Goal: Download file/media: Obtain a digital file from the website

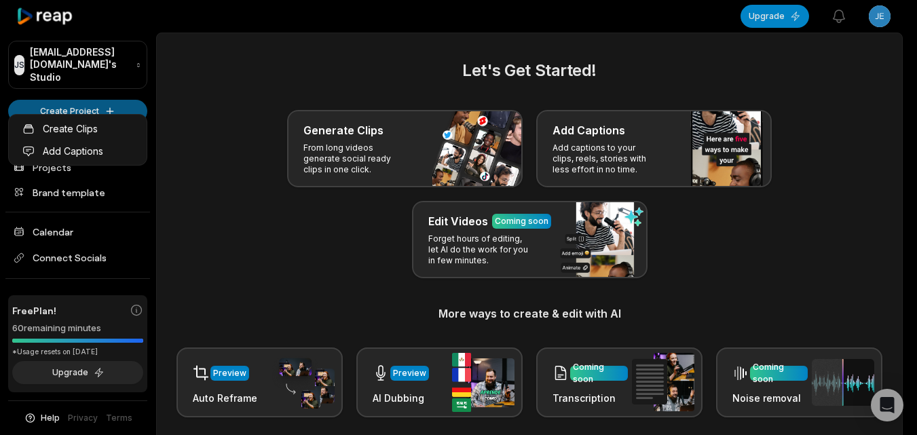
click at [113, 104] on html "JS Jekapapos@besnetor.com's Studio Create Project Home Projects Brand template …" at bounding box center [458, 217] width 917 height 435
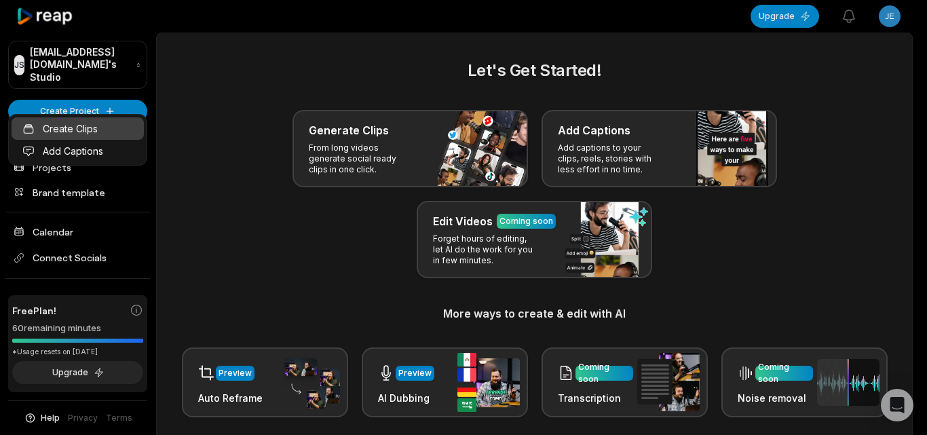
click at [119, 128] on link "Create Clips" at bounding box center [78, 128] width 132 height 22
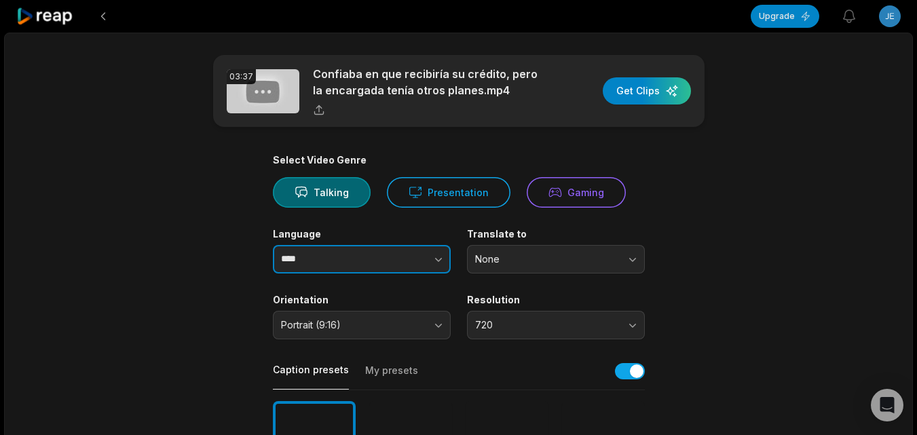
click at [442, 253] on icon "button" at bounding box center [439, 259] width 14 height 14
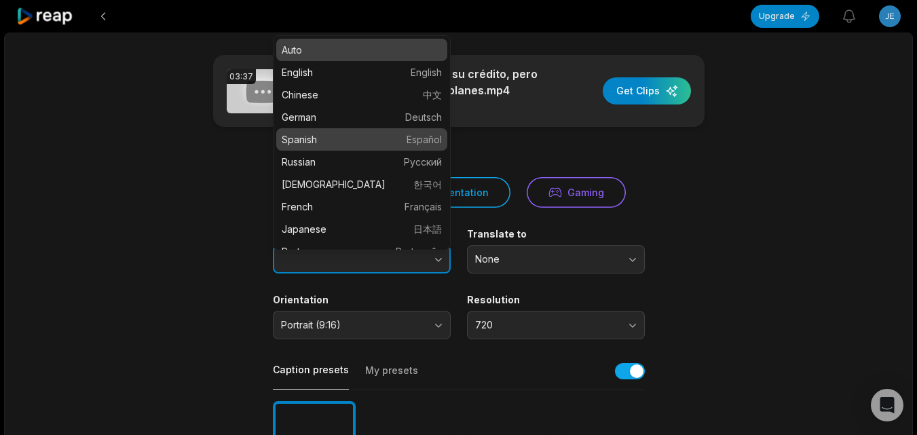
type input "*******"
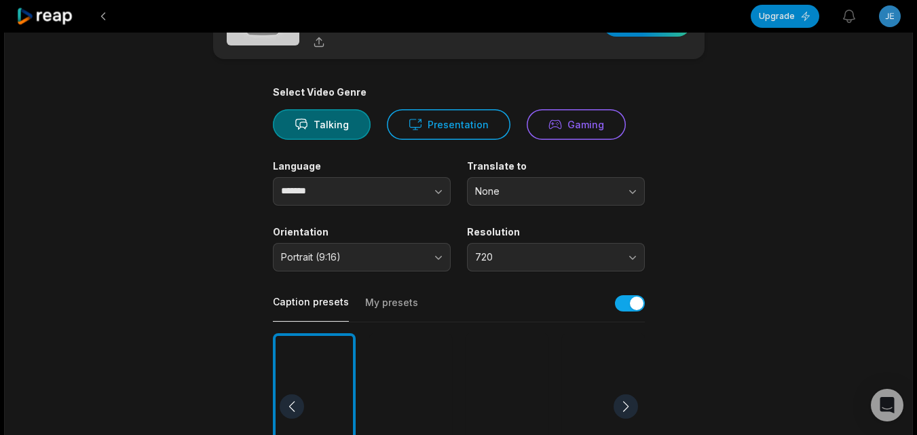
click at [511, 383] on div at bounding box center [507, 406] width 83 height 147
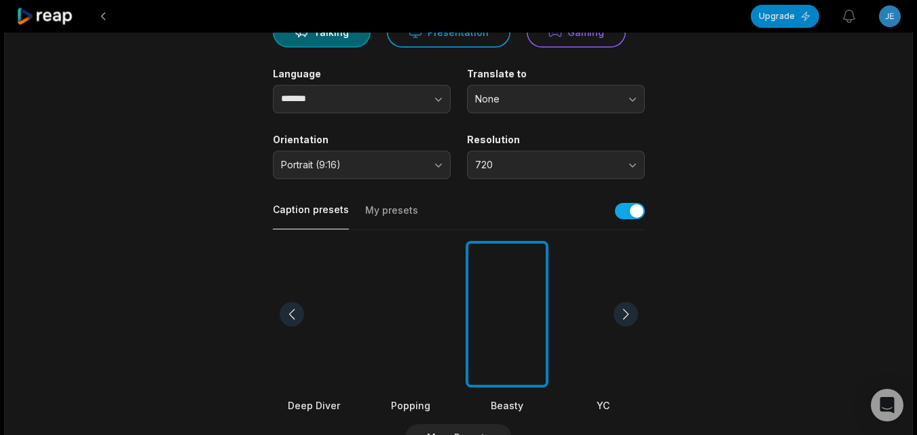
scroll to position [407, 0]
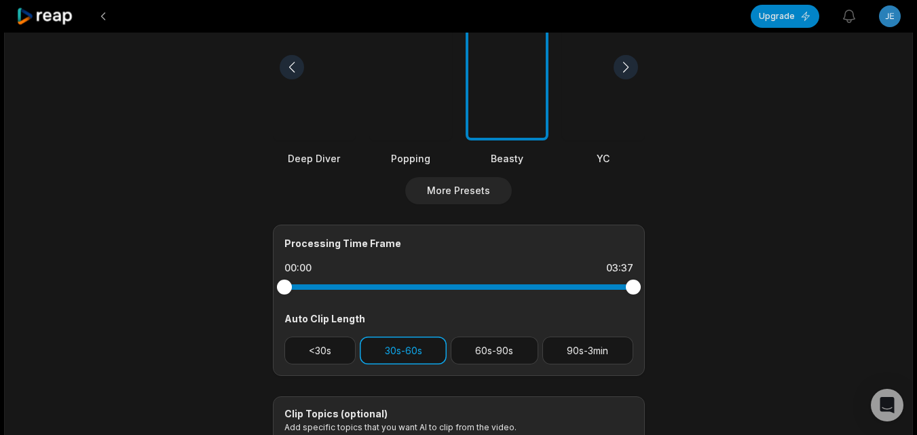
click at [382, 349] on button "30s-60s" at bounding box center [403, 351] width 87 height 28
click at [343, 354] on button "<30s" at bounding box center [320, 351] width 72 height 28
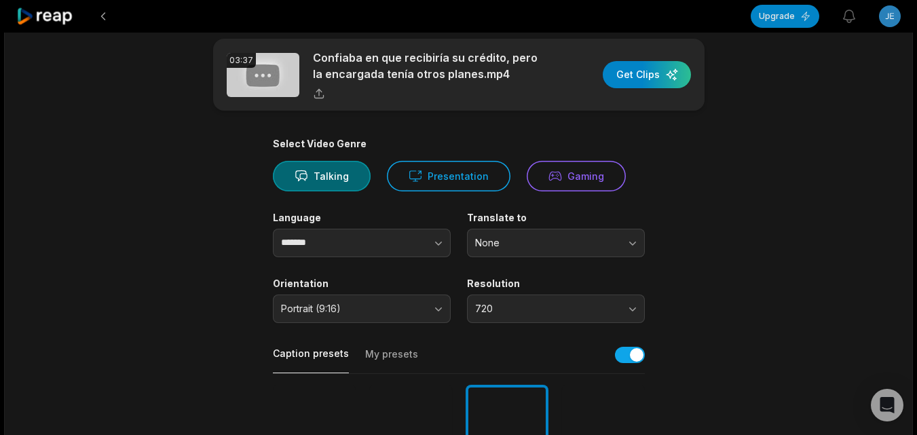
scroll to position [0, 0]
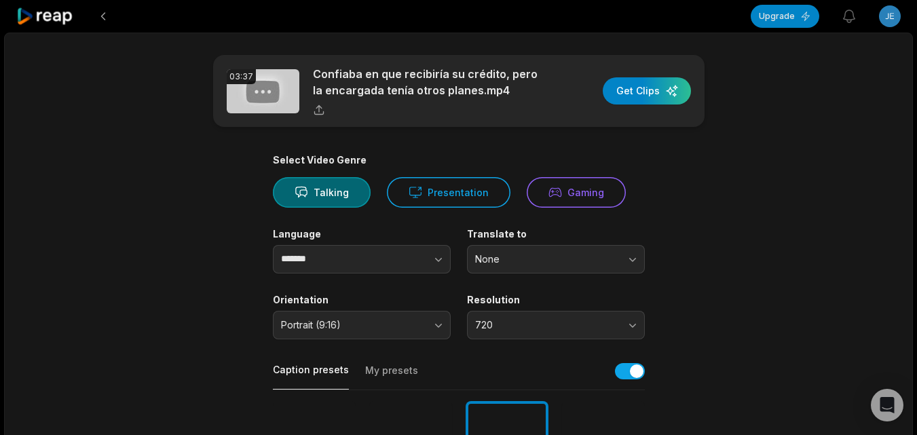
drag, startPoint x: 632, startPoint y: 88, endPoint x: 614, endPoint y: 119, distance: 36.8
click at [633, 87] on div "button" at bounding box center [647, 90] width 88 height 27
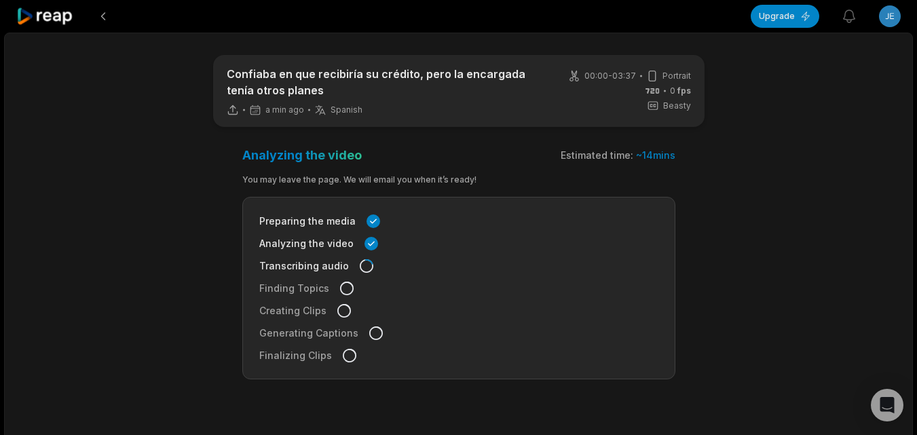
click at [36, 18] on icon at bounding box center [45, 16] width 58 height 18
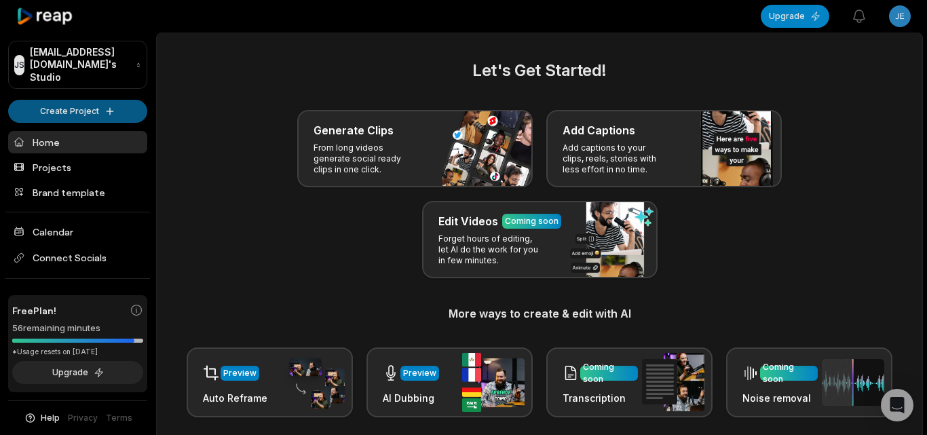
click at [75, 95] on html "JS Jekapapos@besnetor.com's Studio Create Project Home Projects Brand template …" at bounding box center [463, 217] width 927 height 435
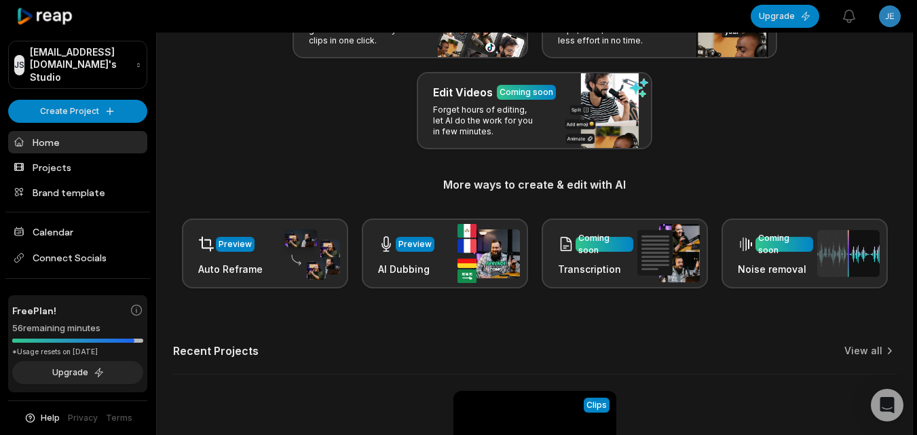
scroll to position [333, 0]
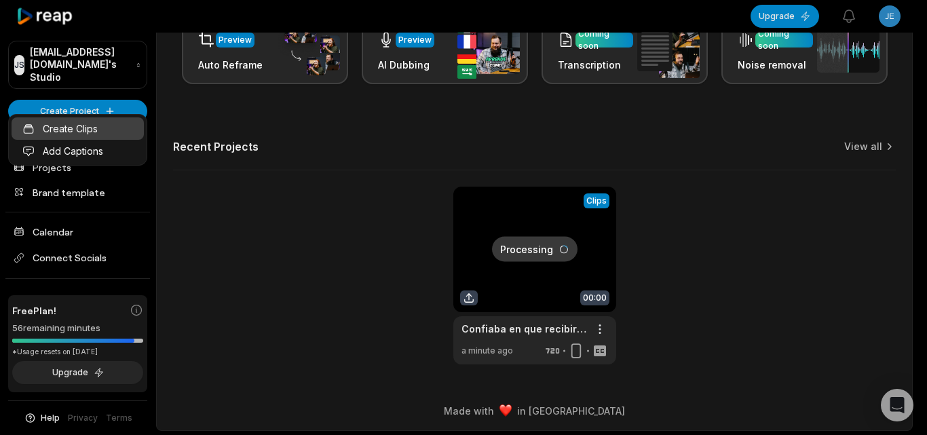
click at [132, 131] on link "Create Clips" at bounding box center [78, 128] width 132 height 22
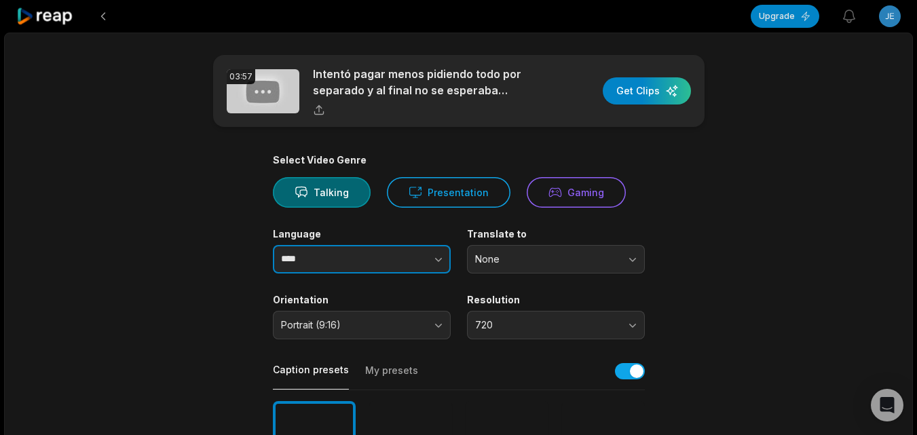
click at [438, 255] on icon "button" at bounding box center [439, 259] width 14 height 14
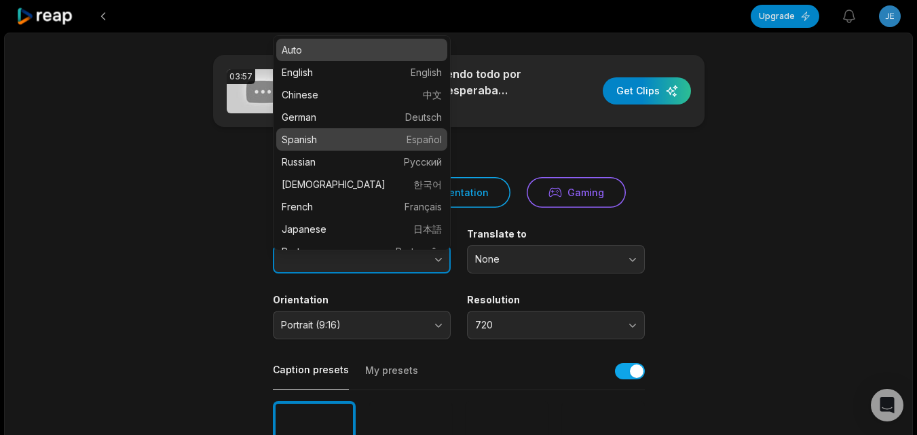
type input "*******"
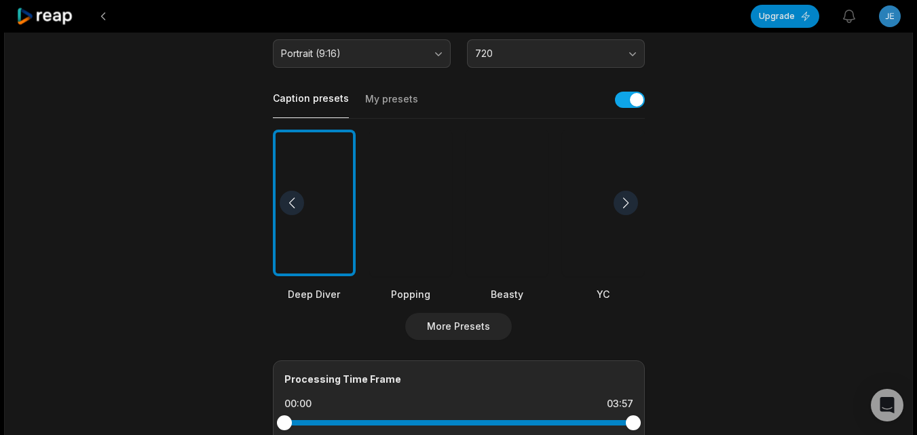
click at [512, 244] on div at bounding box center [507, 203] width 83 height 147
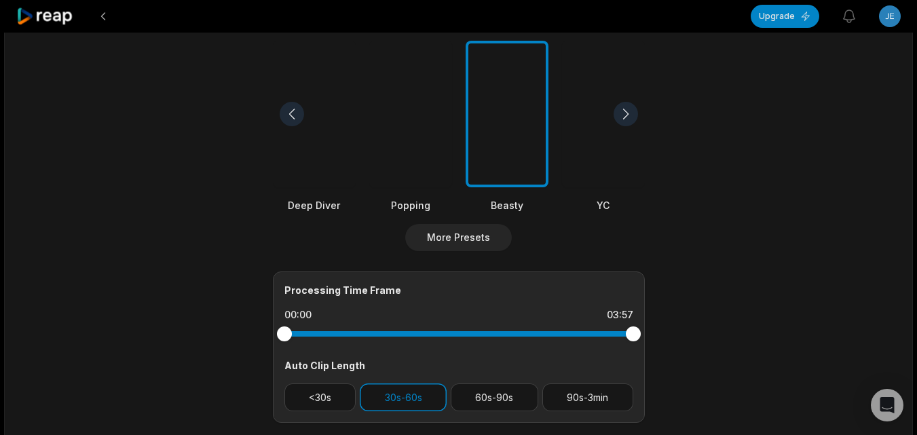
scroll to position [549, 0]
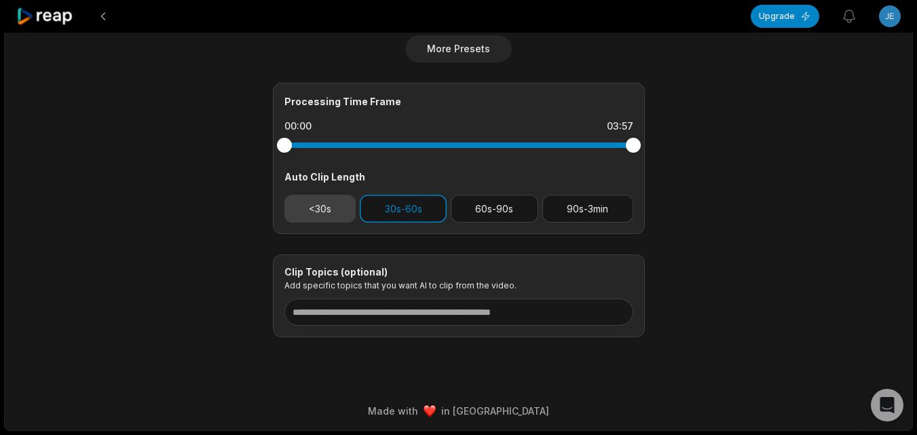
click at [339, 204] on button "<30s" at bounding box center [320, 209] width 72 height 28
click at [383, 207] on button "30s-60s" at bounding box center [403, 209] width 87 height 28
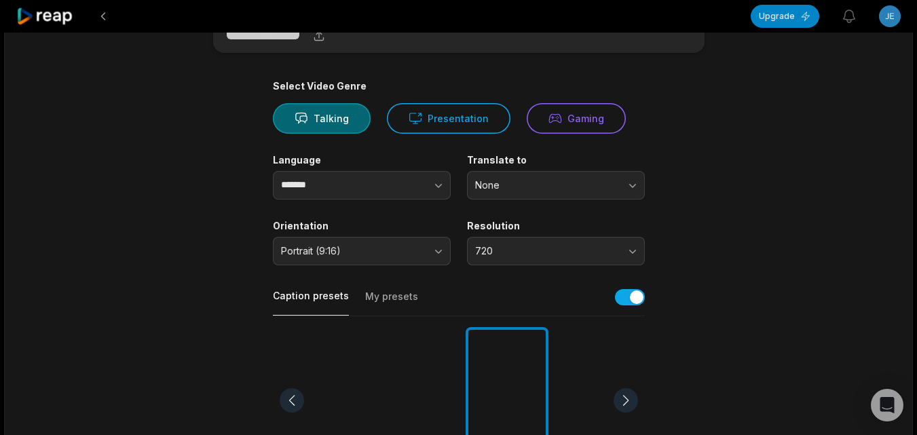
scroll to position [0, 0]
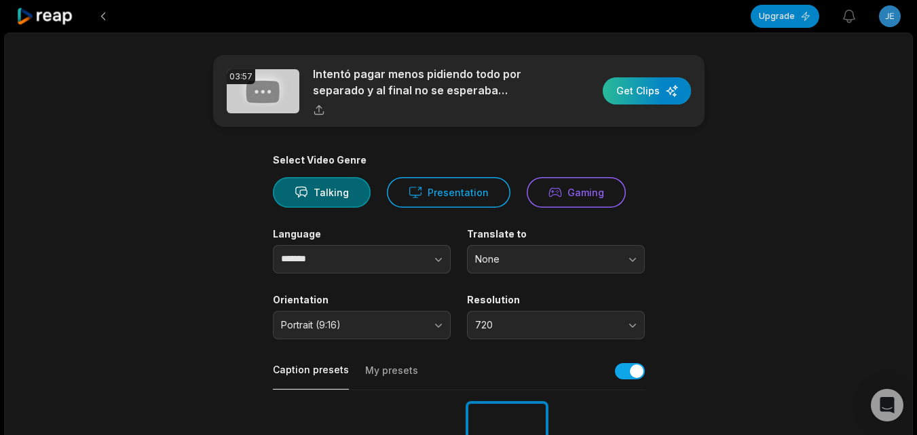
click at [653, 95] on div "button" at bounding box center [647, 90] width 88 height 27
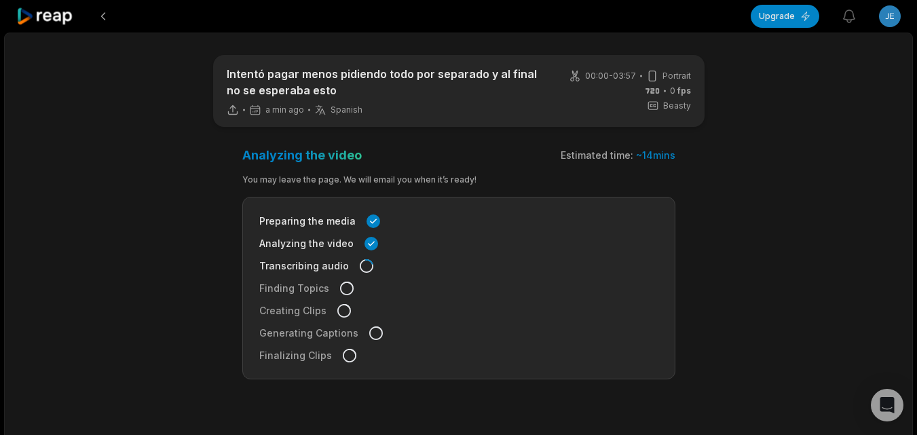
click at [66, 15] on icon at bounding box center [45, 16] width 58 height 18
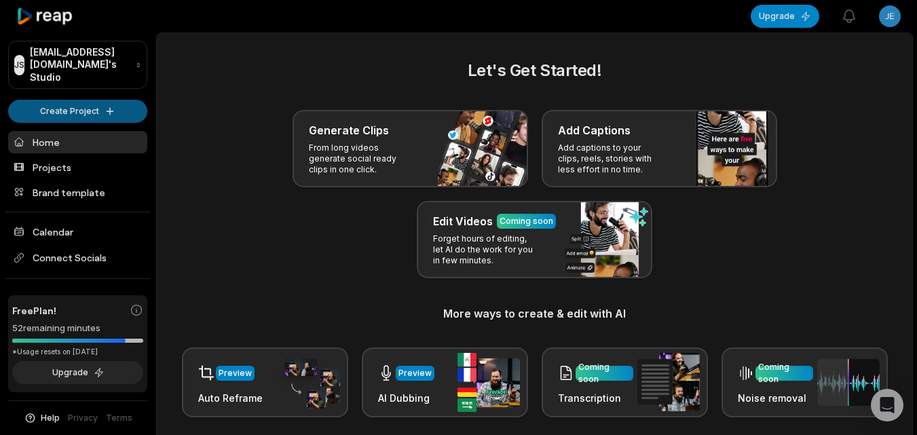
click at [62, 100] on html "JS Jekapapos@besnetor.com's Studio Create Project Home Projects Brand template …" at bounding box center [458, 217] width 917 height 435
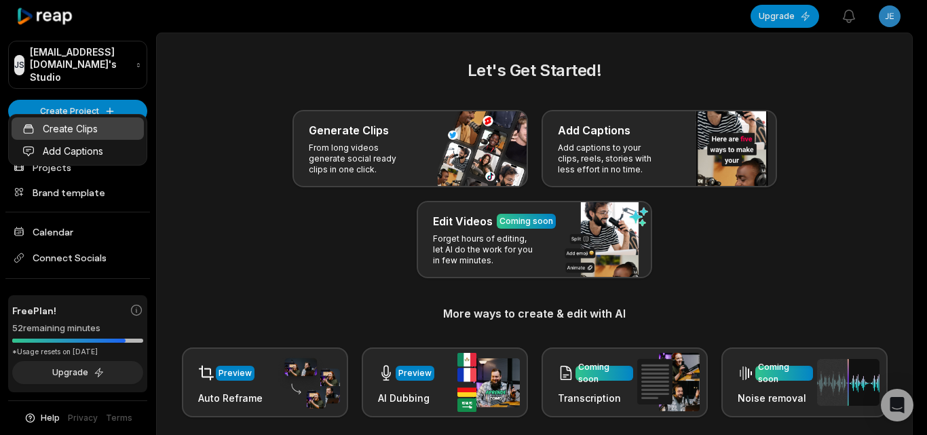
click at [83, 130] on link "Create Clips" at bounding box center [78, 128] width 132 height 22
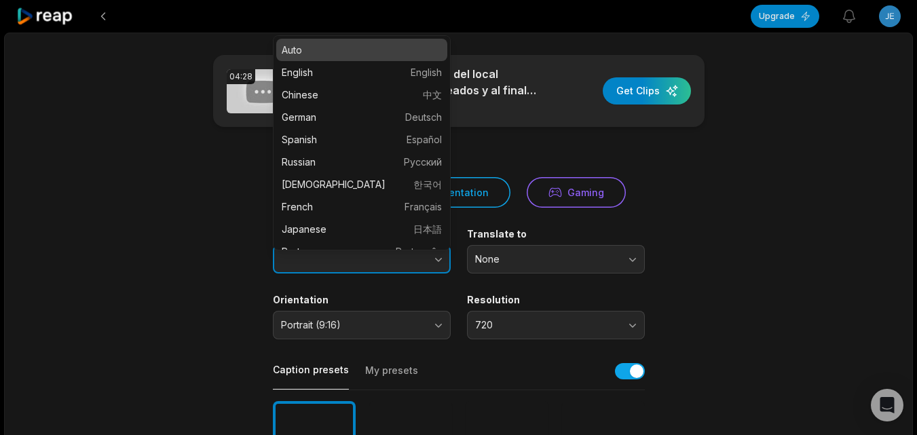
click at [425, 252] on button "button" at bounding box center [411, 259] width 77 height 29
type input "*******"
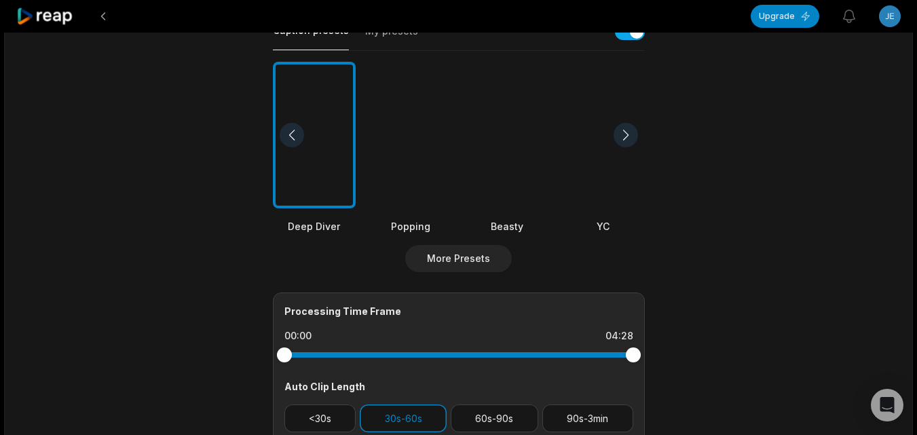
click at [508, 162] on div at bounding box center [507, 135] width 83 height 147
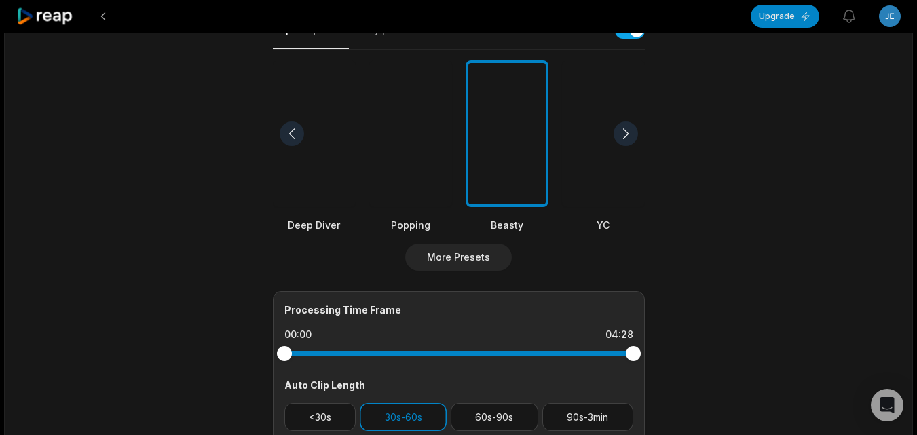
scroll to position [549, 0]
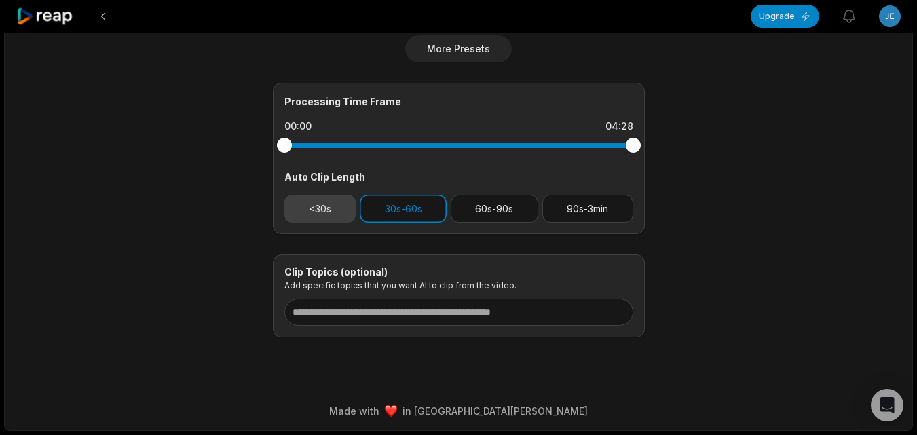
click at [314, 213] on button "<30s" at bounding box center [320, 209] width 72 height 28
click at [381, 211] on button "30s-60s" at bounding box center [403, 209] width 87 height 28
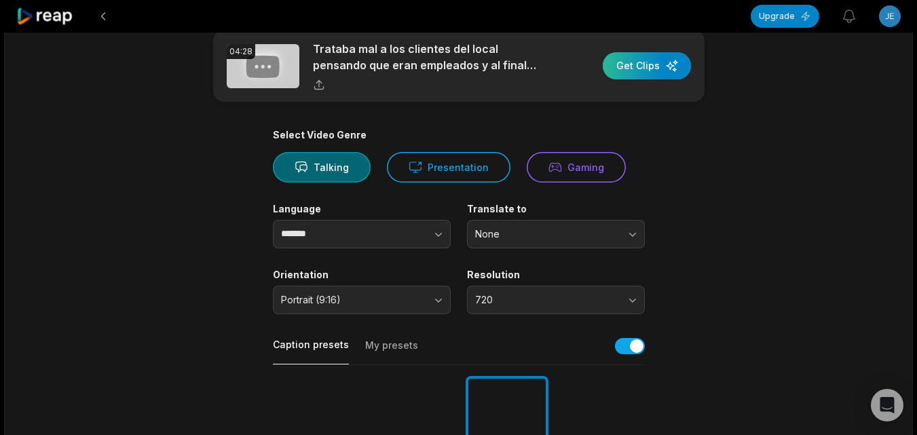
scroll to position [6, 0]
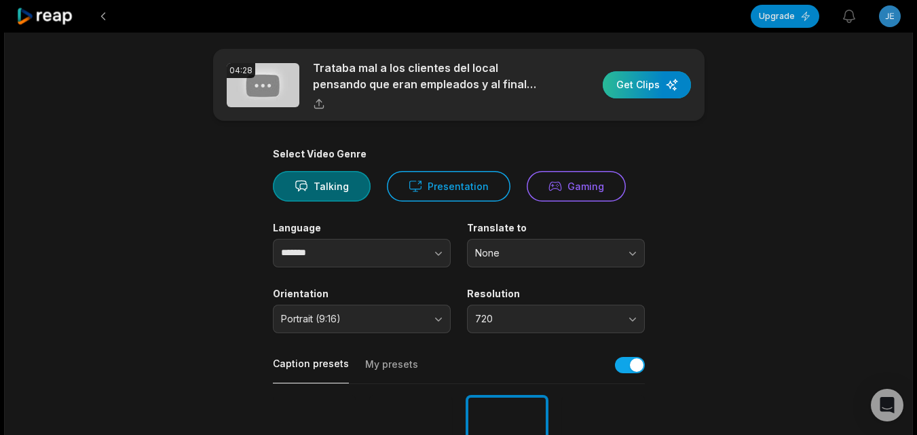
click at [628, 88] on div "button" at bounding box center [647, 84] width 88 height 27
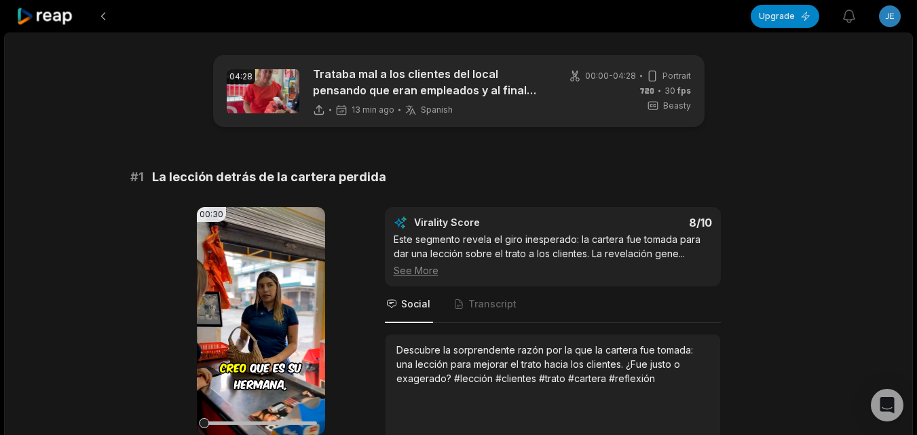
click at [42, 8] on icon at bounding box center [45, 16] width 58 height 18
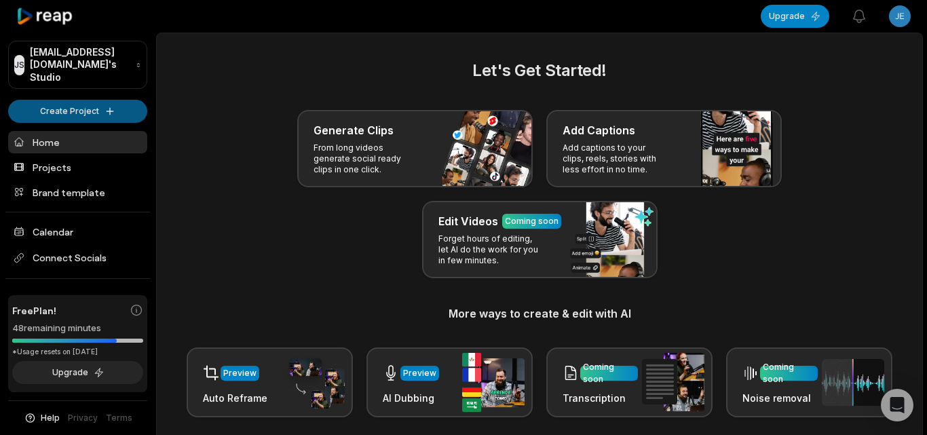
click at [92, 90] on html "JS Jekapapos@besnetor.com's Studio Create Project Home Projects Brand template …" at bounding box center [463, 217] width 927 height 435
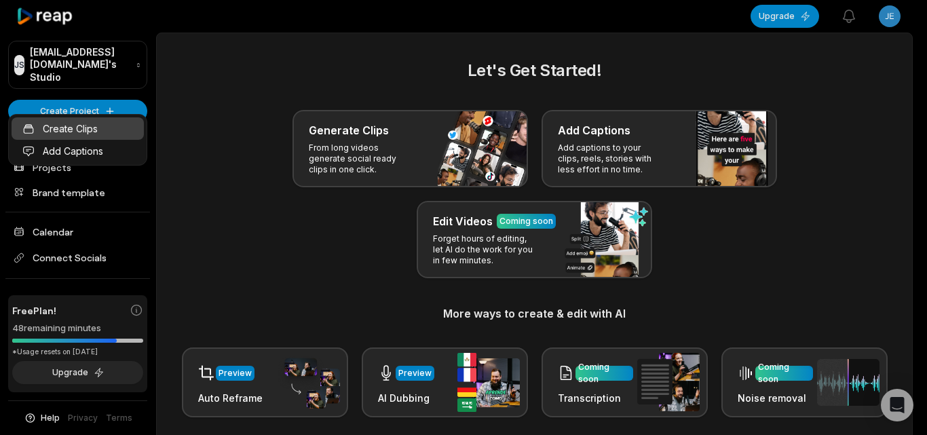
click at [104, 129] on link "Create Clips" at bounding box center [78, 128] width 132 height 22
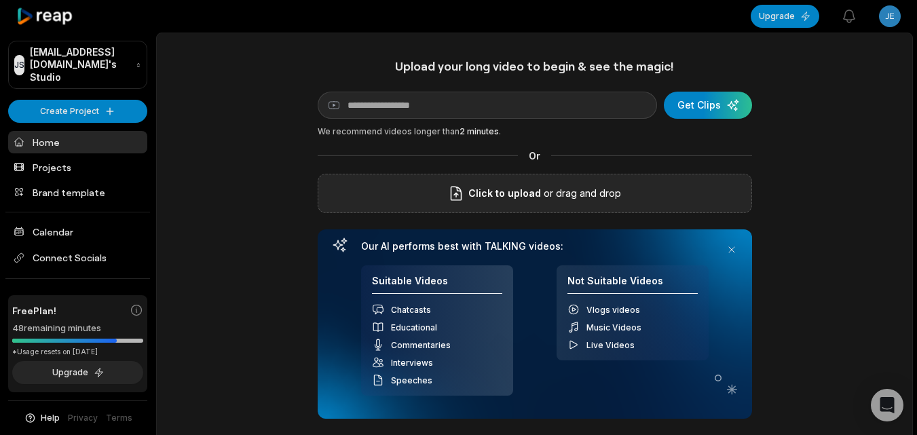
click at [493, 204] on div "Click to upload or drag and drop" at bounding box center [535, 193] width 434 height 39
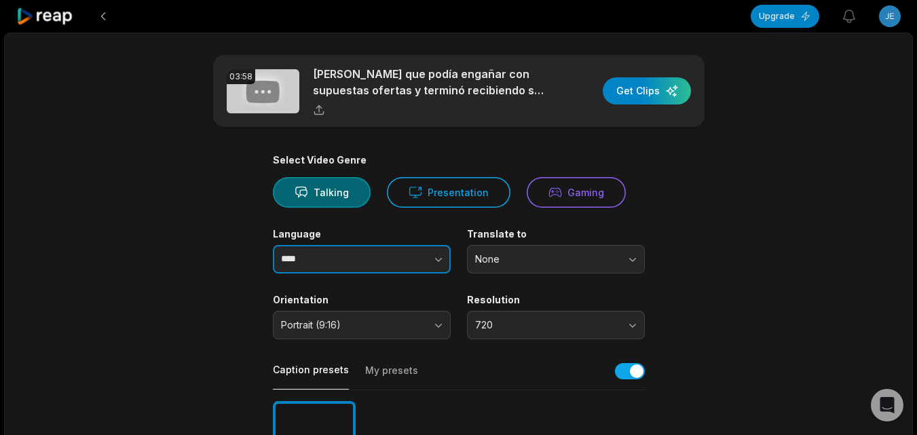
click at [434, 253] on icon "button" at bounding box center [439, 259] width 14 height 14
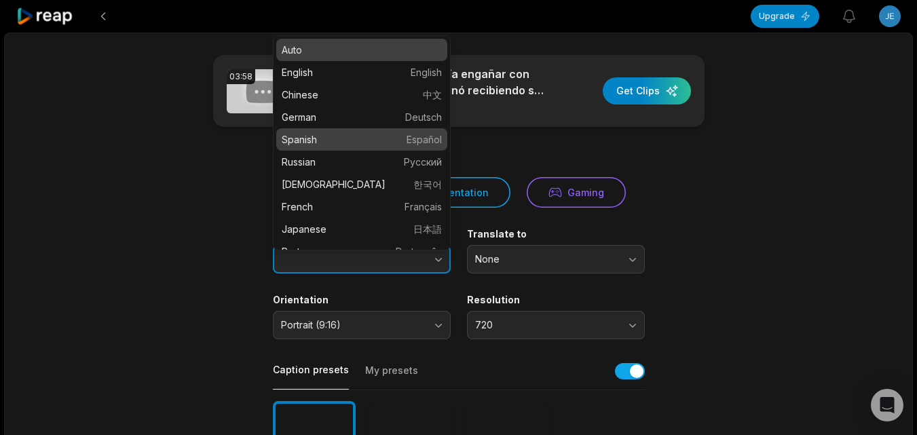
type input "*******"
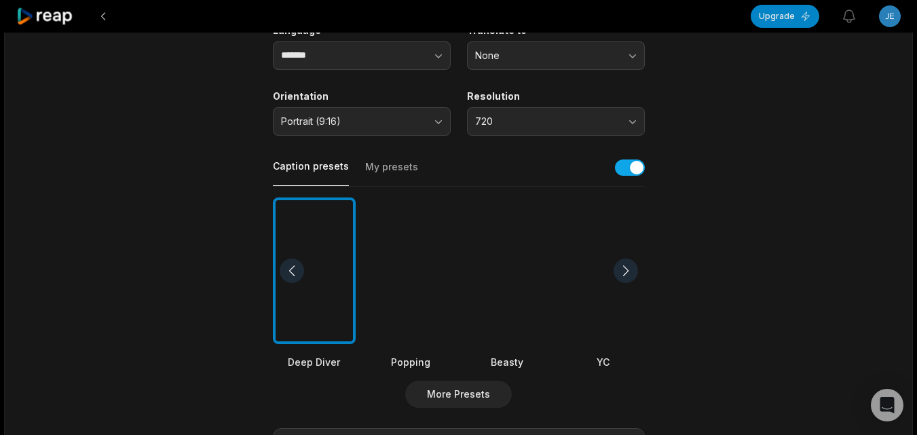
click at [516, 319] on div at bounding box center [507, 270] width 83 height 147
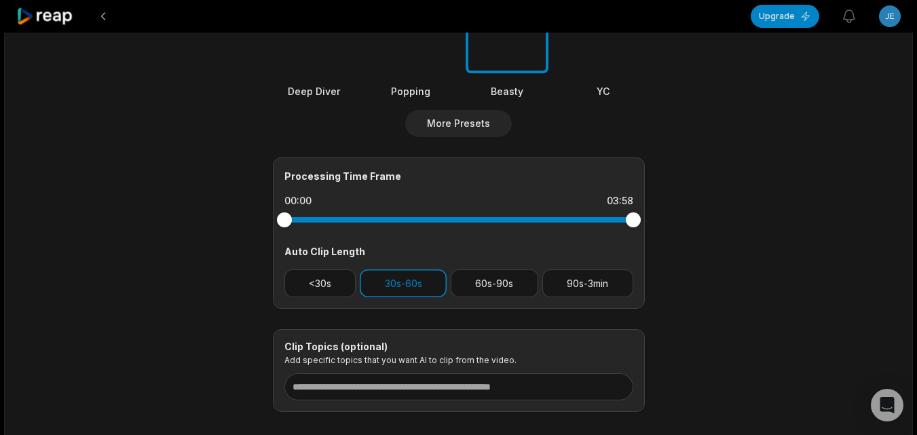
scroll to position [475, 0]
click at [311, 286] on button "<30s" at bounding box center [320, 283] width 72 height 28
click at [376, 279] on button "30s-60s" at bounding box center [403, 283] width 87 height 28
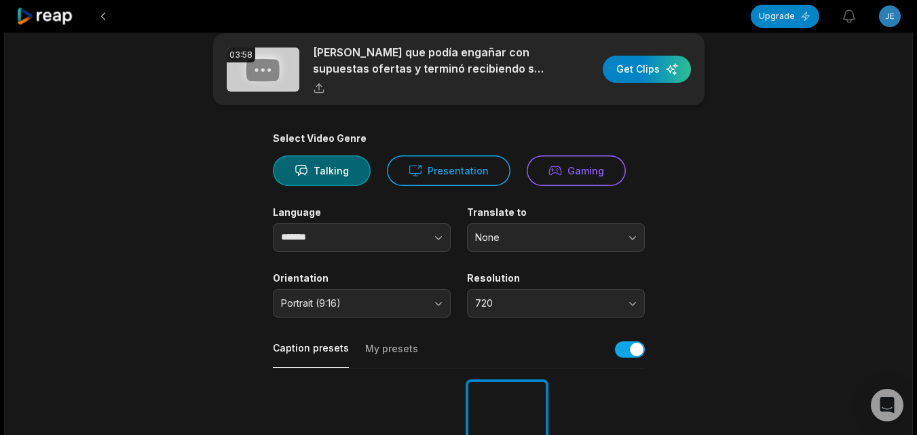
scroll to position [0, 0]
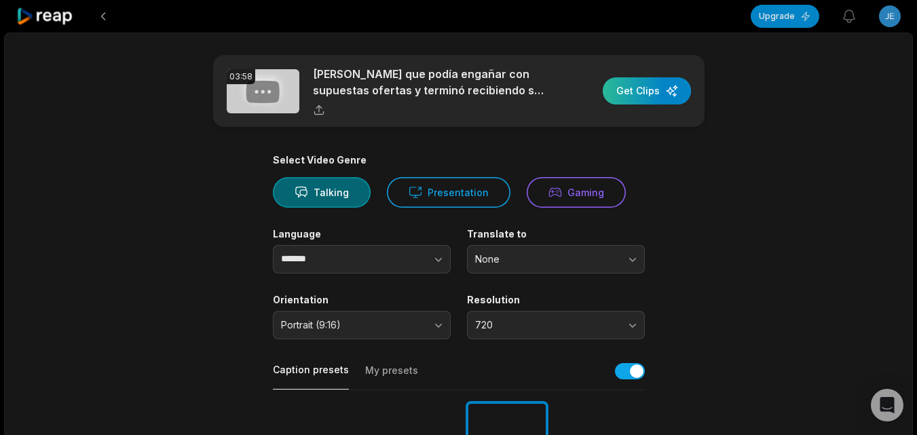
click at [645, 95] on div "button" at bounding box center [647, 90] width 88 height 27
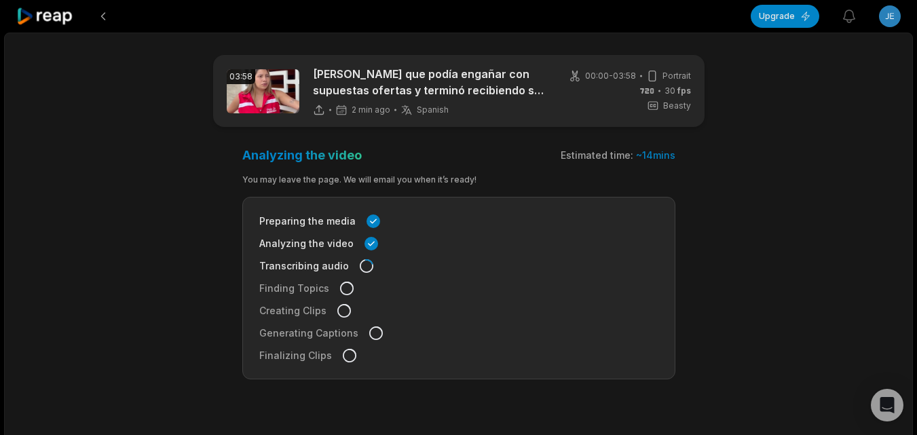
click at [42, 12] on icon at bounding box center [45, 16] width 58 height 18
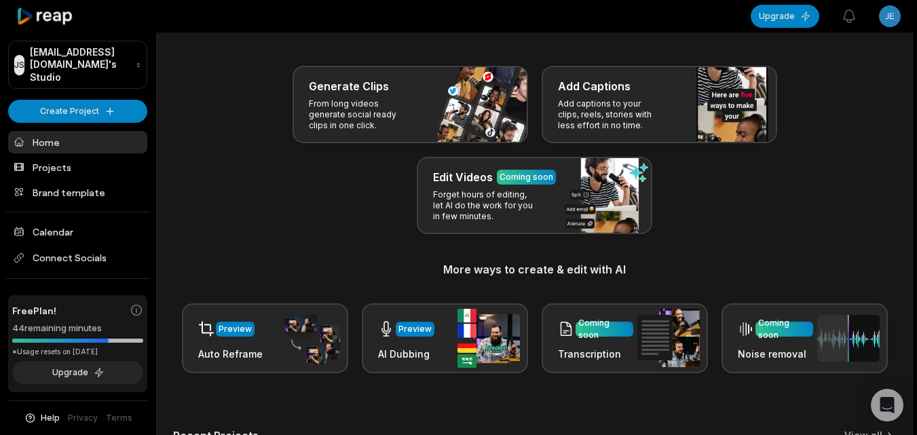
scroll to position [68, 0]
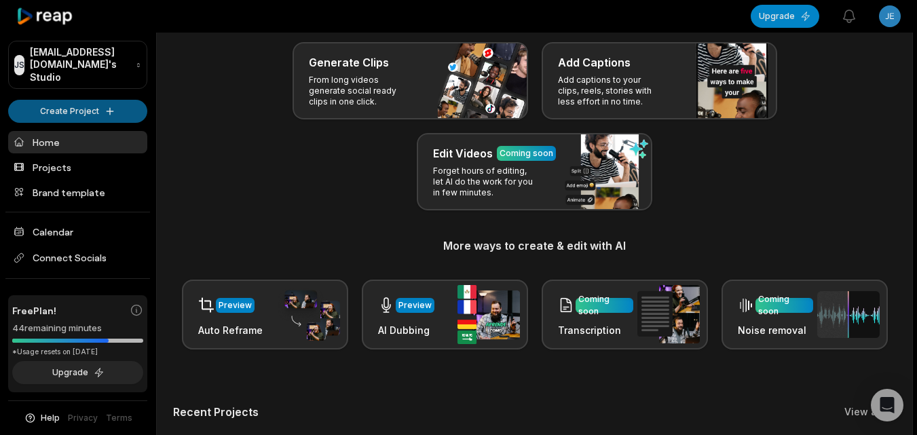
click at [103, 94] on html "JS Jekapapos@besnetor.com's Studio Create Project Home Projects Brand template …" at bounding box center [458, 149] width 917 height 435
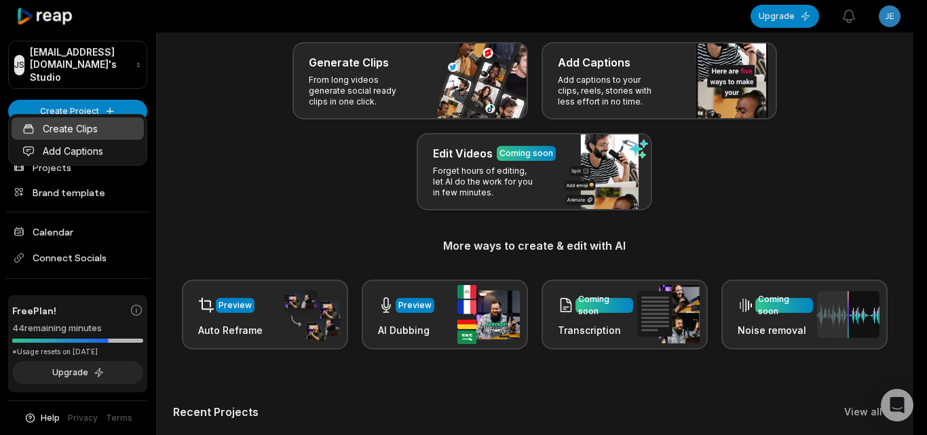
click at [126, 131] on link "Create Clips" at bounding box center [78, 128] width 132 height 22
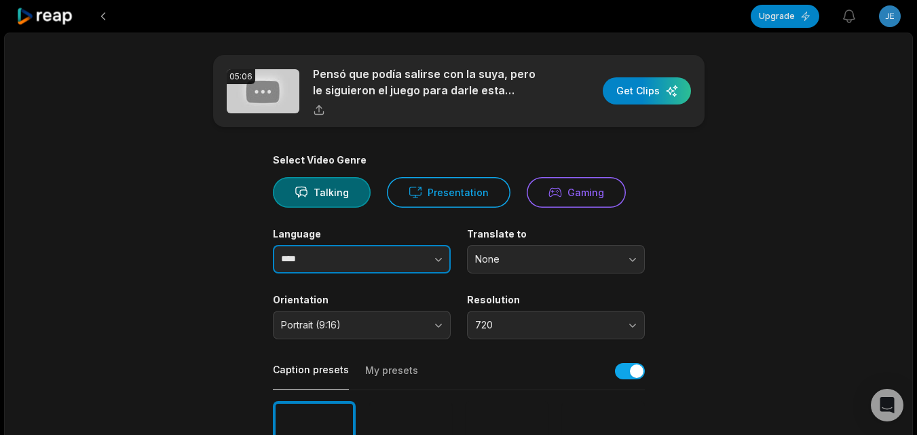
click at [434, 259] on icon "button" at bounding box center [439, 259] width 14 height 14
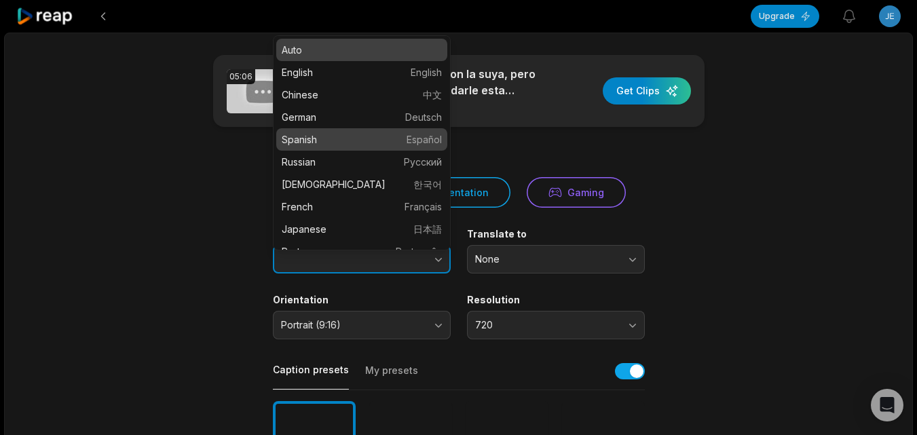
type input "*******"
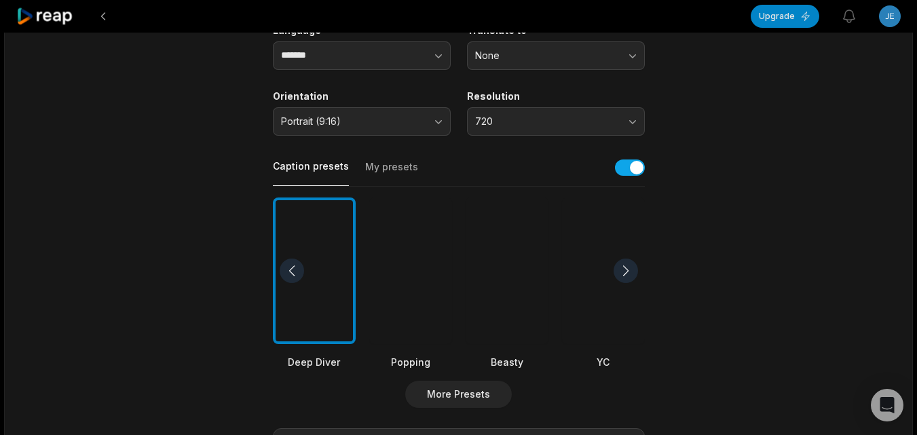
click at [496, 310] on div at bounding box center [507, 270] width 83 height 147
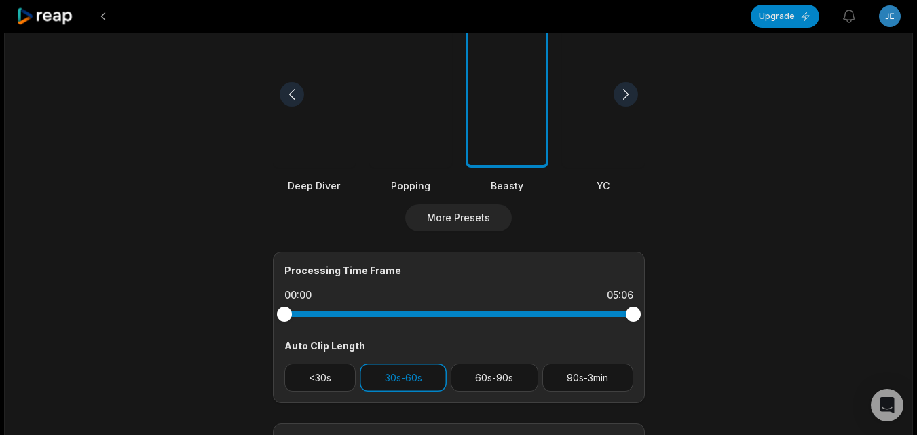
scroll to position [543, 0]
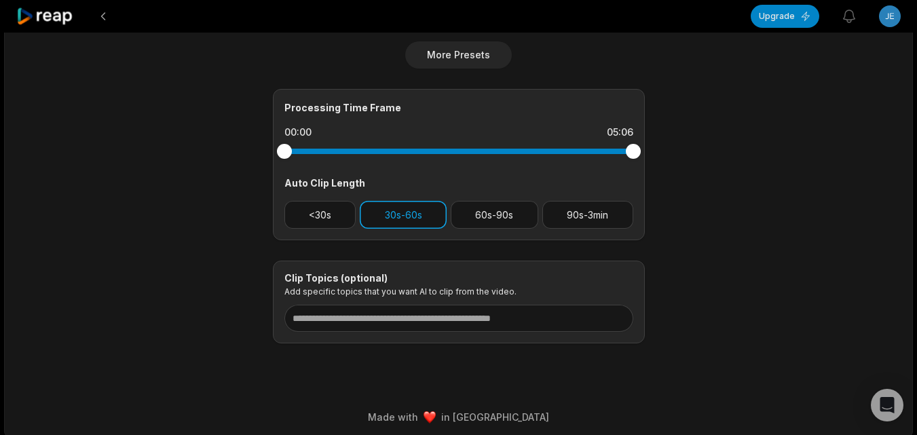
click at [397, 212] on button "30s-60s" at bounding box center [403, 215] width 87 height 28
click at [330, 223] on button "<30s" at bounding box center [320, 215] width 72 height 28
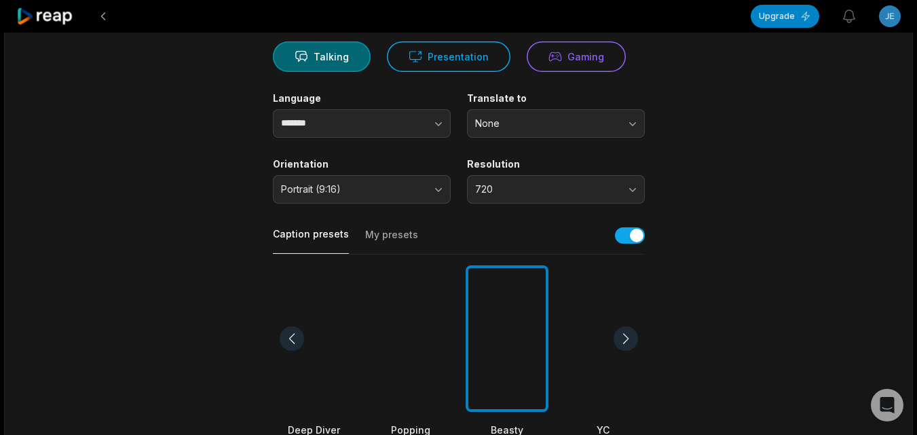
scroll to position [0, 0]
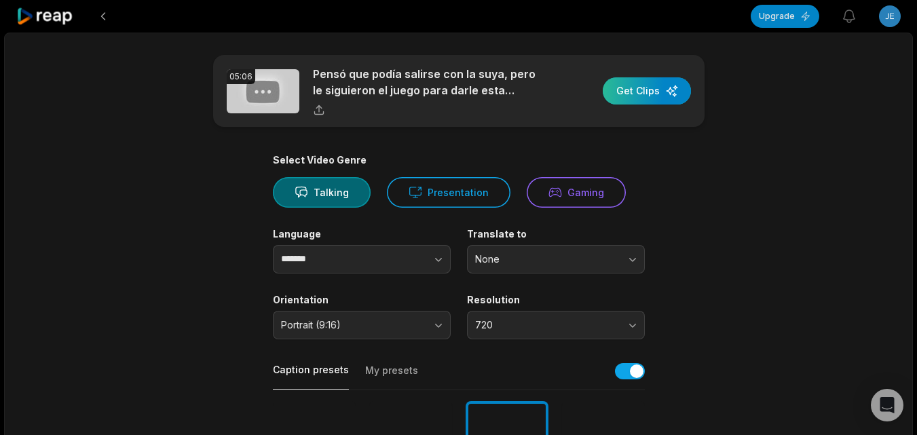
click at [621, 96] on div "button" at bounding box center [647, 90] width 88 height 27
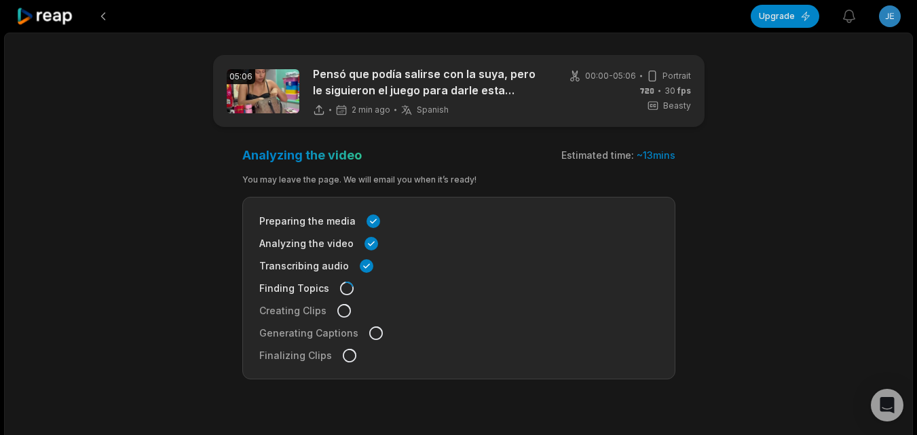
click at [52, 14] on icon at bounding box center [45, 16] width 58 height 18
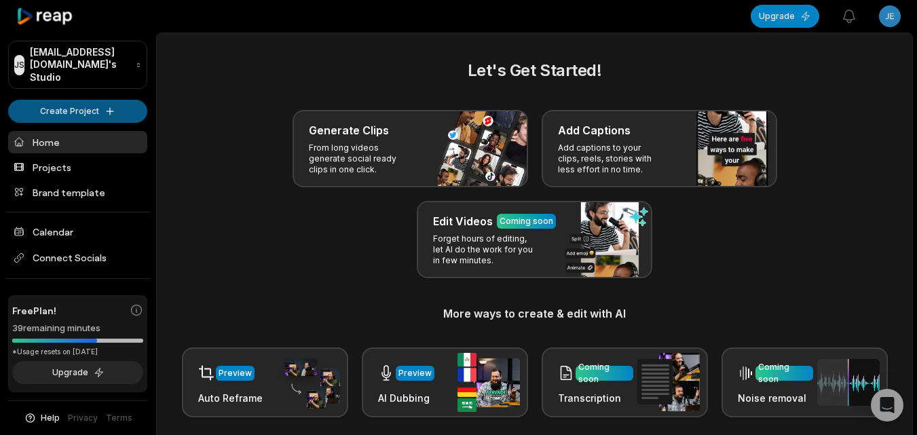
click at [66, 92] on html "JS Jekapapos@besnetor.com's Studio Create Project Home Projects Brand template …" at bounding box center [458, 217] width 917 height 435
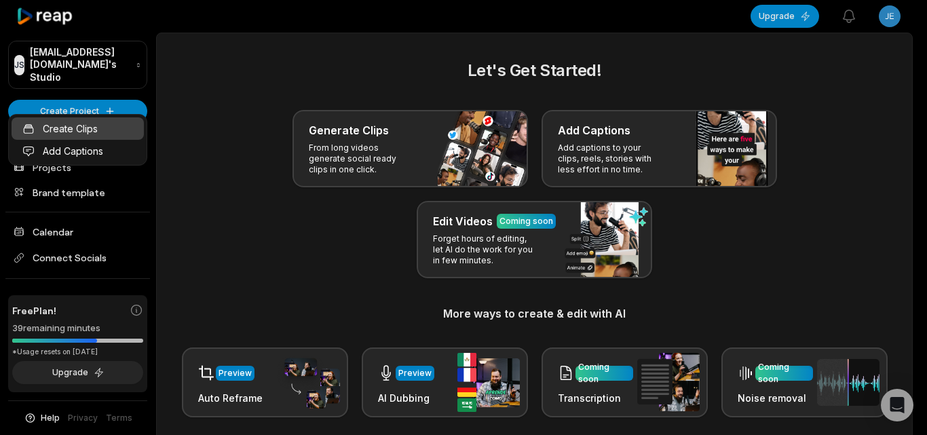
click at [87, 128] on link "Create Clips" at bounding box center [78, 128] width 132 height 22
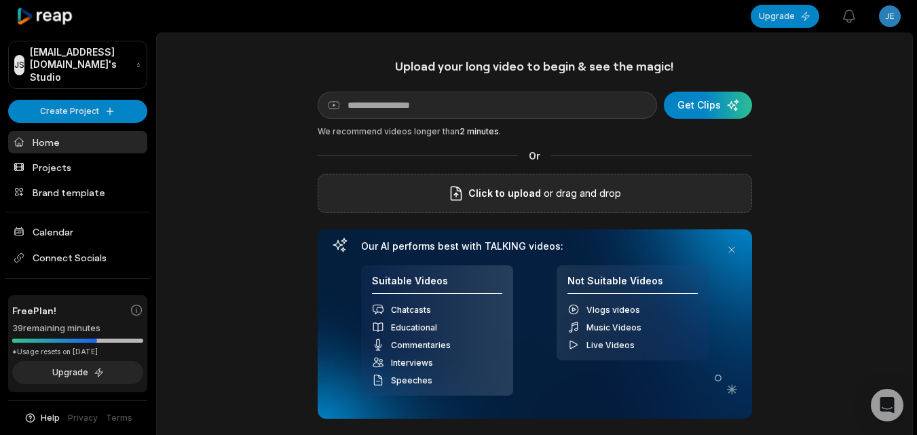
click at [545, 203] on div "Click to upload or drag and drop" at bounding box center [535, 193] width 434 height 39
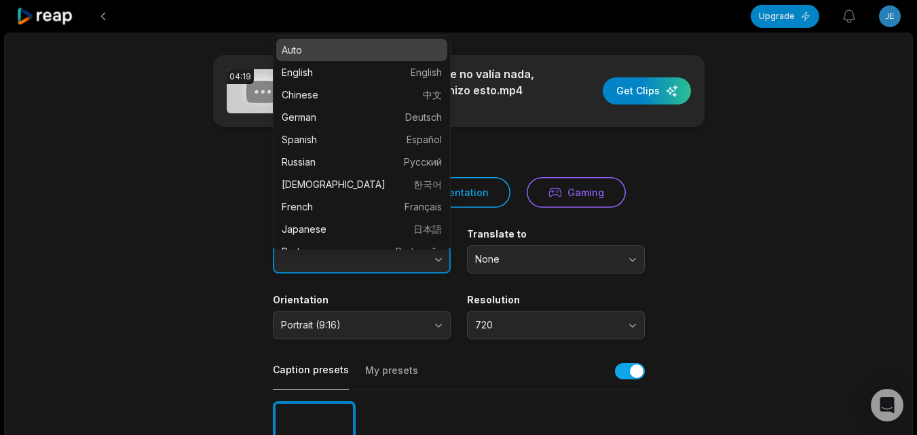
click at [438, 267] on button "button" at bounding box center [411, 259] width 77 height 29
type input "*******"
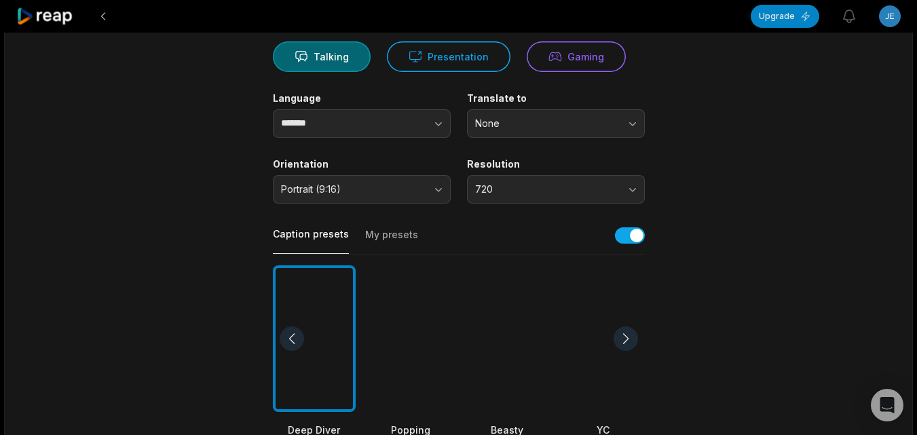
click at [521, 358] on div at bounding box center [507, 338] width 83 height 147
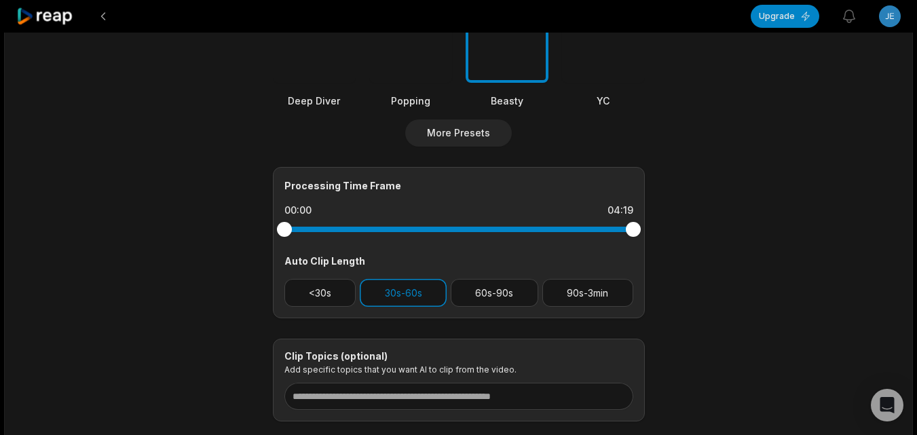
scroll to position [475, 0]
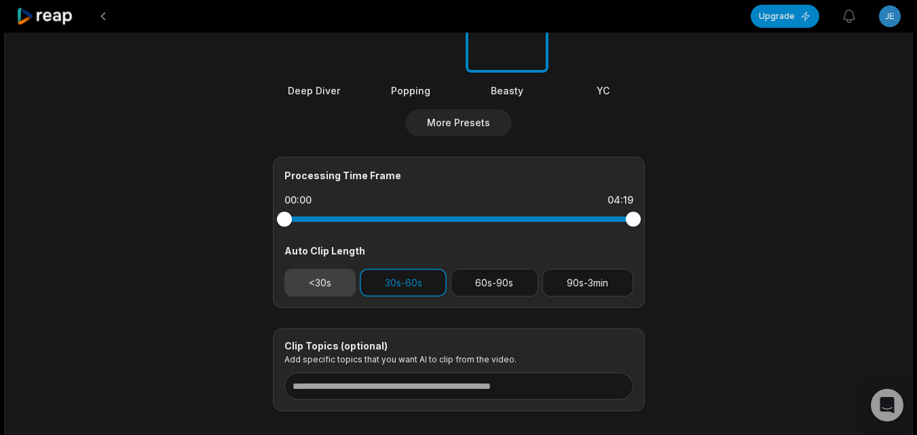
click at [334, 288] on button "<30s" at bounding box center [320, 283] width 72 height 28
click at [373, 286] on button "30s-60s" at bounding box center [403, 283] width 87 height 28
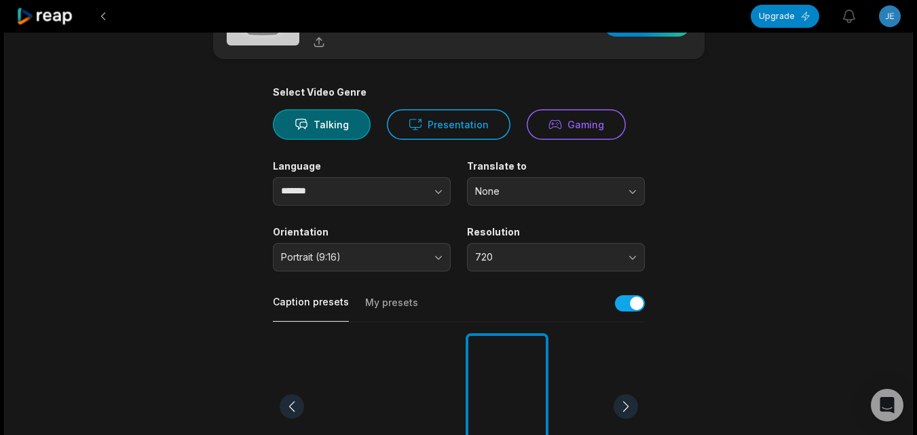
scroll to position [0, 0]
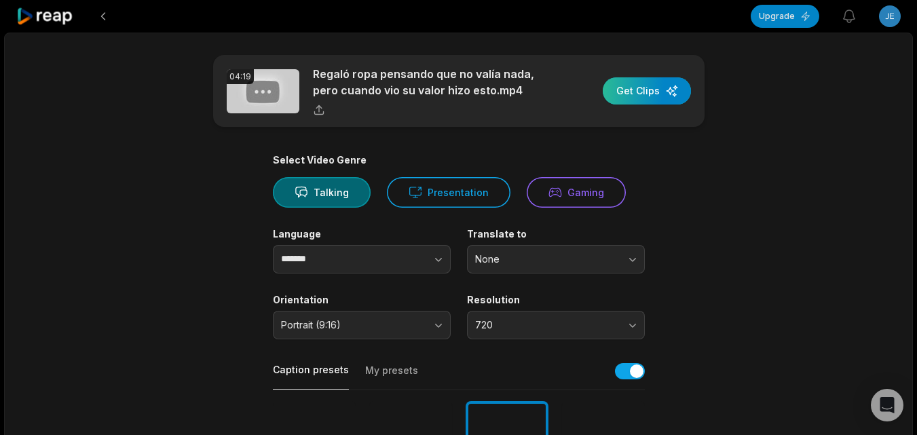
click at [638, 94] on div "button" at bounding box center [647, 90] width 88 height 27
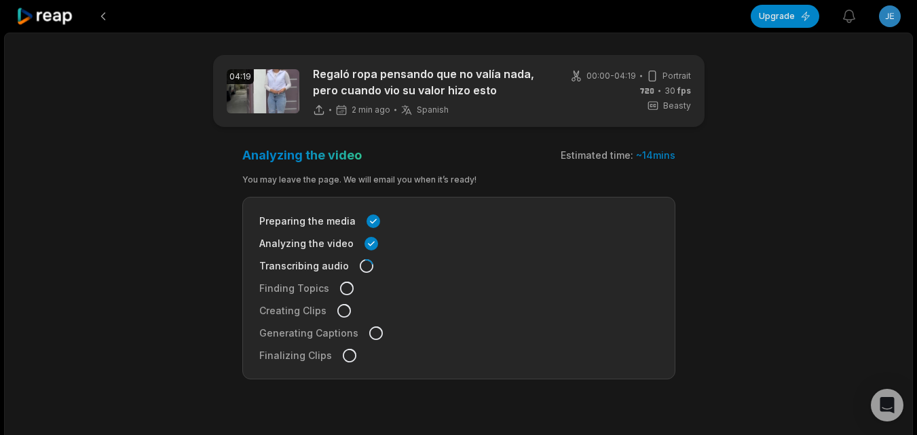
click at [61, 20] on icon at bounding box center [45, 16] width 58 height 18
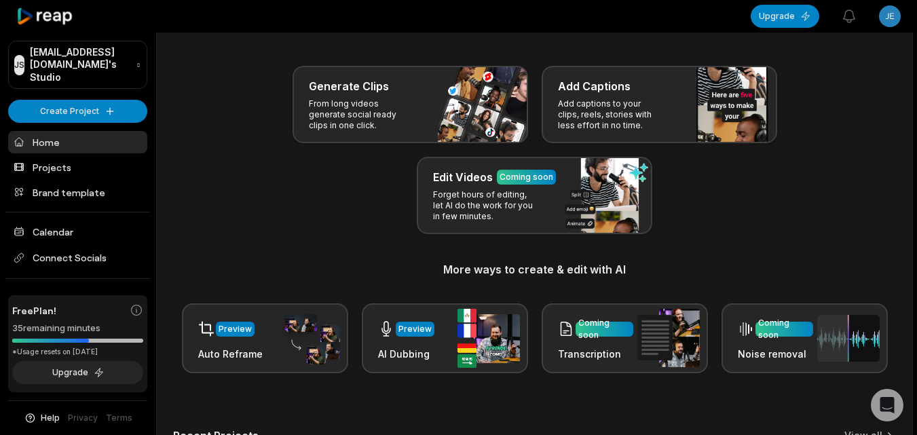
scroll to position [68, 0]
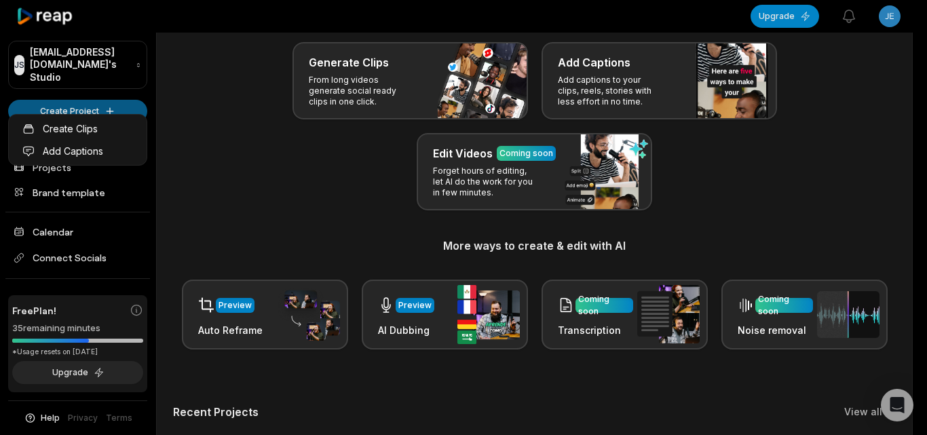
click at [62, 92] on html "JS [EMAIL_ADDRESS][DOMAIN_NAME]'s Studio Create Project Home Projects Brand tem…" at bounding box center [463, 149] width 927 height 435
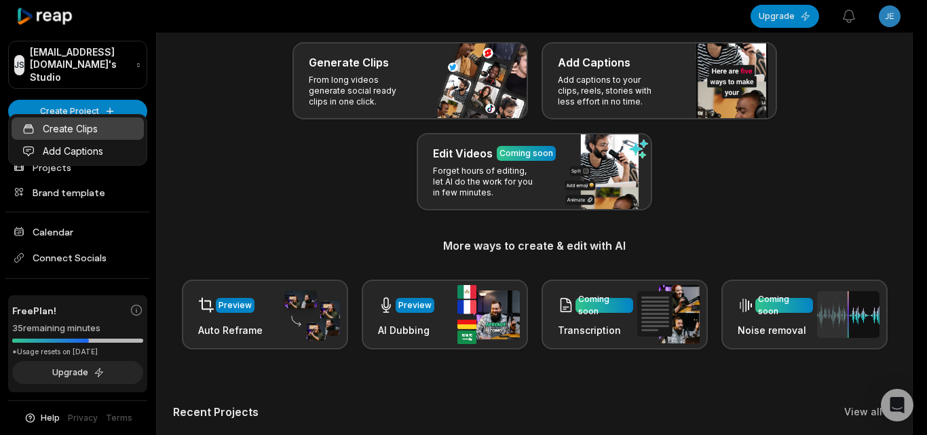
click at [91, 129] on link "Create Clips" at bounding box center [78, 128] width 132 height 22
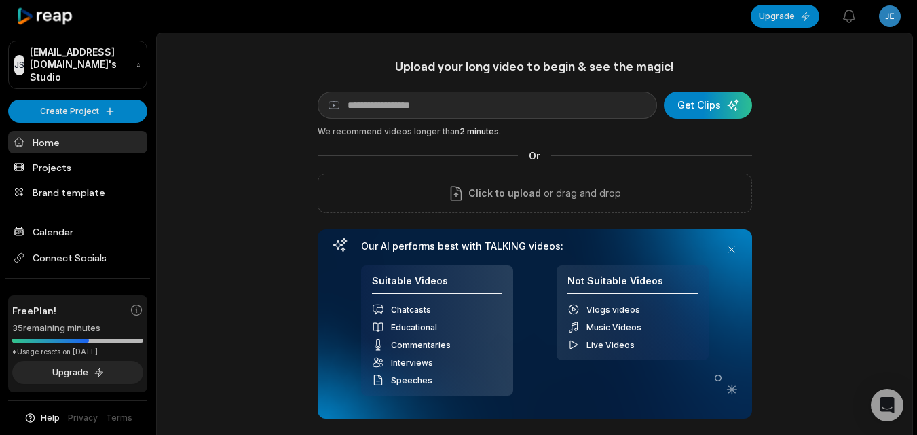
click at [370, 183] on div "Click to upload or drag and drop" at bounding box center [535, 193] width 434 height 39
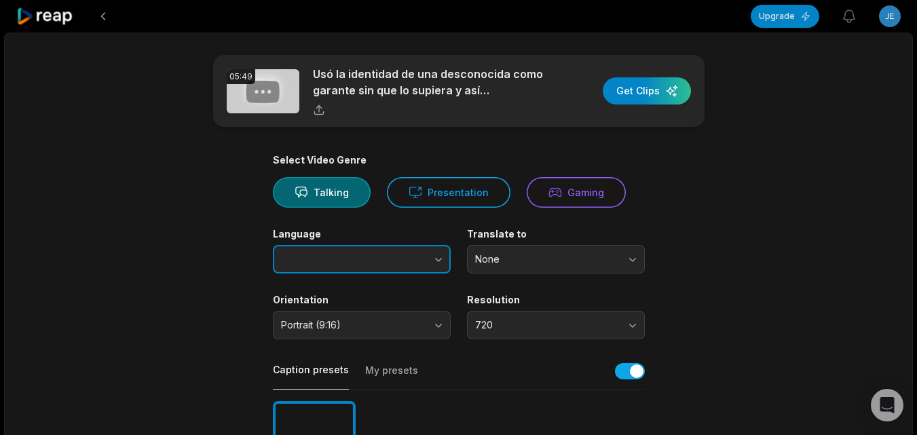
click at [440, 248] on body "Upgrade View notifications Open user menu 05:49 Usó la identidad de una descono…" at bounding box center [458, 217] width 917 height 435
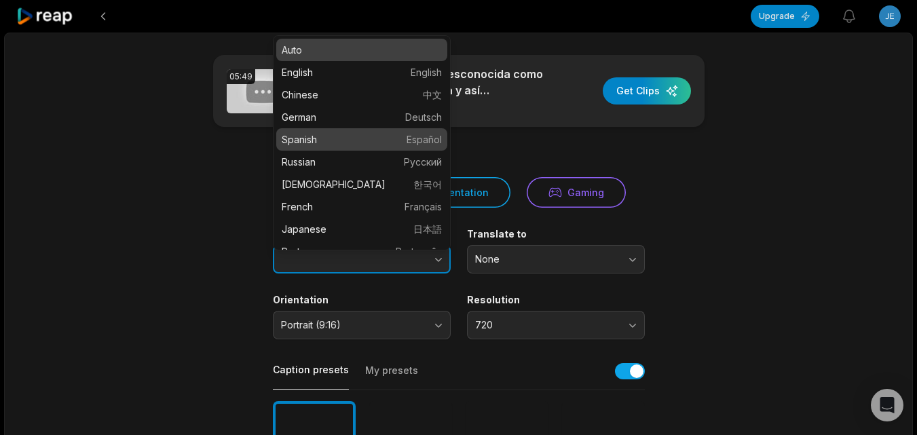
type input "*******"
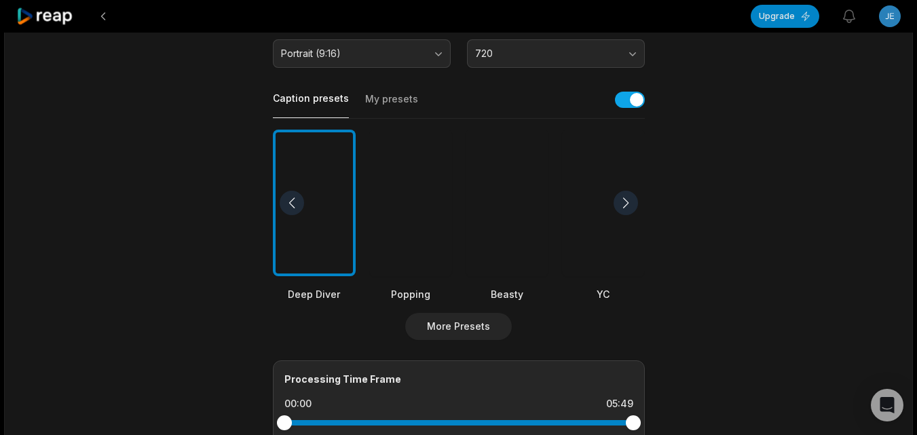
click at [513, 246] on div at bounding box center [507, 203] width 83 height 147
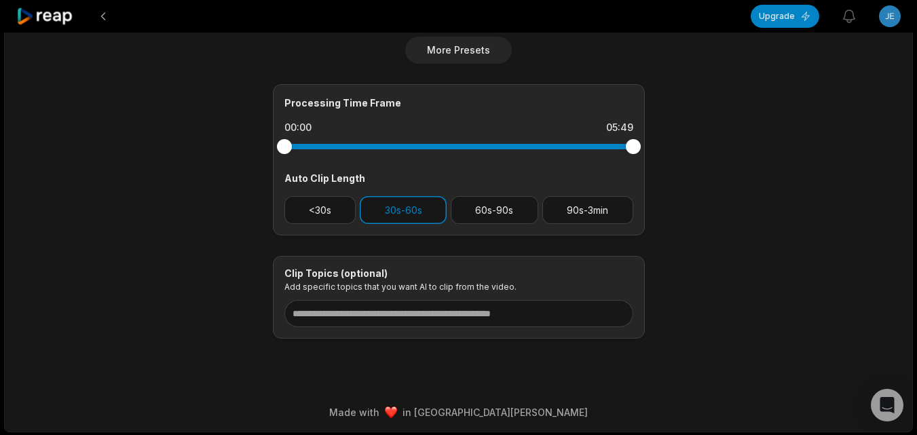
scroll to position [549, 0]
drag, startPoint x: 327, startPoint y: 214, endPoint x: 385, endPoint y: 211, distance: 57.8
click at [327, 214] on button "<30s" at bounding box center [320, 209] width 72 height 28
click at [385, 211] on button "30s-60s" at bounding box center [403, 209] width 87 height 28
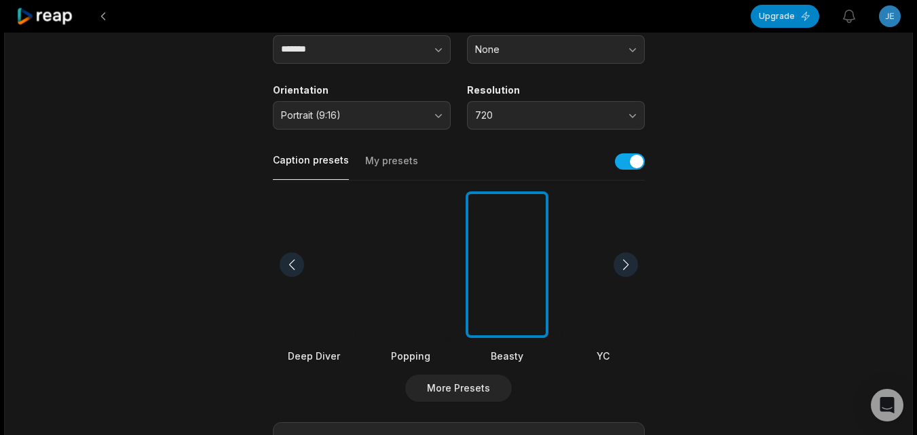
scroll to position [0, 0]
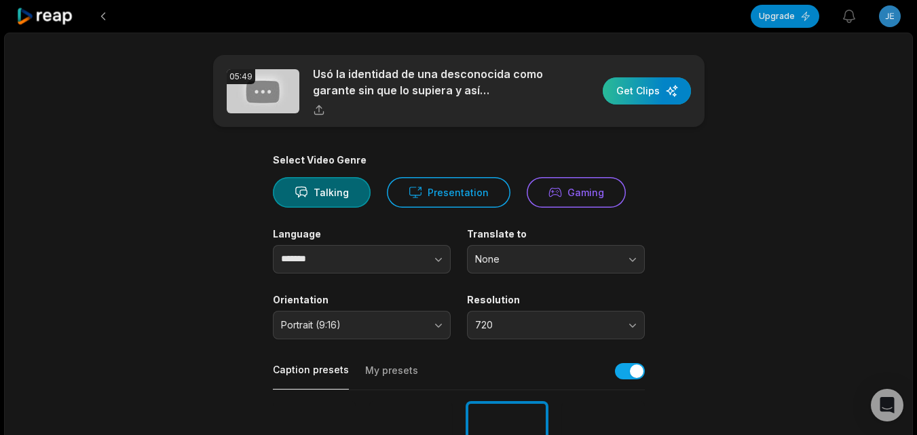
click at [636, 96] on div "button" at bounding box center [647, 90] width 88 height 27
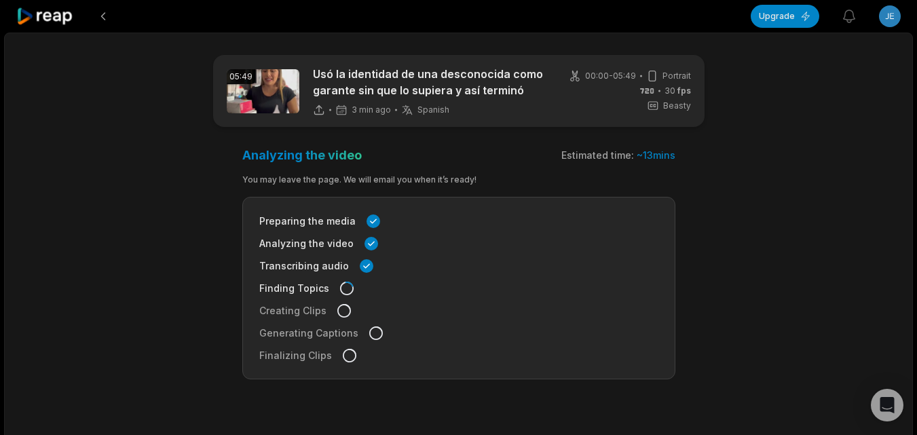
click at [55, 15] on icon at bounding box center [45, 16] width 58 height 18
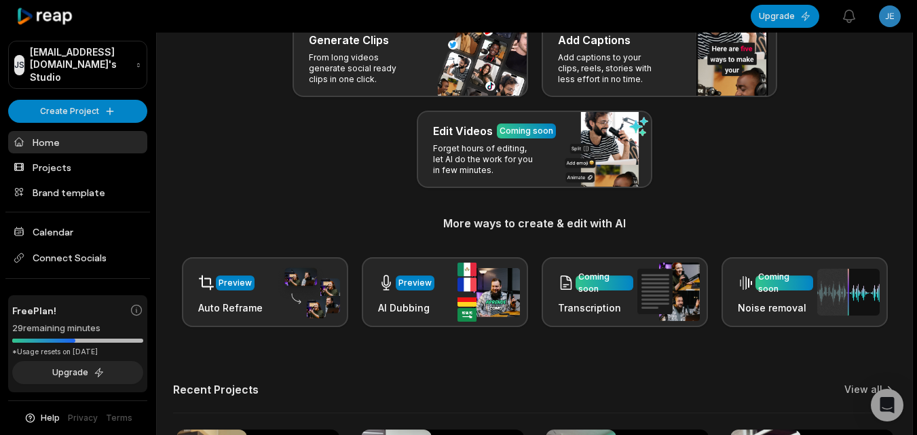
scroll to position [333, 0]
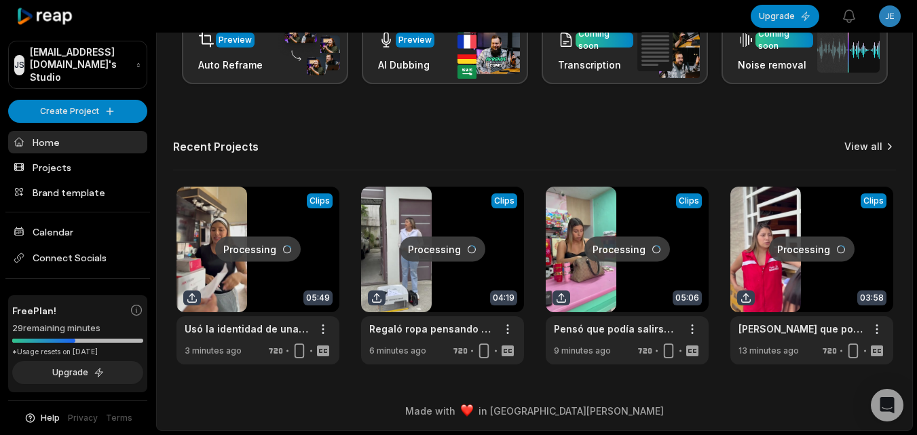
click at [871, 143] on link "View all" at bounding box center [863, 147] width 38 height 14
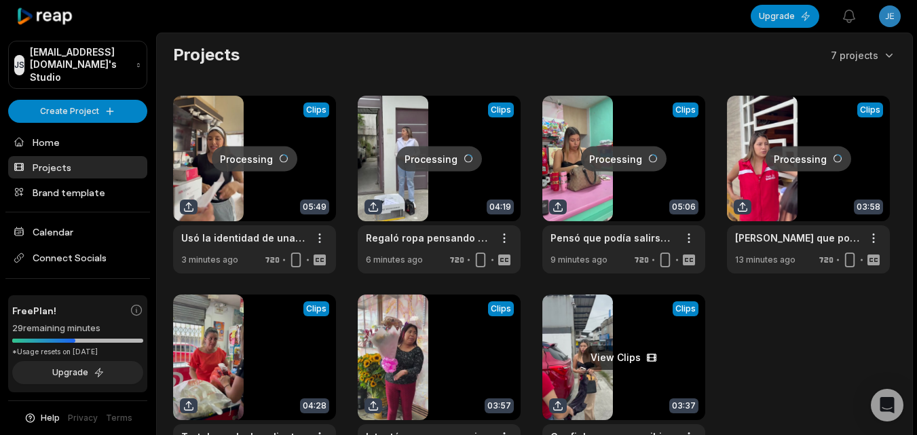
click at [580, 336] on link at bounding box center [623, 384] width 163 height 178
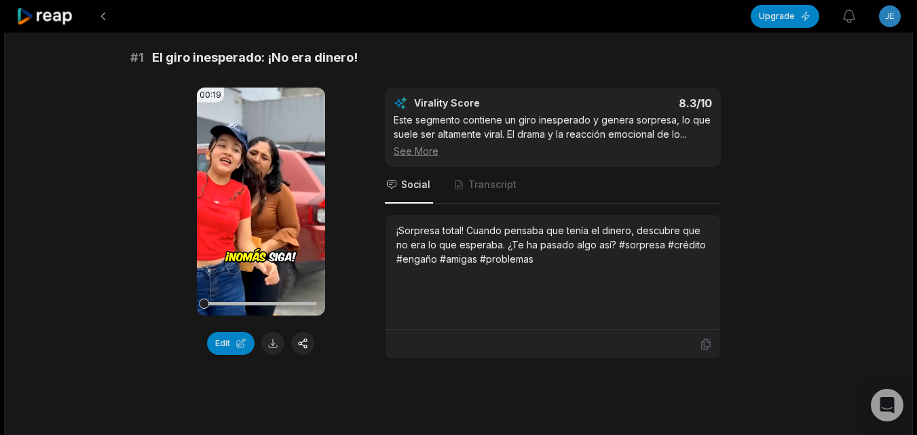
scroll to position [204, 0]
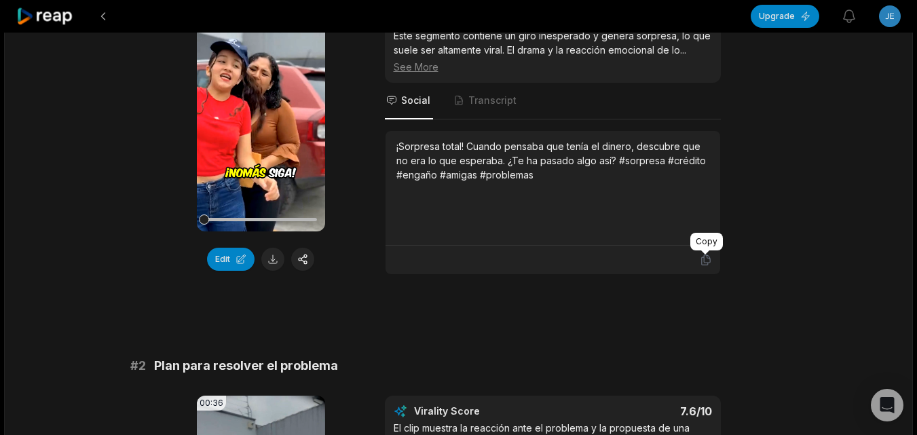
click at [707, 261] on icon at bounding box center [706, 260] width 12 height 12
click at [276, 255] on button at bounding box center [272, 259] width 23 height 23
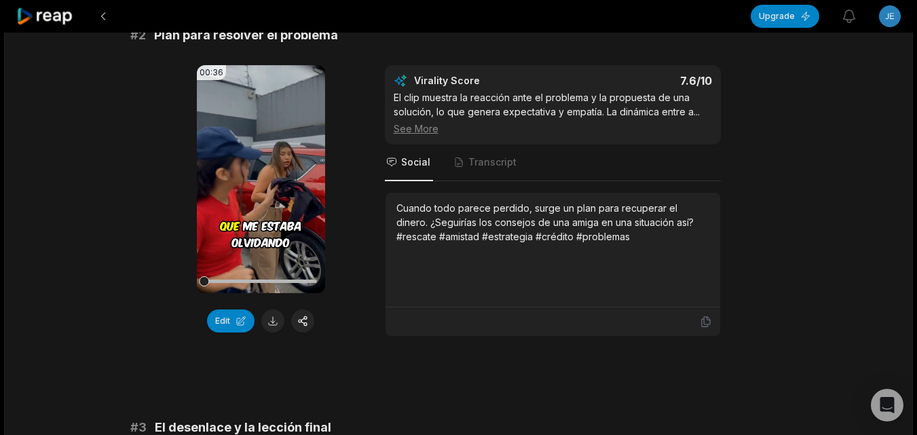
scroll to position [611, 0]
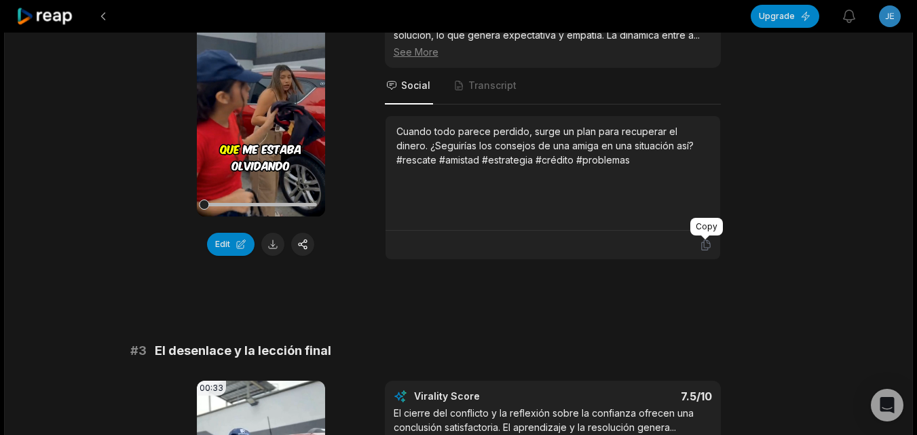
click at [707, 242] on icon at bounding box center [706, 245] width 12 height 12
click at [269, 242] on button at bounding box center [272, 244] width 23 height 23
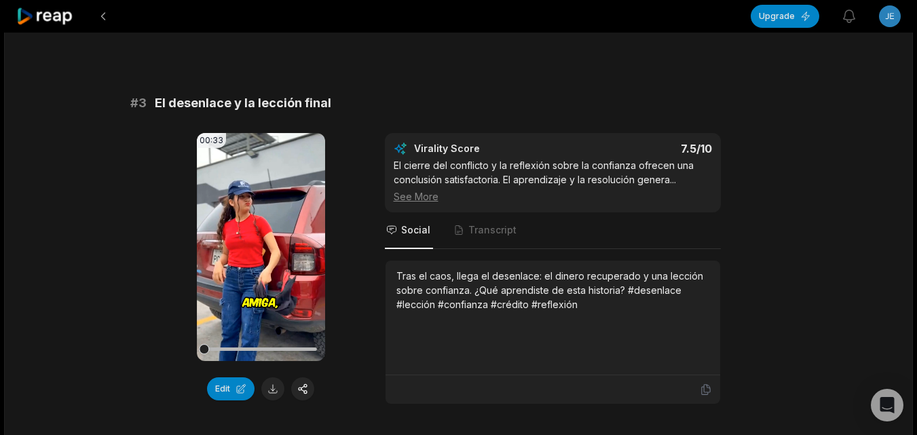
scroll to position [882, 0]
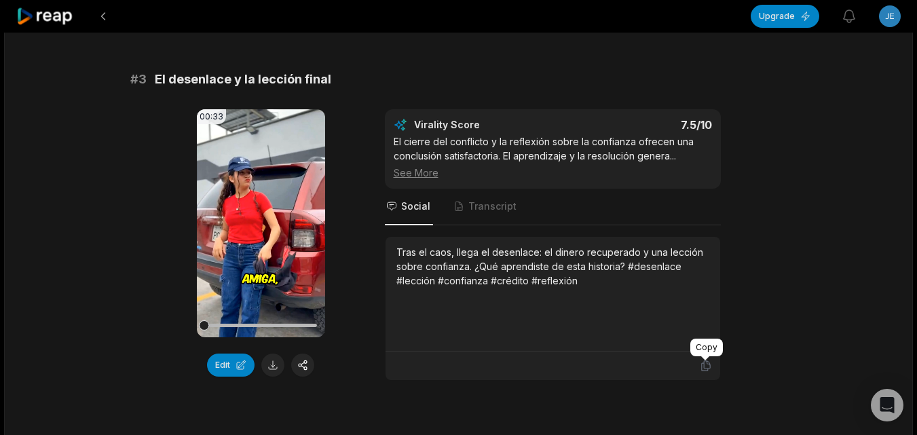
click at [708, 369] on icon at bounding box center [706, 366] width 12 height 12
click at [278, 366] on button at bounding box center [272, 365] width 23 height 23
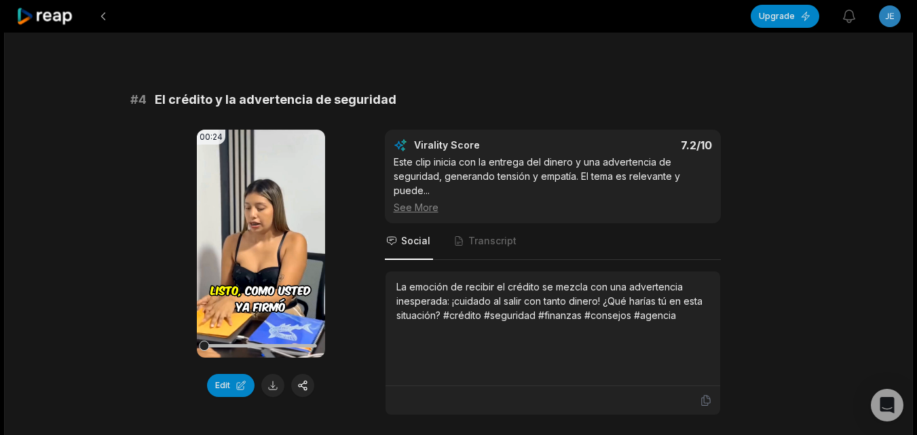
scroll to position [1289, 0]
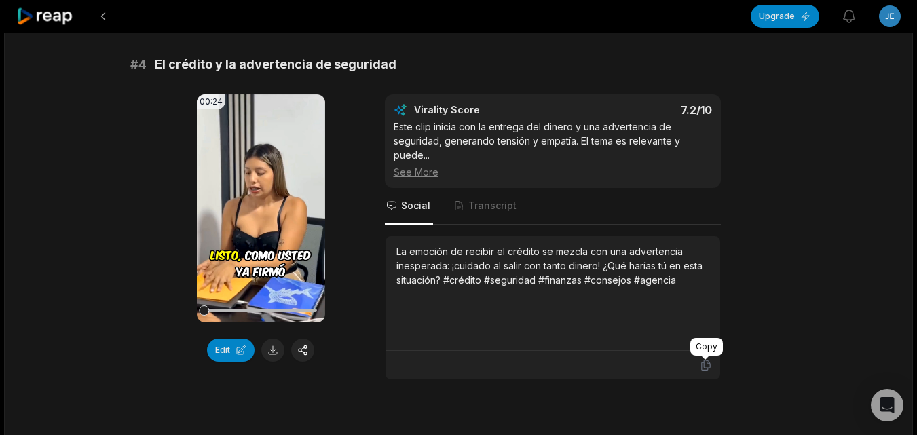
click at [711, 365] on icon at bounding box center [706, 365] width 12 height 12
click at [263, 352] on button at bounding box center [272, 350] width 23 height 23
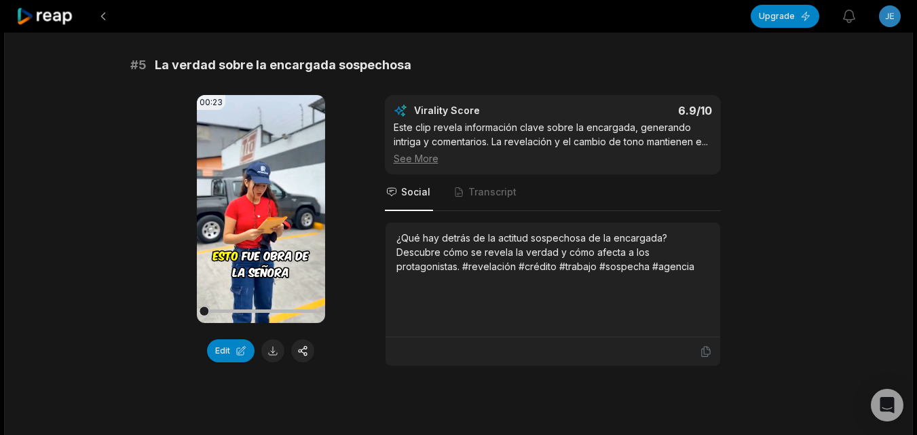
scroll to position [1697, 0]
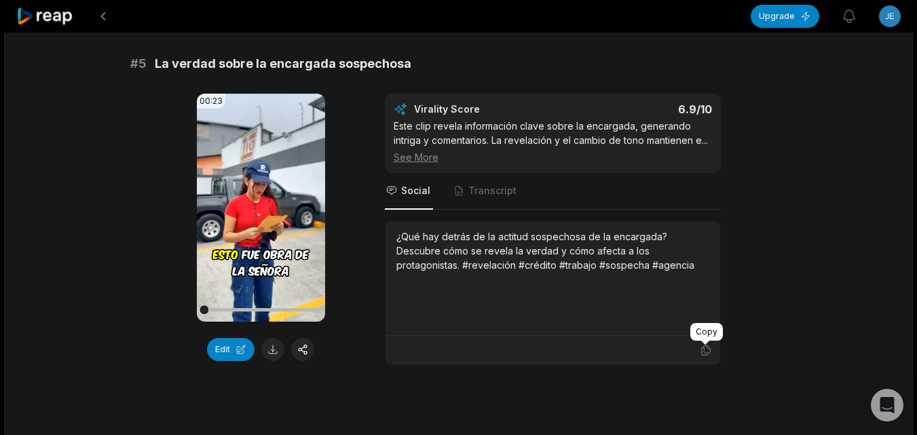
click at [709, 347] on icon at bounding box center [705, 350] width 8 height 10
click at [269, 349] on button at bounding box center [272, 349] width 23 height 23
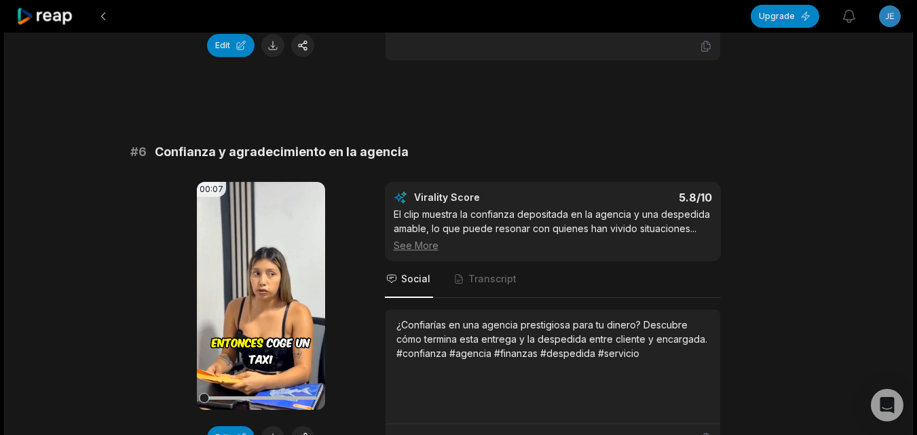
scroll to position [2036, 0]
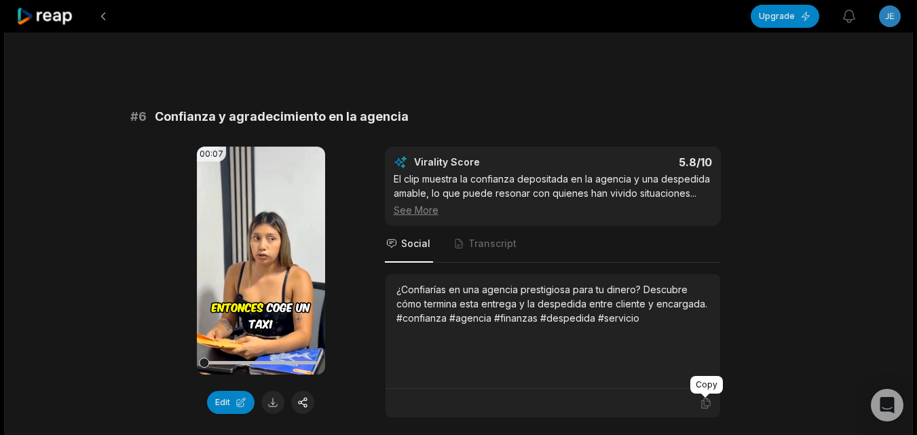
click at [700, 403] on icon at bounding box center [706, 403] width 12 height 12
click at [273, 401] on button at bounding box center [272, 402] width 23 height 23
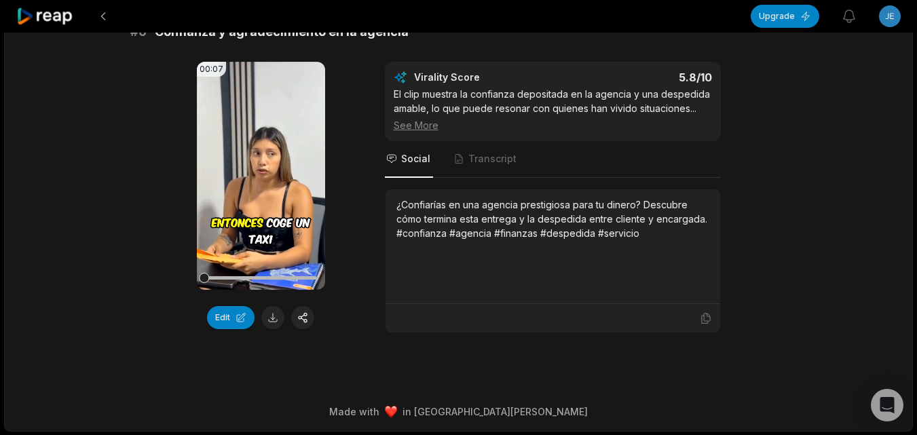
scroll to position [2121, 0]
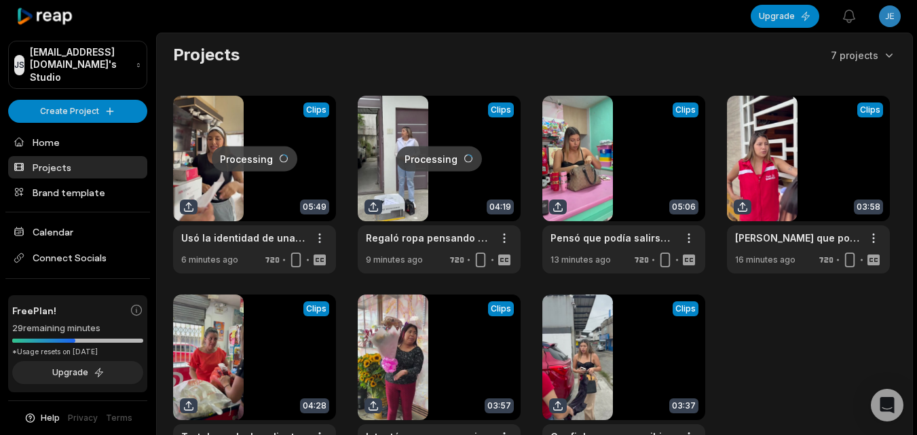
drag, startPoint x: 581, startPoint y: 343, endPoint x: 776, endPoint y: 341, distance: 195.5
click at [776, 341] on div "Processing Clips 05:49 Usó la identidad de una desconocida como garante sin que…" at bounding box center [534, 284] width 723 height 377
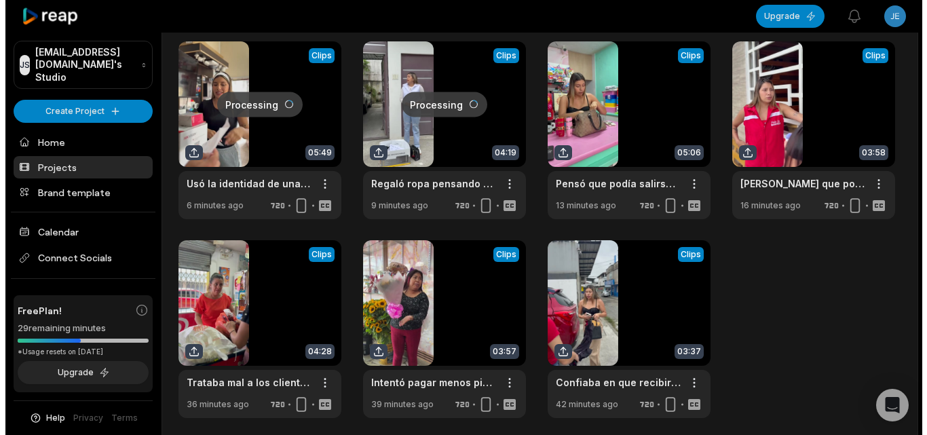
scroll to position [124, 0]
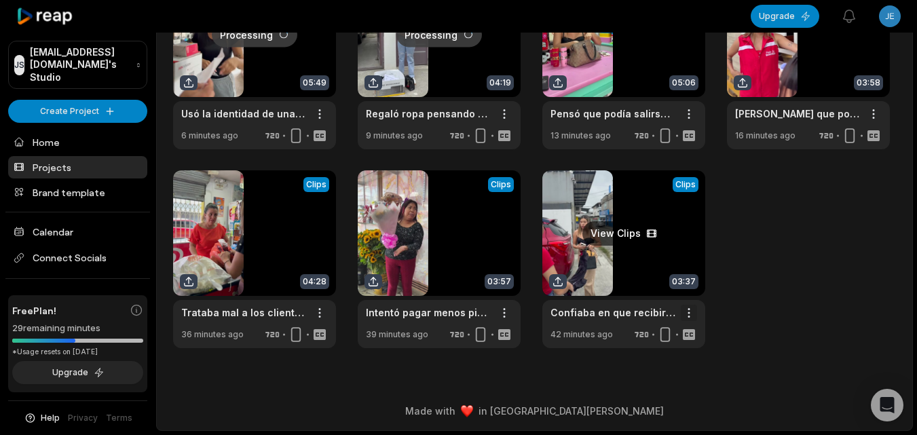
click at [689, 311] on html "JS Jekapapos@besnetor.com's Studio Create Project Home Projects Brand template …" at bounding box center [458, 93] width 917 height 435
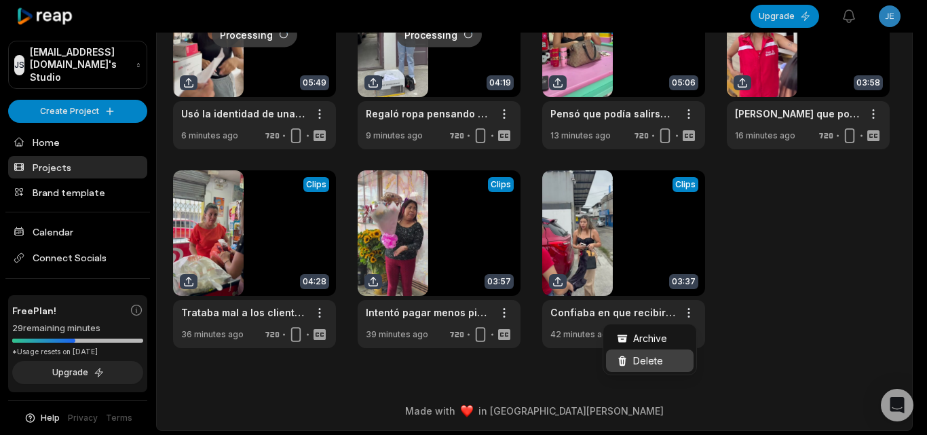
click at [660, 358] on span "Delete" at bounding box center [648, 361] width 30 height 14
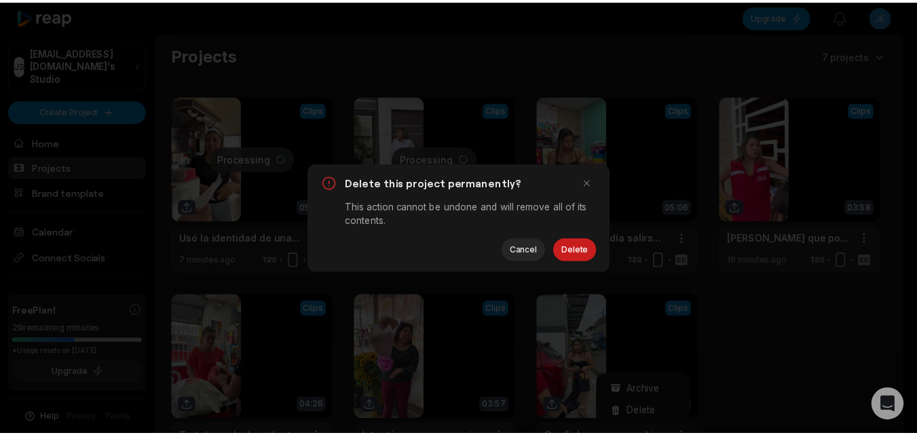
scroll to position [0, 0]
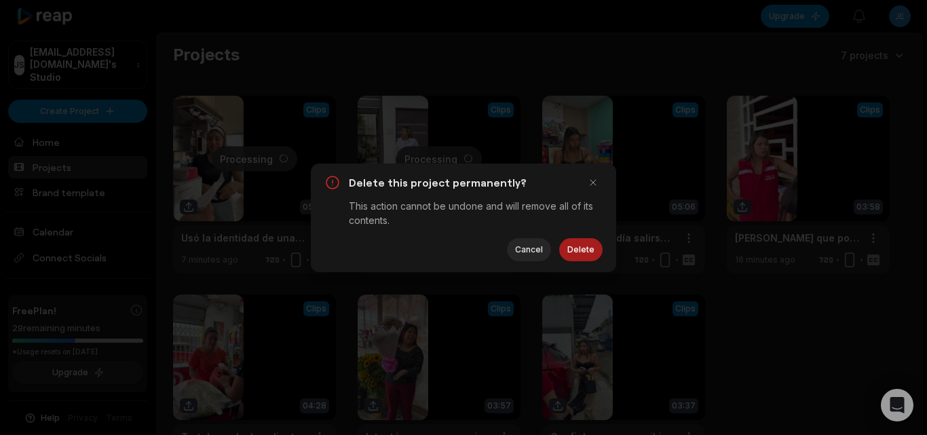
click at [574, 252] on button "Delete" at bounding box center [580, 249] width 43 height 23
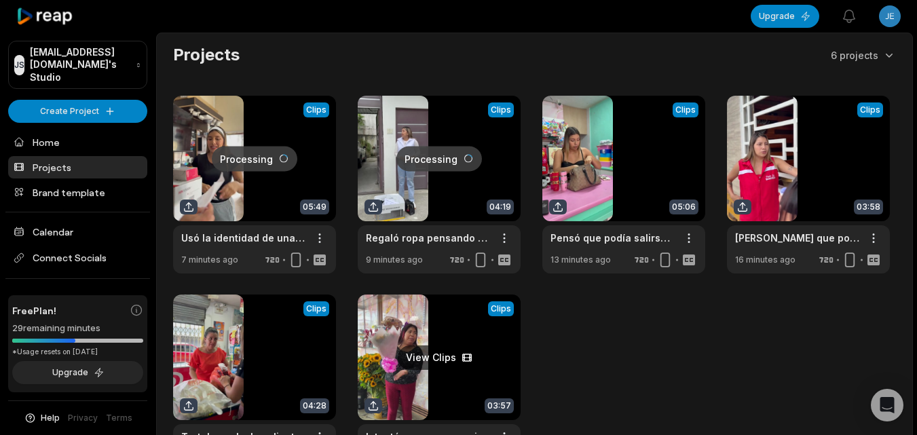
click at [482, 364] on link at bounding box center [439, 384] width 163 height 178
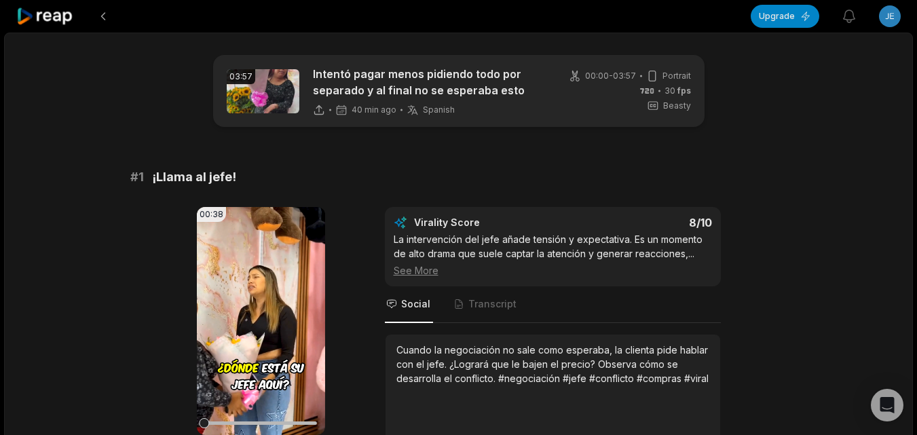
scroll to position [204, 0]
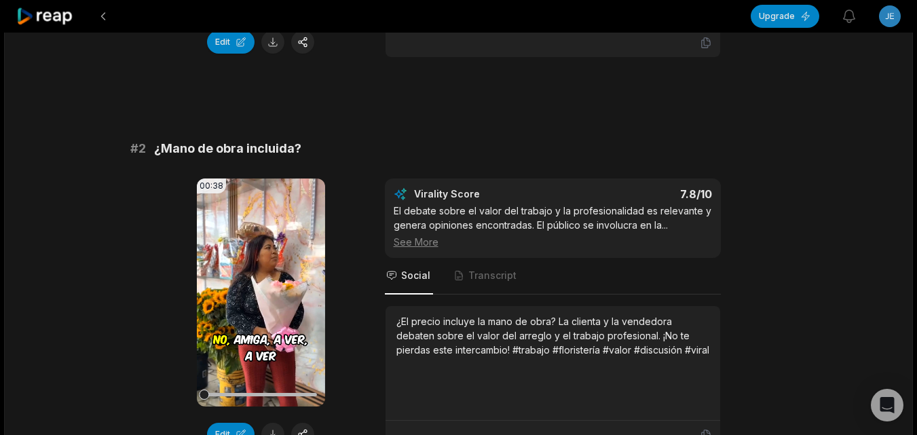
scroll to position [475, 0]
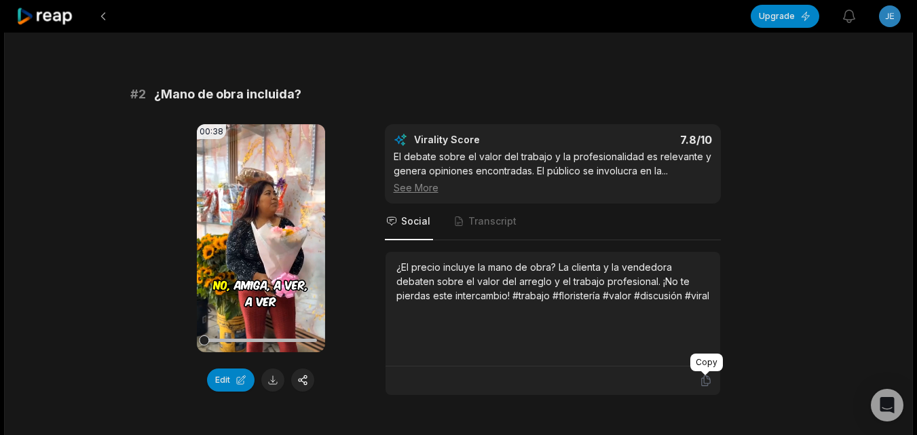
click at [701, 383] on icon at bounding box center [705, 381] width 8 height 10
click at [273, 380] on button at bounding box center [272, 379] width 23 height 23
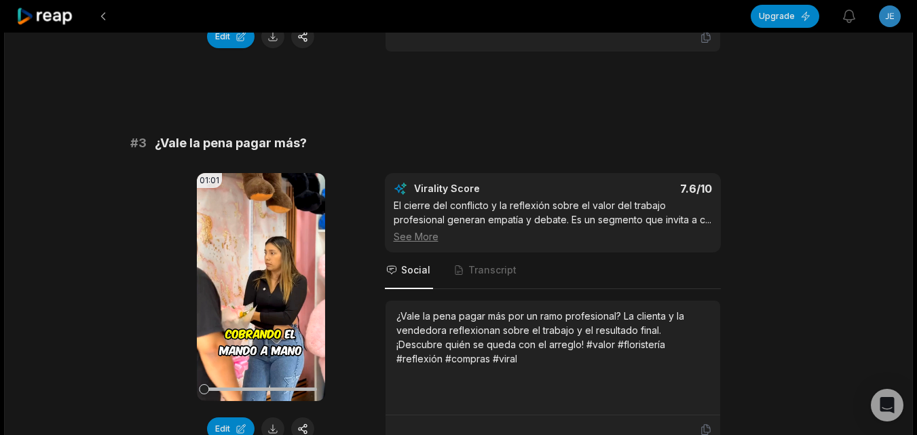
scroll to position [950, 0]
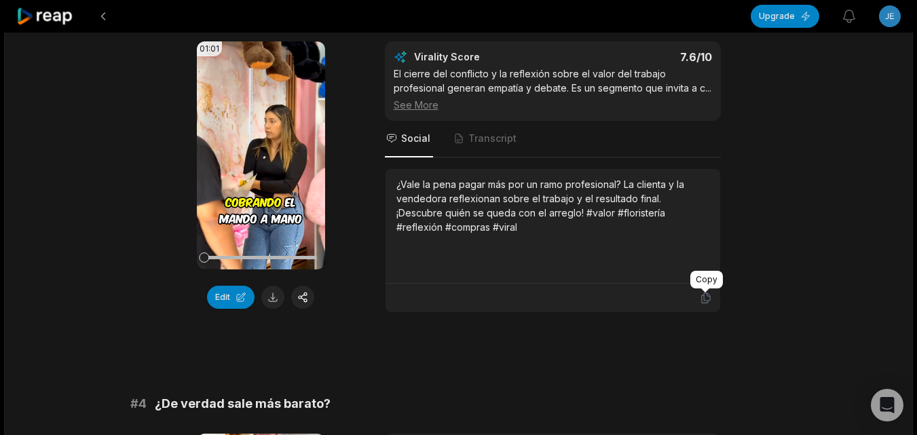
click at [700, 298] on icon at bounding box center [706, 298] width 12 height 12
click at [277, 292] on button at bounding box center [272, 297] width 23 height 23
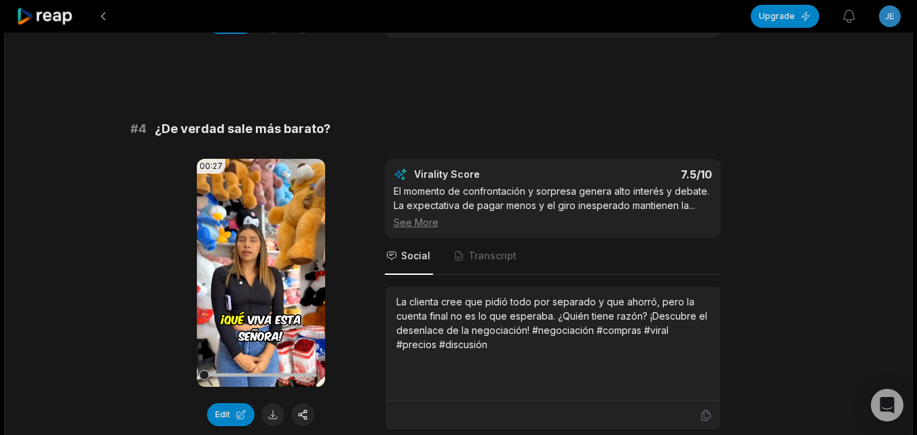
scroll to position [1289, 0]
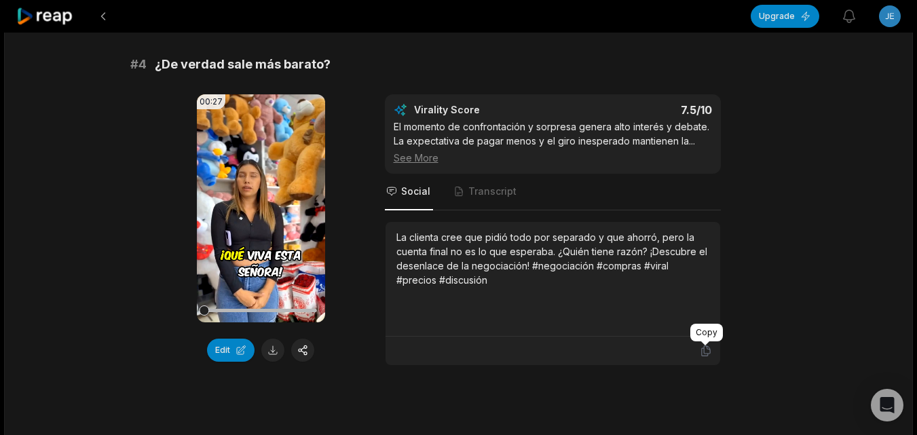
click at [708, 354] on icon at bounding box center [705, 351] width 8 height 10
click at [269, 354] on button at bounding box center [272, 350] width 23 height 23
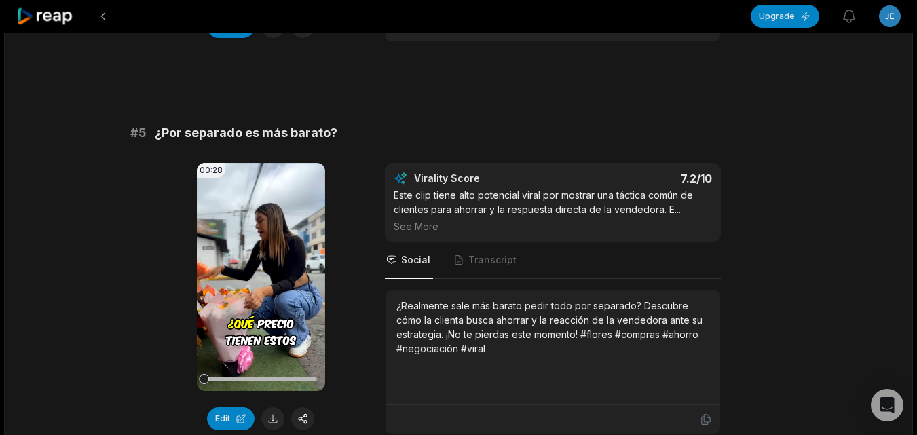
scroll to position [1764, 0]
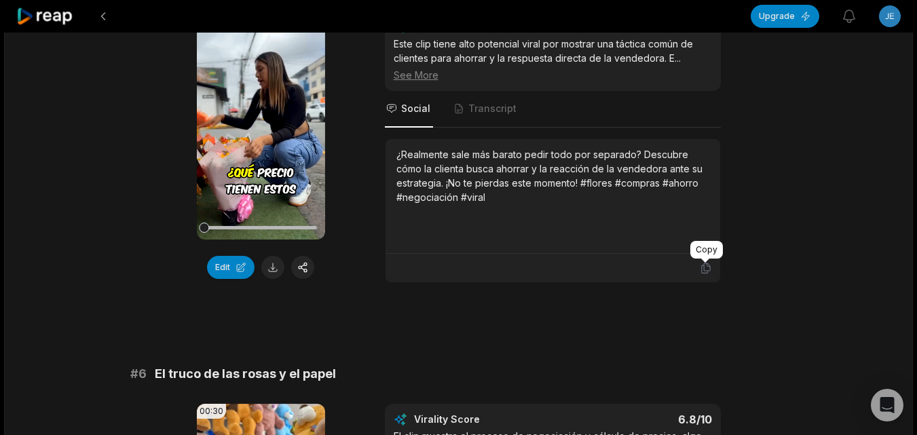
click at [705, 261] on div at bounding box center [705, 261] width 8 height 4
click at [705, 267] on icon at bounding box center [706, 268] width 12 height 12
click at [276, 267] on button at bounding box center [272, 267] width 23 height 23
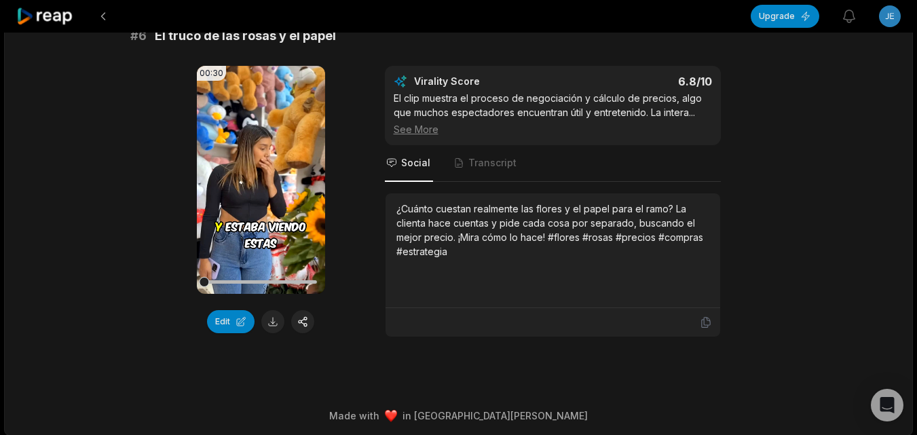
scroll to position [2104, 0]
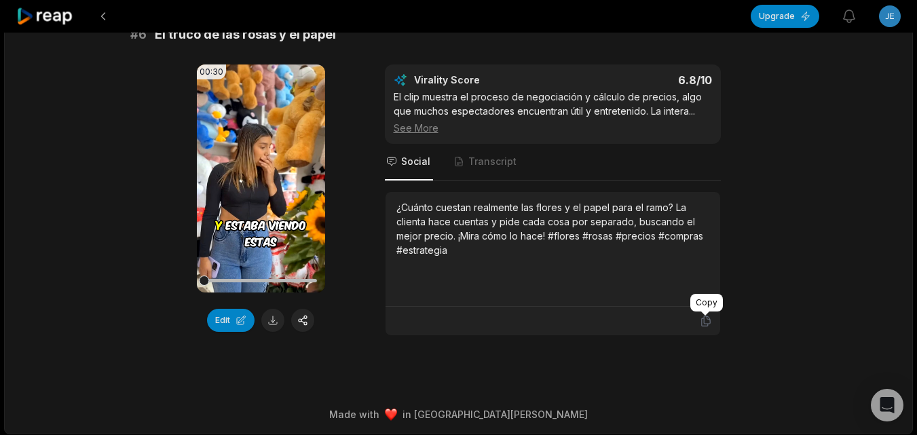
click at [702, 321] on icon at bounding box center [706, 321] width 12 height 12
click at [268, 318] on button at bounding box center [272, 320] width 23 height 23
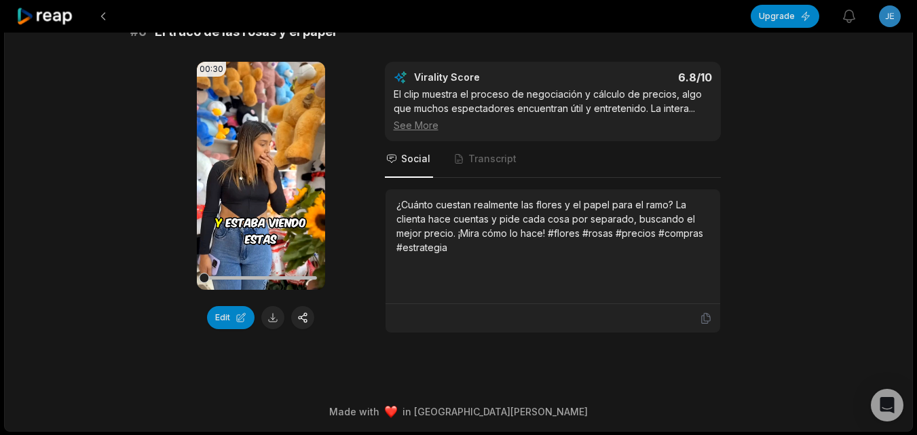
scroll to position [2107, 0]
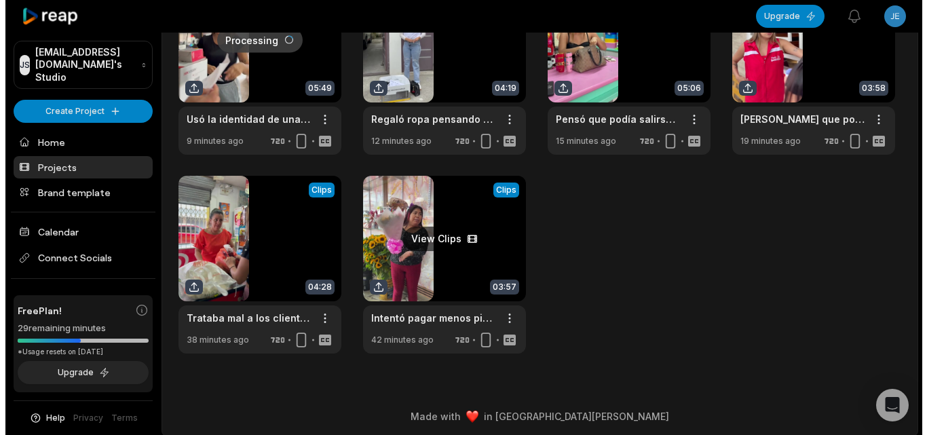
scroll to position [124, 0]
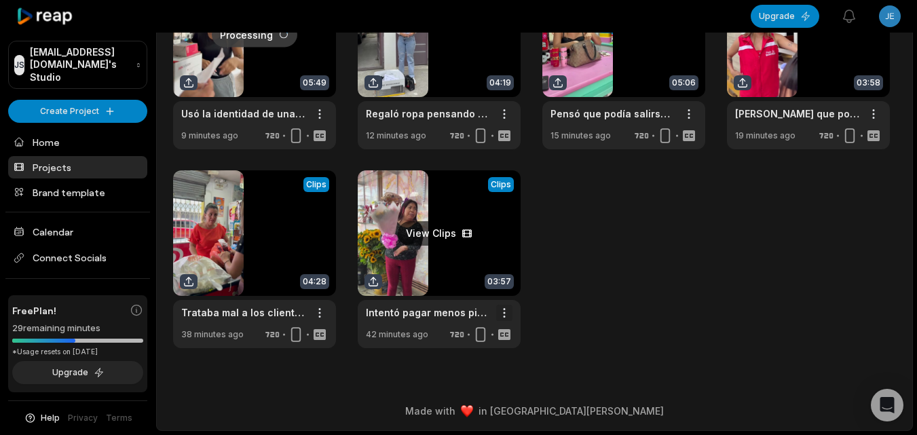
click at [504, 311] on html "JS Jekapapos@besnetor.com's Studio Create Project Home Projects Brand template …" at bounding box center [458, 93] width 917 height 435
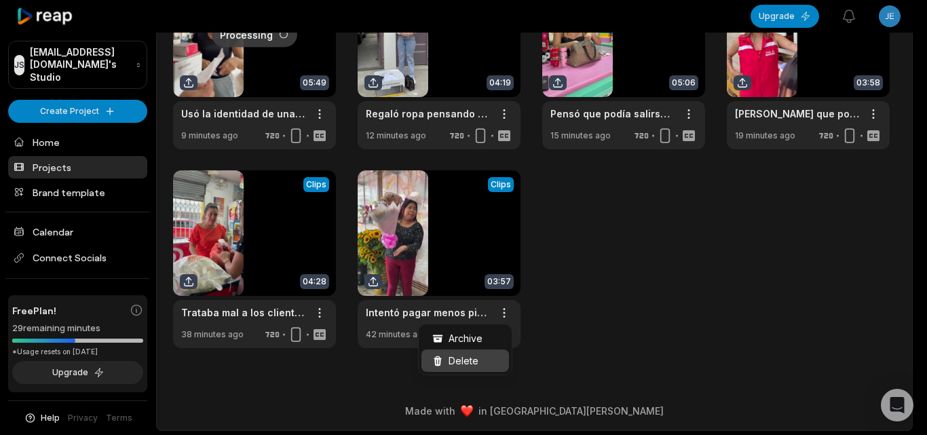
click at [459, 355] on span "Delete" at bounding box center [464, 361] width 30 height 14
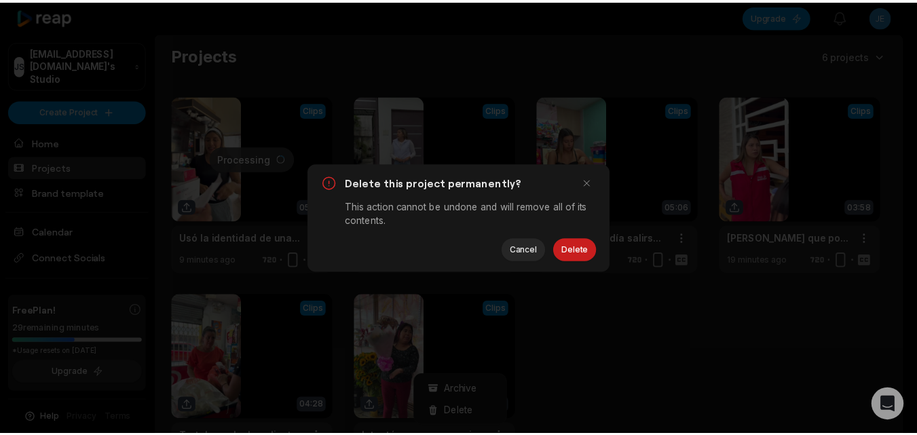
scroll to position [0, 0]
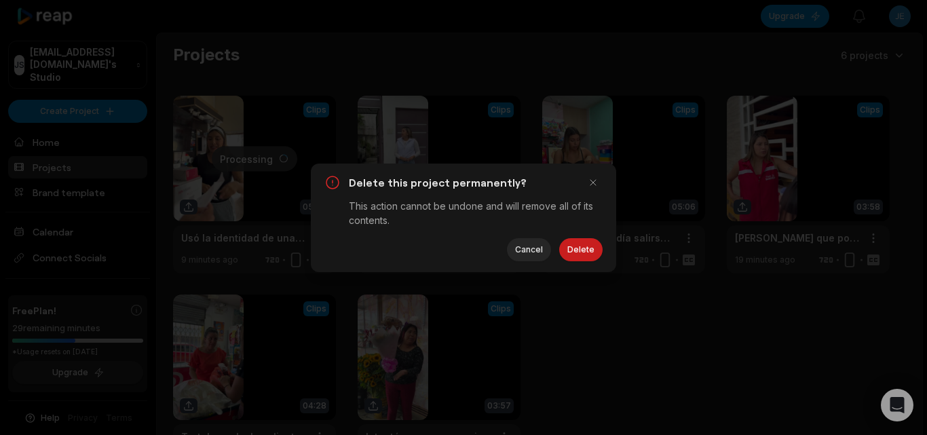
click at [577, 254] on button "Delete" at bounding box center [580, 249] width 43 height 23
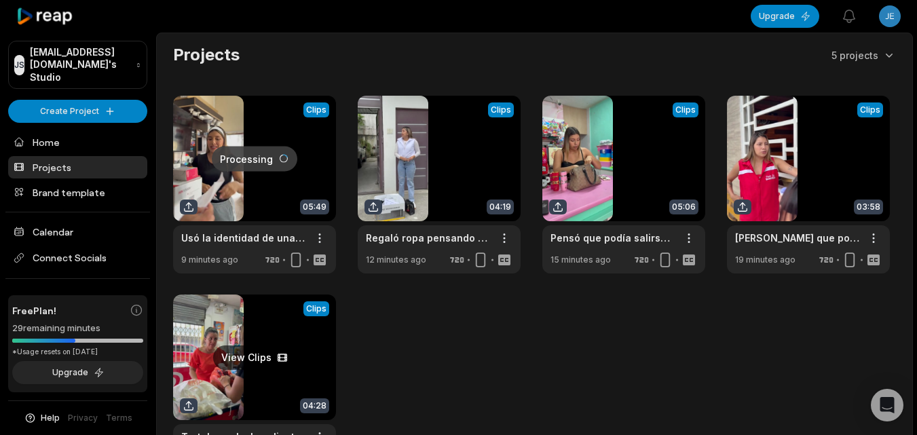
click at [307, 358] on link at bounding box center [254, 384] width 163 height 178
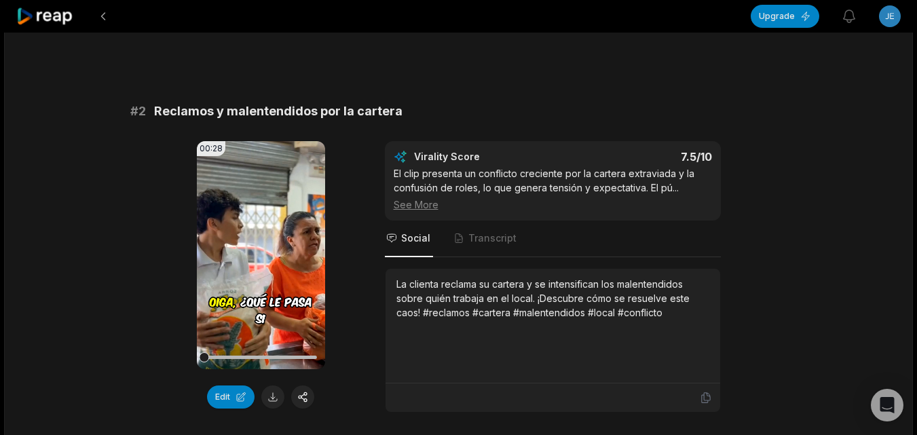
scroll to position [475, 0]
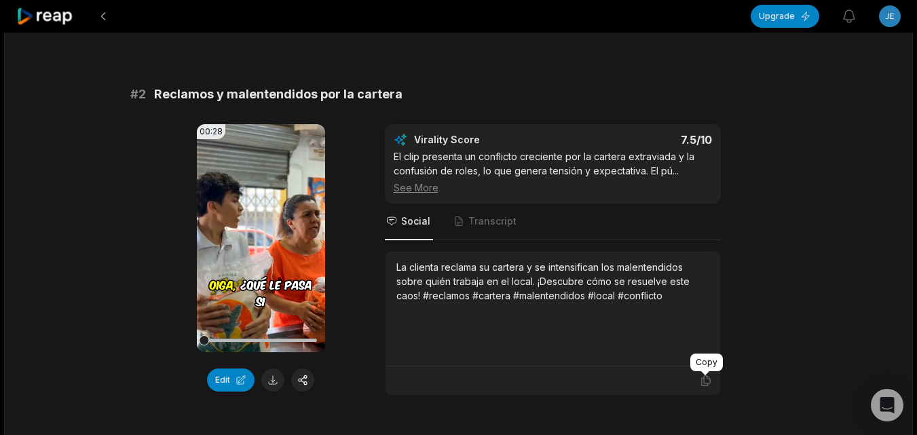
click at [708, 382] on icon at bounding box center [706, 381] width 12 height 12
click at [280, 383] on button at bounding box center [272, 379] width 23 height 23
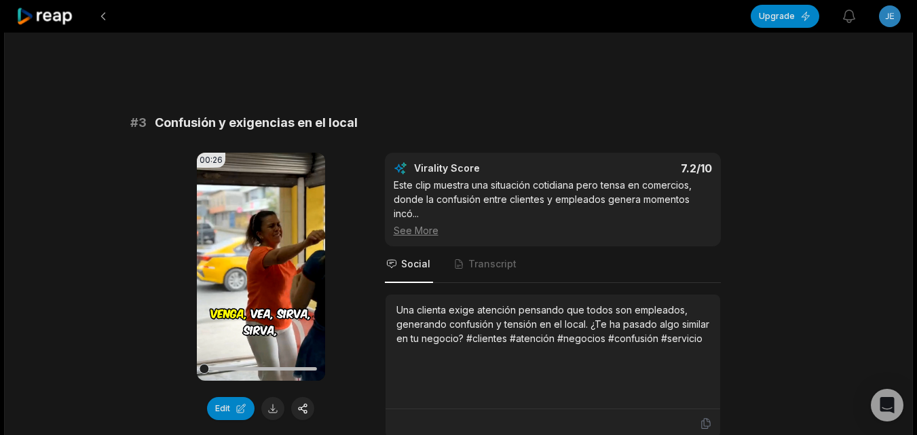
scroll to position [882, 0]
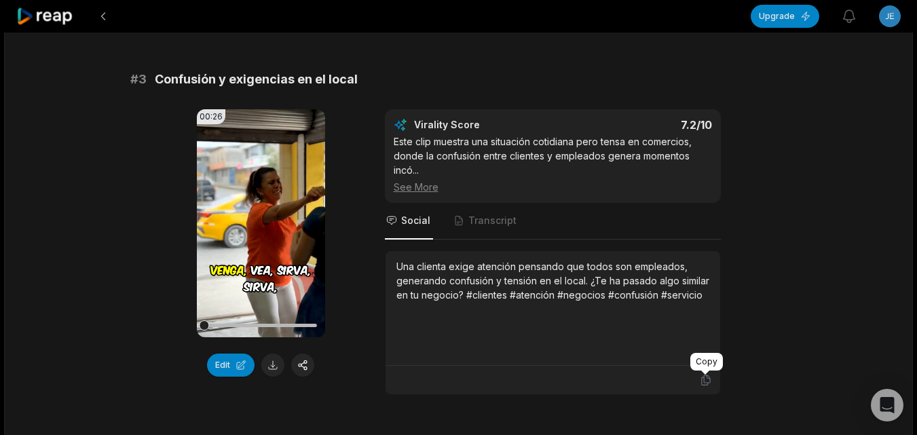
click at [702, 379] on icon at bounding box center [706, 380] width 12 height 12
click at [278, 361] on button at bounding box center [272, 365] width 23 height 23
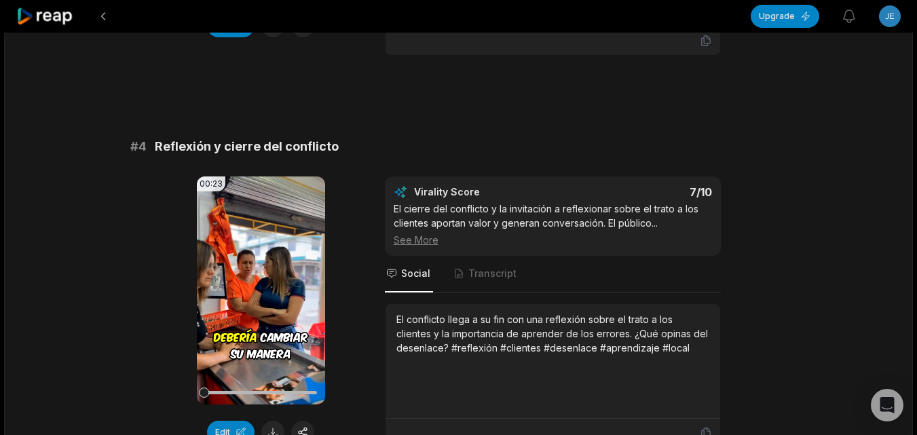
scroll to position [1289, 0]
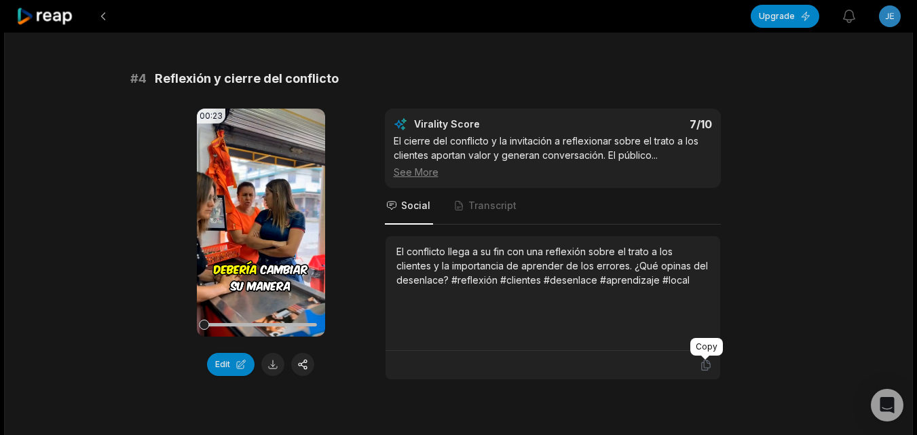
click at [711, 363] on icon at bounding box center [706, 365] width 12 height 12
click at [273, 354] on button at bounding box center [272, 364] width 23 height 23
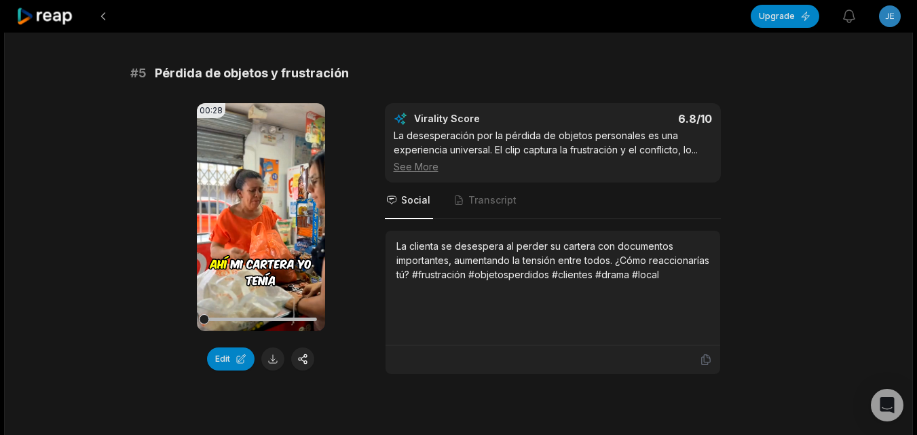
scroll to position [1697, 0]
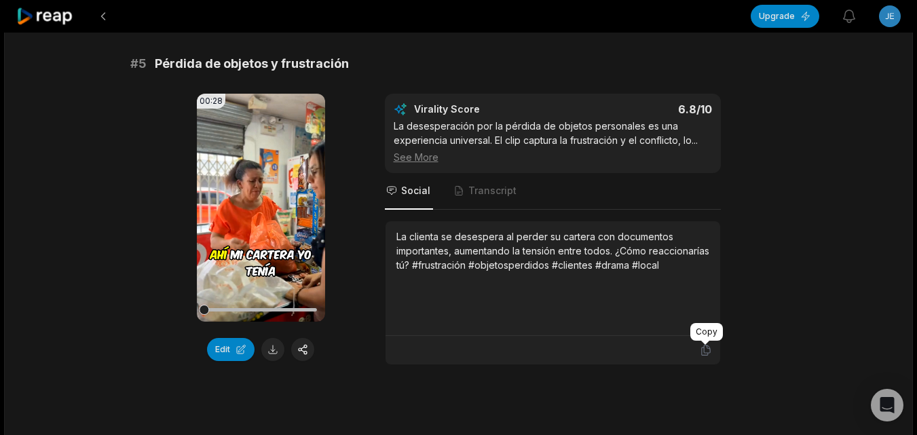
click at [709, 351] on icon at bounding box center [706, 350] width 12 height 12
click at [267, 343] on button at bounding box center [272, 349] width 23 height 23
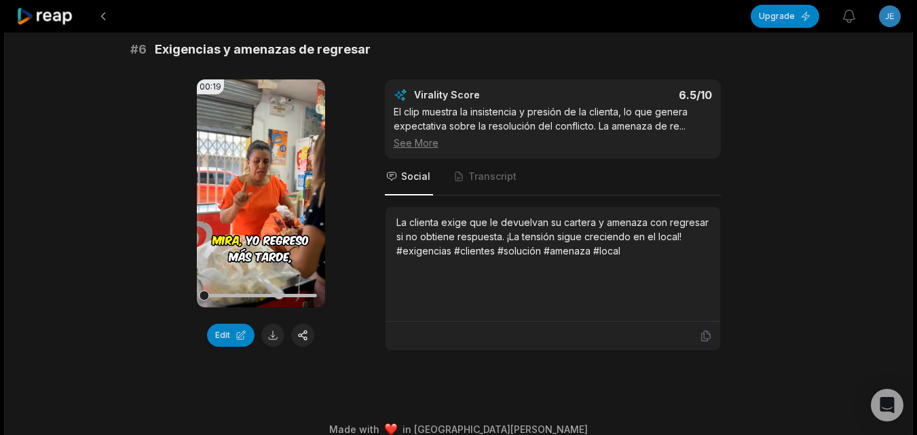
scroll to position [2104, 0]
click at [707, 334] on icon at bounding box center [706, 335] width 12 height 12
click at [272, 332] on button at bounding box center [272, 334] width 23 height 23
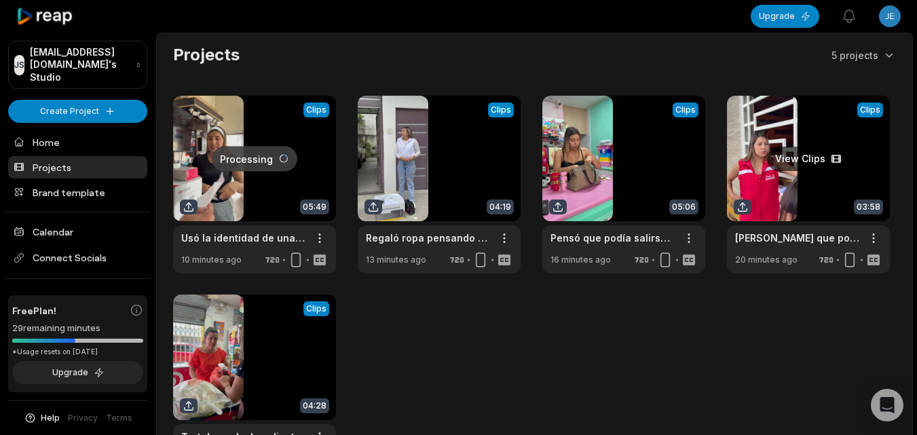
click at [755, 195] on link at bounding box center [808, 185] width 163 height 178
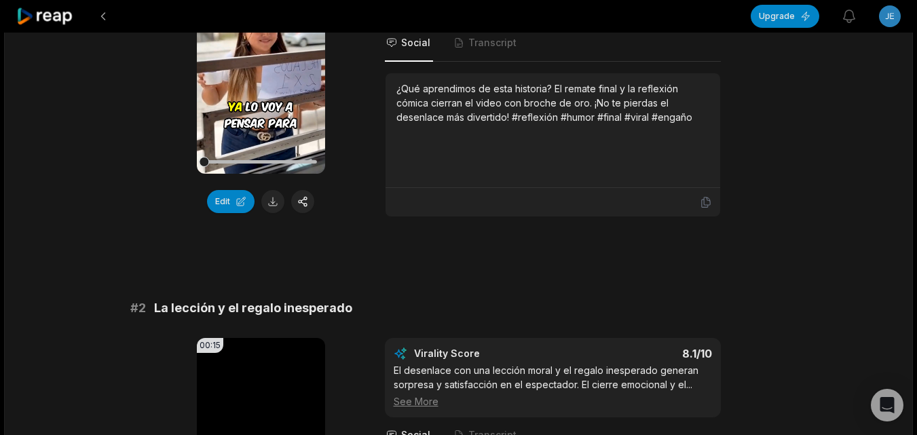
scroll to position [271, 0]
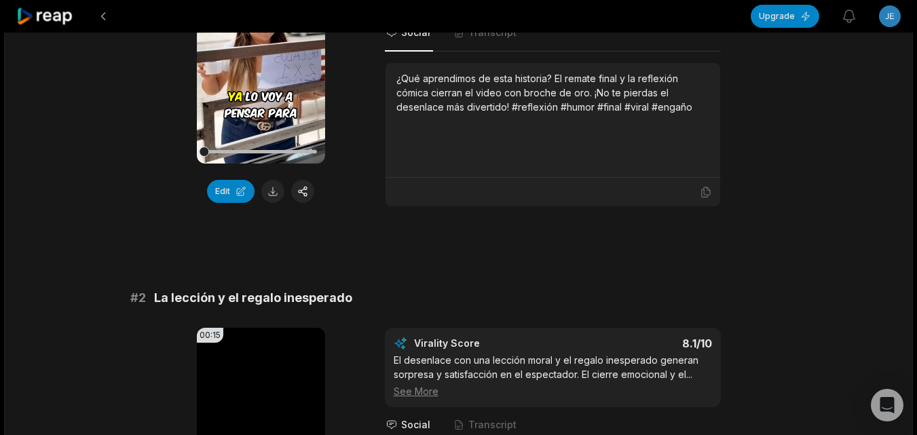
click at [708, 196] on icon at bounding box center [706, 192] width 12 height 12
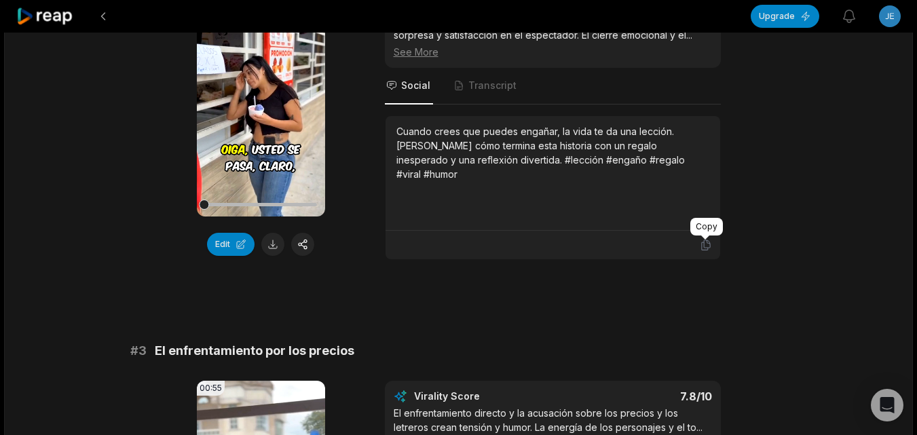
click at [703, 236] on div at bounding box center [705, 237] width 8 height 4
click at [705, 243] on icon at bounding box center [706, 245] width 12 height 12
click at [269, 240] on button at bounding box center [272, 244] width 23 height 23
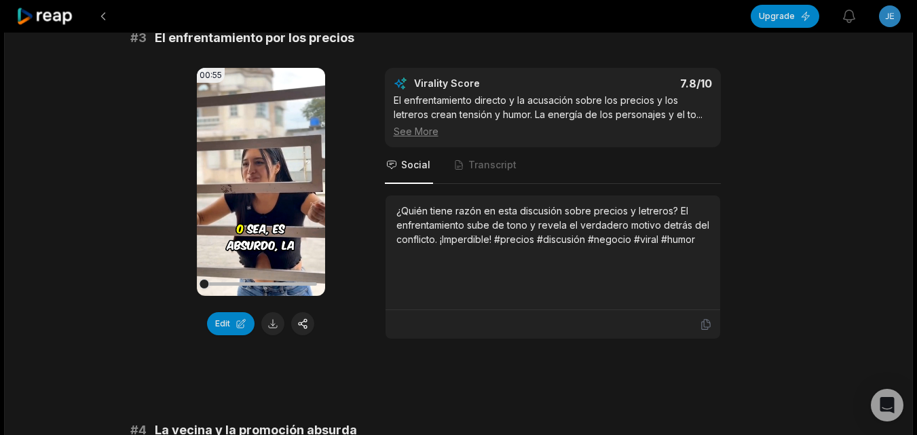
scroll to position [950, 0]
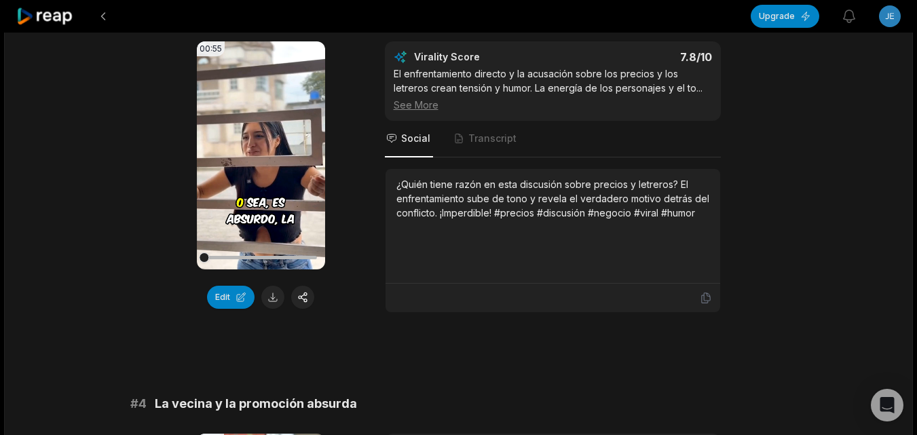
click at [713, 297] on div at bounding box center [552, 298] width 335 height 29
click at [709, 297] on icon at bounding box center [706, 298] width 12 height 12
click at [271, 292] on button at bounding box center [272, 297] width 23 height 23
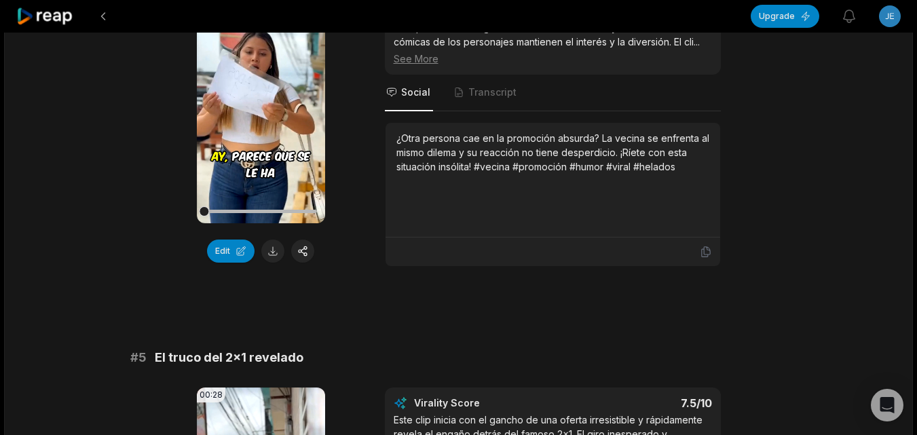
scroll to position [1357, 0]
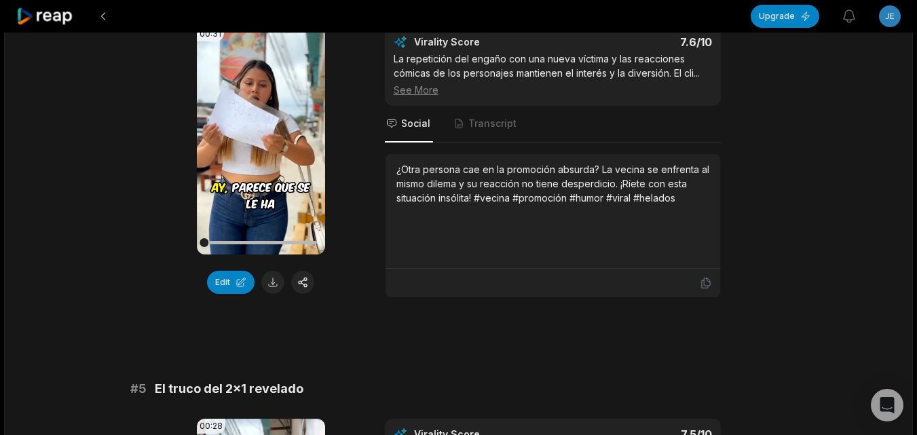
click at [706, 287] on icon at bounding box center [706, 283] width 12 height 12
click at [273, 283] on button at bounding box center [272, 282] width 23 height 23
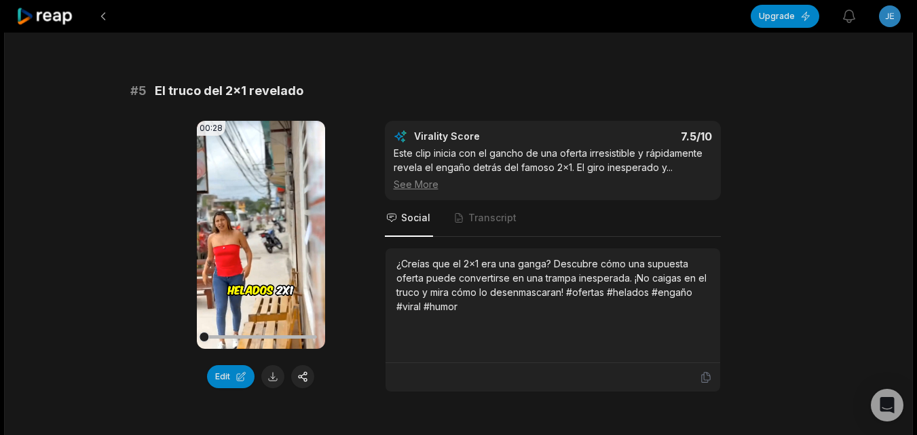
scroll to position [1697, 0]
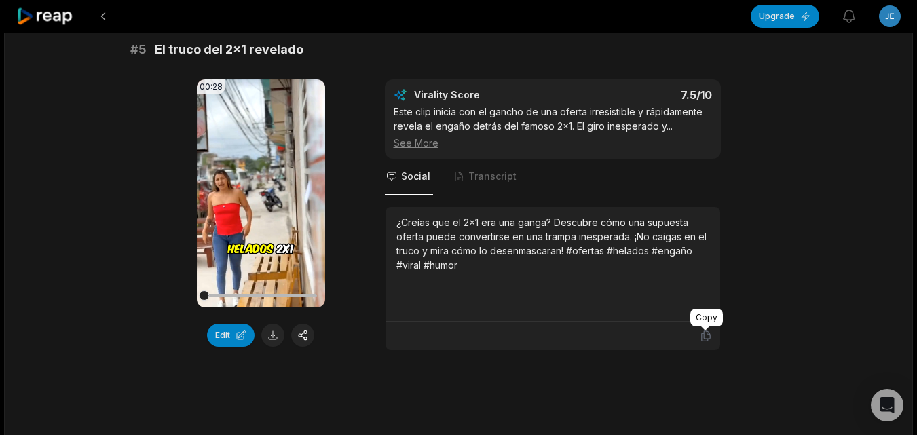
click at [702, 339] on icon at bounding box center [706, 336] width 12 height 12
click at [273, 328] on button at bounding box center [272, 335] width 23 height 23
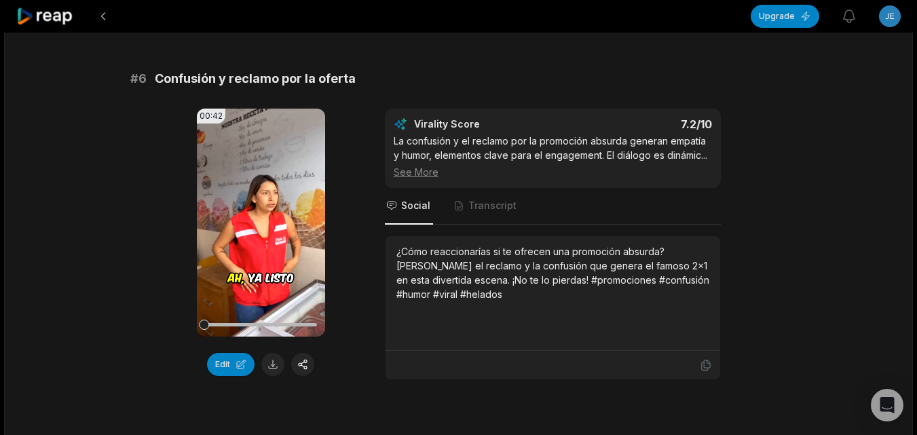
scroll to position [2036, 0]
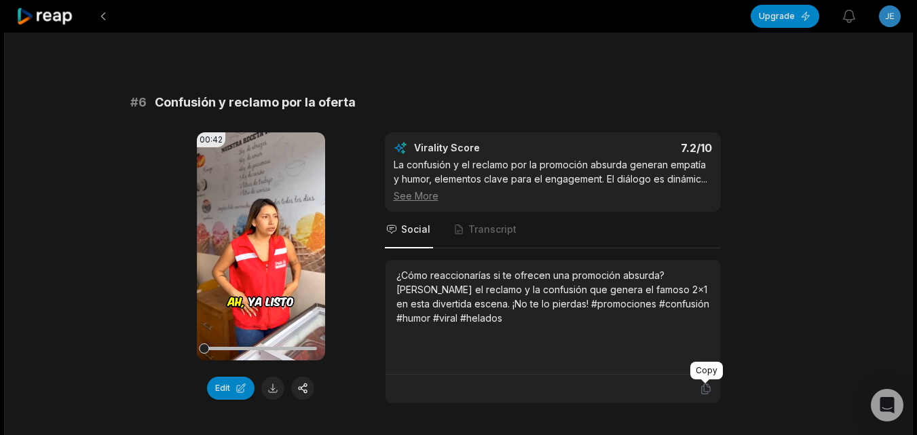
drag, startPoint x: 703, startPoint y: 386, endPoint x: 680, endPoint y: 388, distance: 23.2
click at [704, 387] on icon at bounding box center [705, 389] width 8 height 10
click at [273, 385] on button at bounding box center [272, 388] width 23 height 23
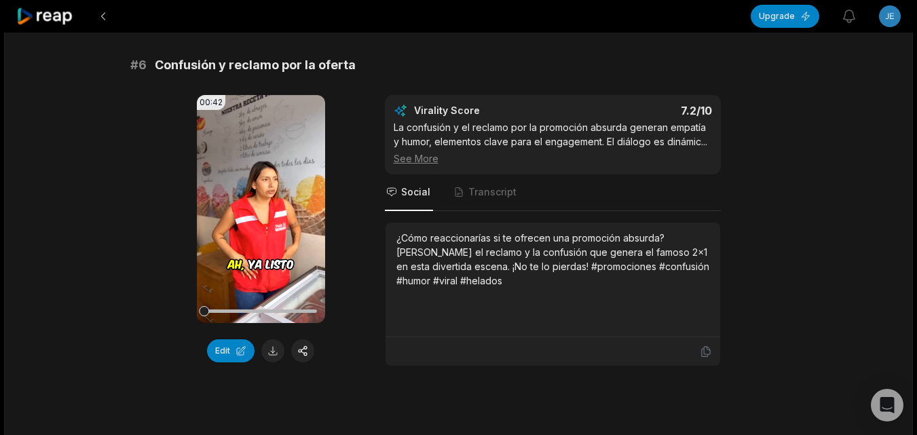
scroll to position [2107, 0]
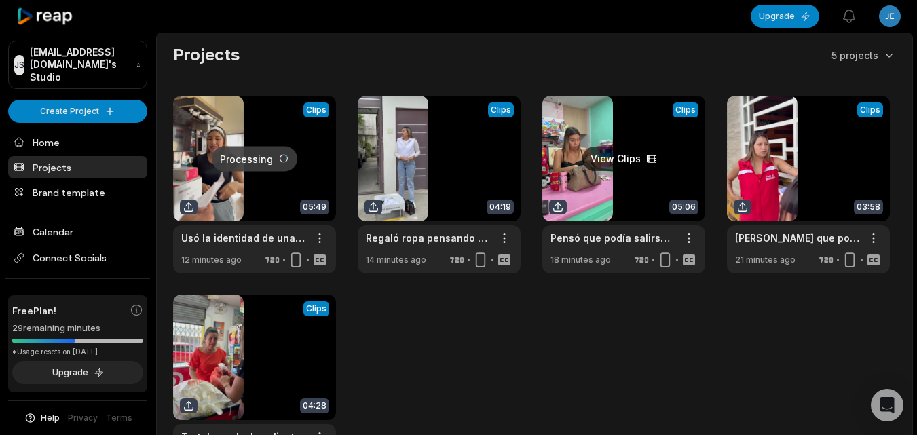
click at [606, 183] on link at bounding box center [623, 185] width 163 height 178
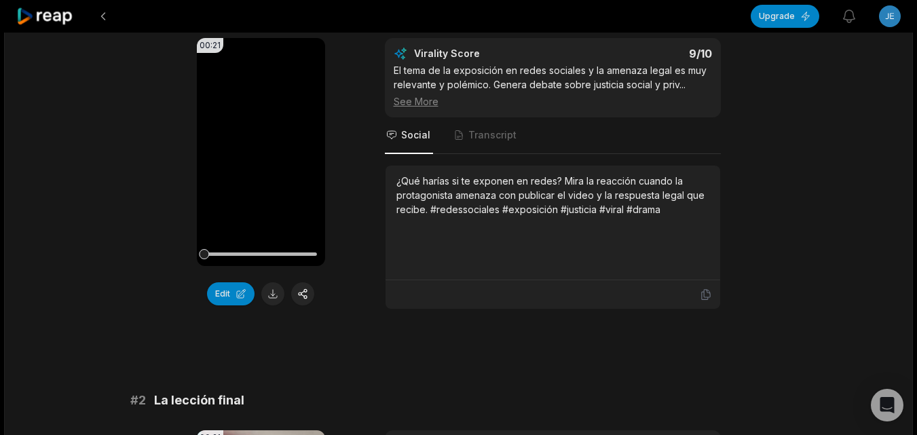
scroll to position [204, 0]
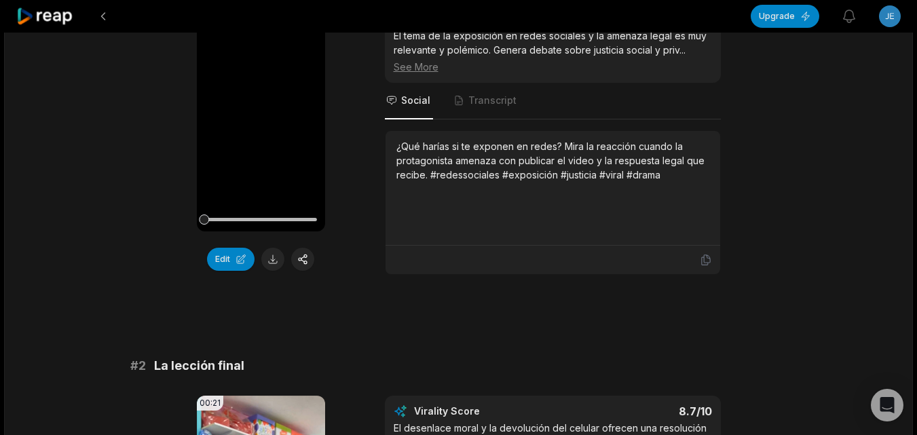
click at [706, 257] on icon at bounding box center [706, 260] width 12 height 12
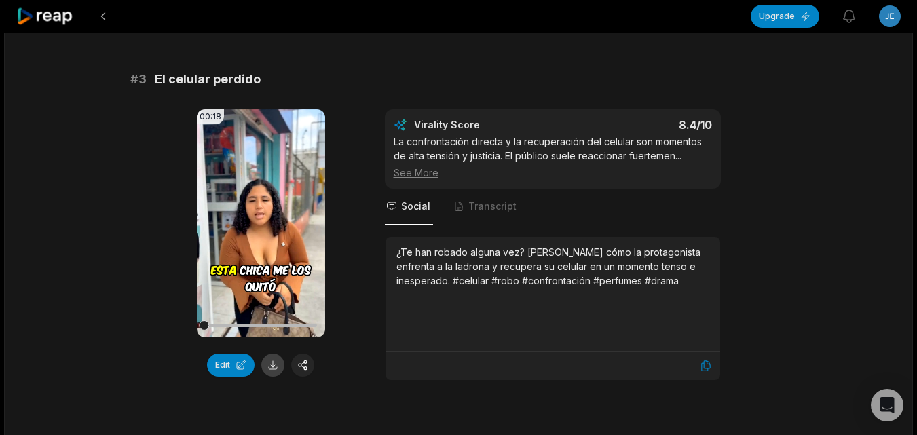
click at [270, 368] on button at bounding box center [272, 365] width 23 height 23
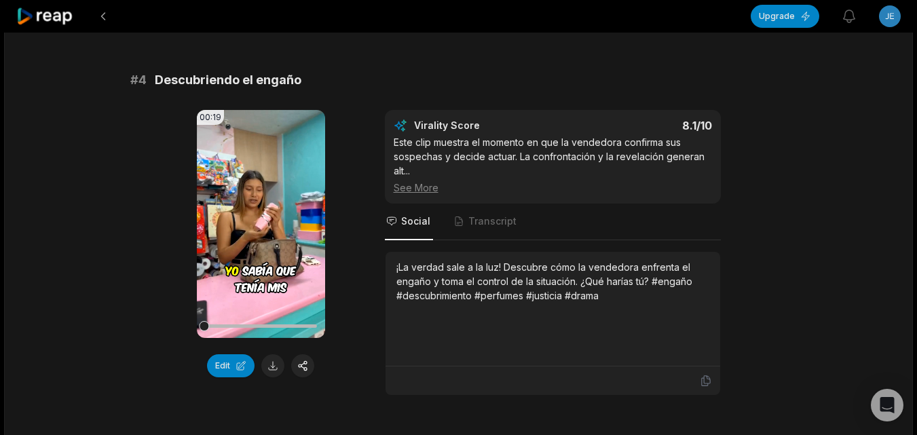
scroll to position [1357, 0]
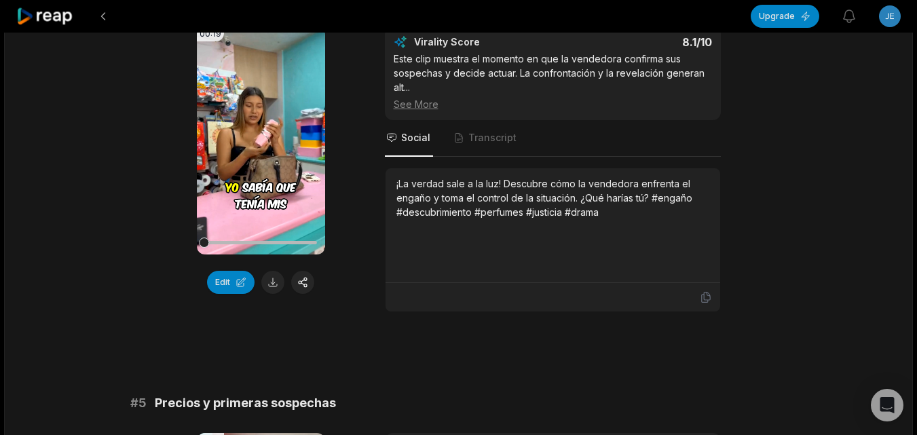
click at [708, 373] on div "# 1 Exposición en redes sociales 00:21 Your browser does not support mp4 format…" at bounding box center [458, 359] width 657 height 3099
click at [702, 299] on icon at bounding box center [706, 297] width 12 height 12
click at [275, 284] on button at bounding box center [272, 282] width 23 height 23
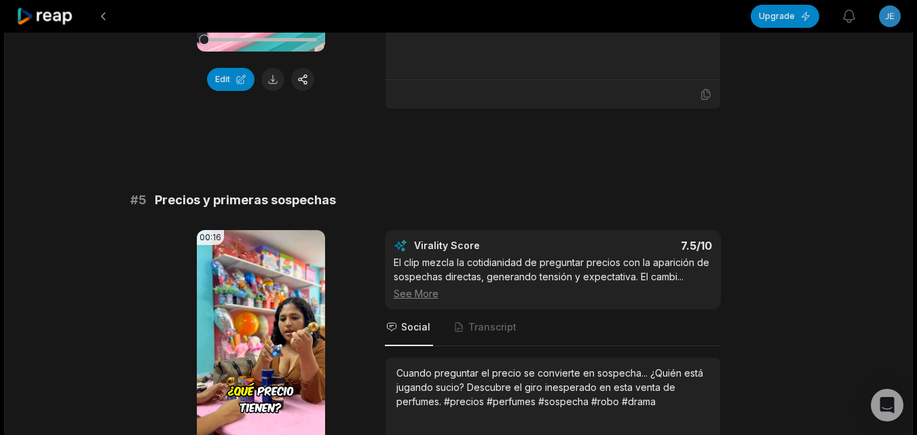
scroll to position [1629, 0]
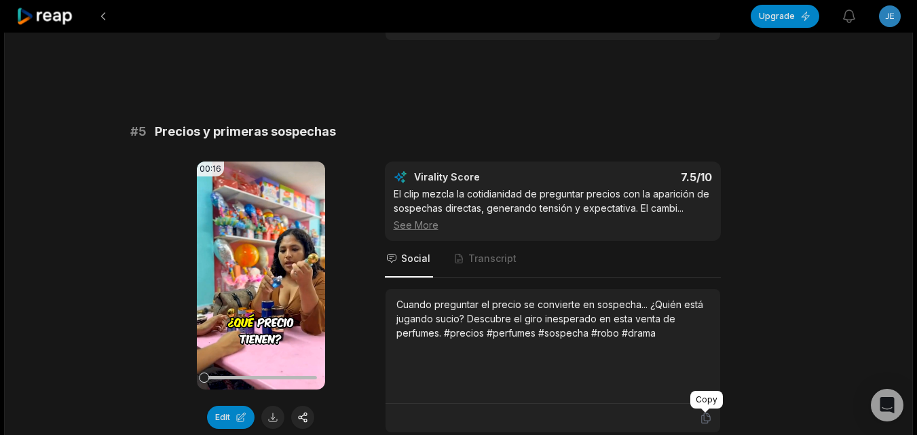
click at [702, 413] on icon at bounding box center [706, 418] width 12 height 12
click at [271, 415] on button at bounding box center [272, 417] width 23 height 23
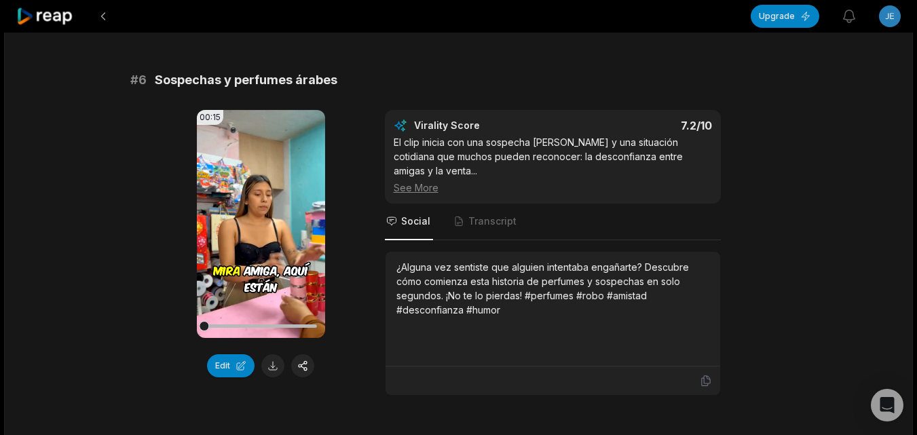
scroll to position [2104, 0]
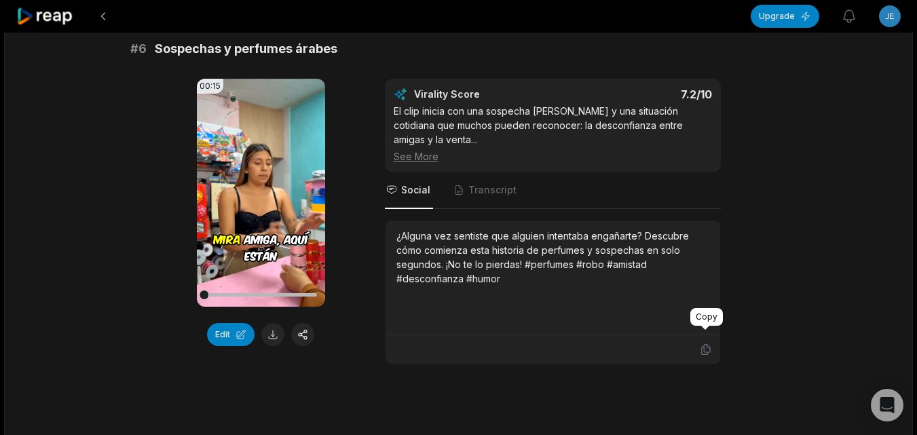
click at [702, 343] on icon at bounding box center [706, 349] width 12 height 12
click at [280, 332] on button at bounding box center [272, 334] width 23 height 23
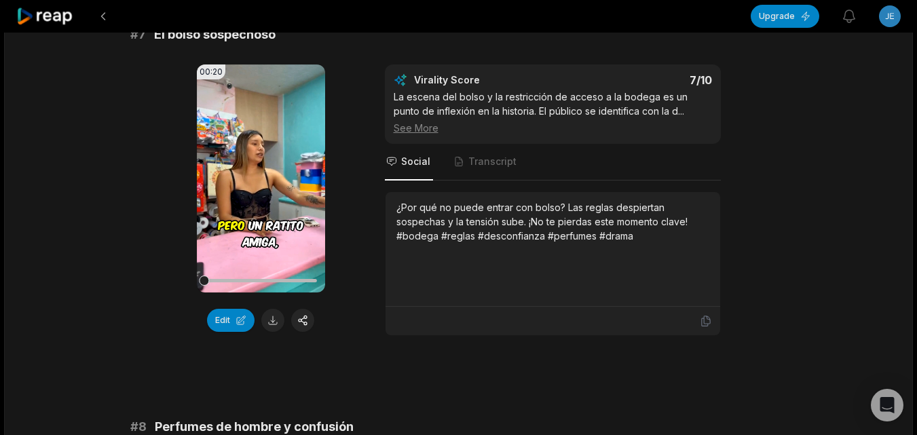
scroll to position [2511, 0]
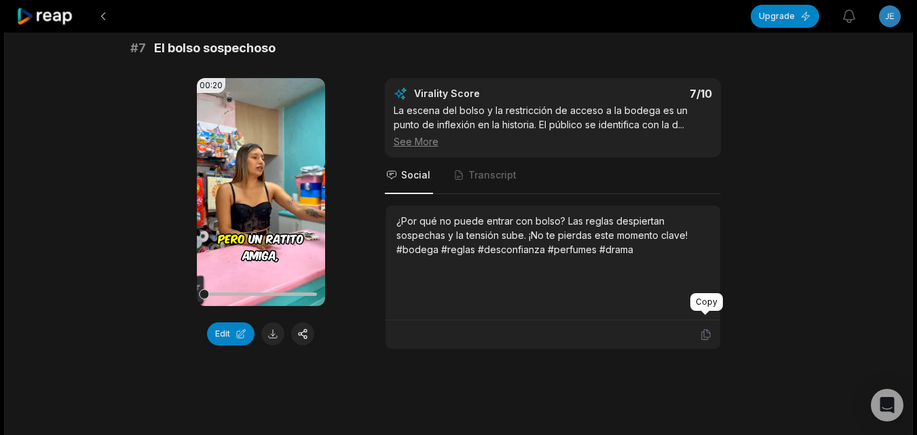
click at [703, 328] on icon at bounding box center [706, 334] width 12 height 12
click at [278, 325] on button at bounding box center [272, 333] width 23 height 23
click at [708, 328] on icon at bounding box center [706, 334] width 12 height 12
click at [272, 322] on button at bounding box center [272, 333] width 23 height 23
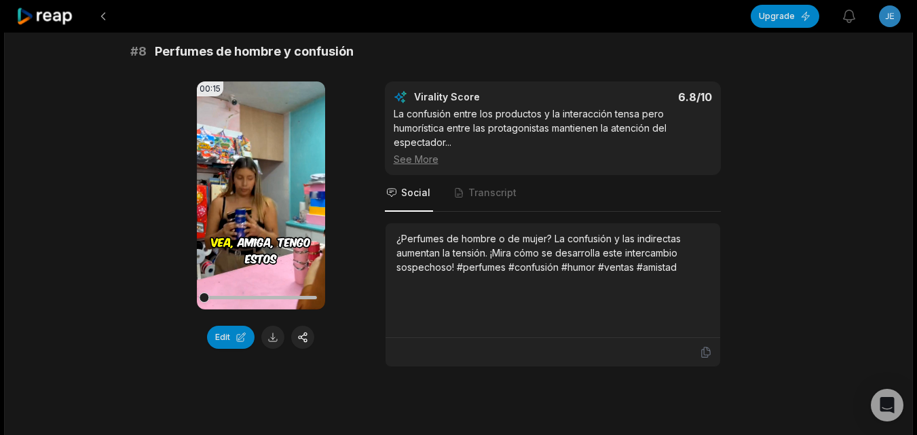
scroll to position [2918, 0]
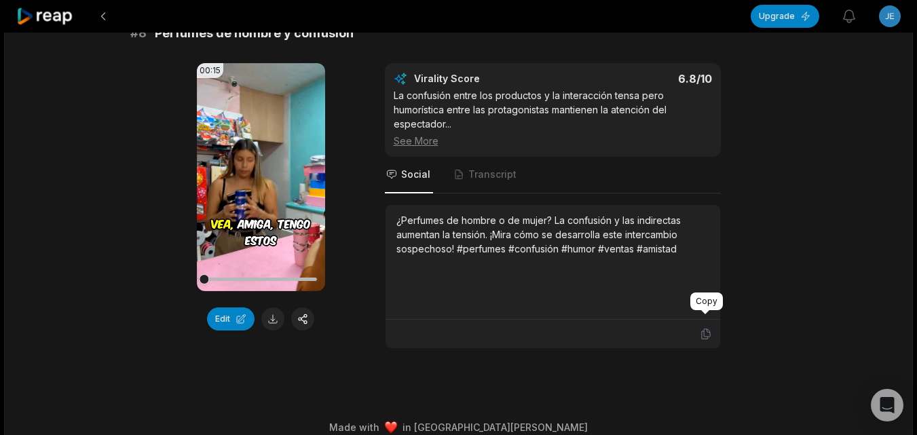
click at [705, 328] on icon at bounding box center [706, 334] width 12 height 12
click at [272, 307] on button at bounding box center [272, 318] width 23 height 23
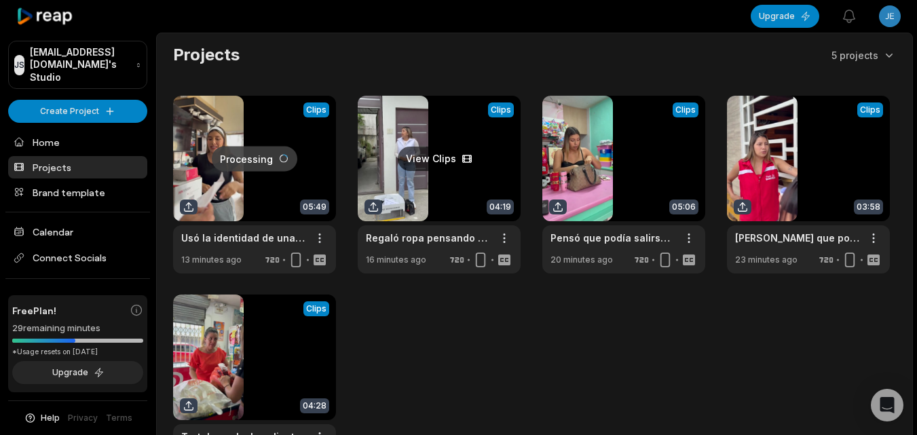
click at [396, 148] on link at bounding box center [439, 185] width 163 height 178
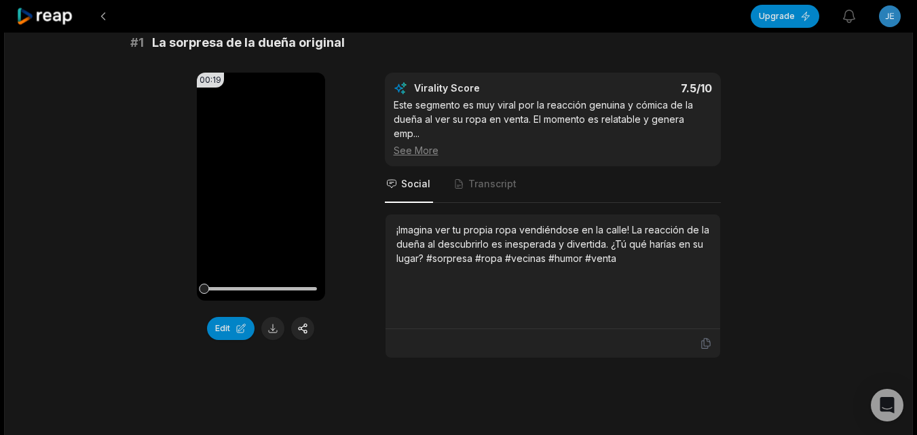
scroll to position [136, 0]
drag, startPoint x: 708, startPoint y: 341, endPoint x: 698, endPoint y: 341, distance: 9.5
click at [707, 341] on icon at bounding box center [706, 342] width 12 height 12
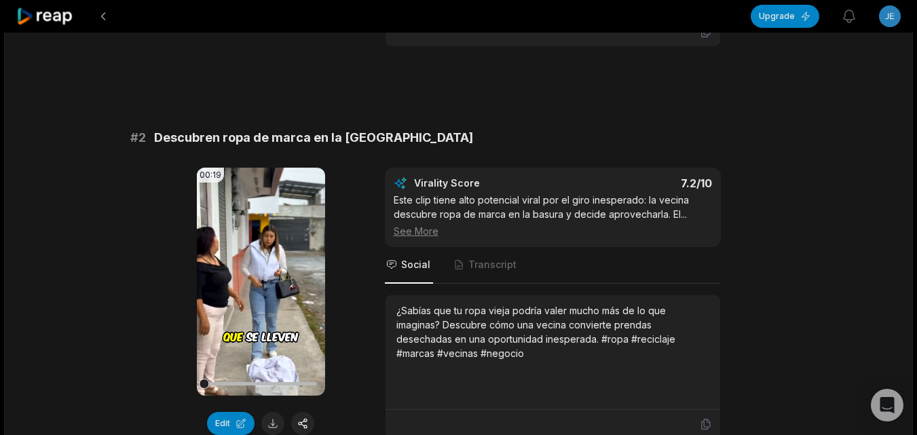
scroll to position [475, 0]
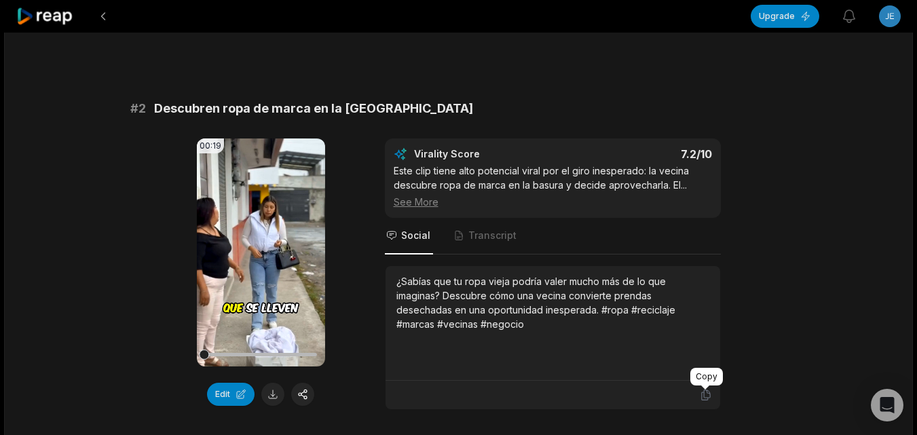
drag, startPoint x: 703, startPoint y: 393, endPoint x: 670, endPoint y: 393, distance: 32.6
click at [703, 393] on icon at bounding box center [706, 395] width 12 height 12
click at [272, 387] on button at bounding box center [272, 394] width 23 height 23
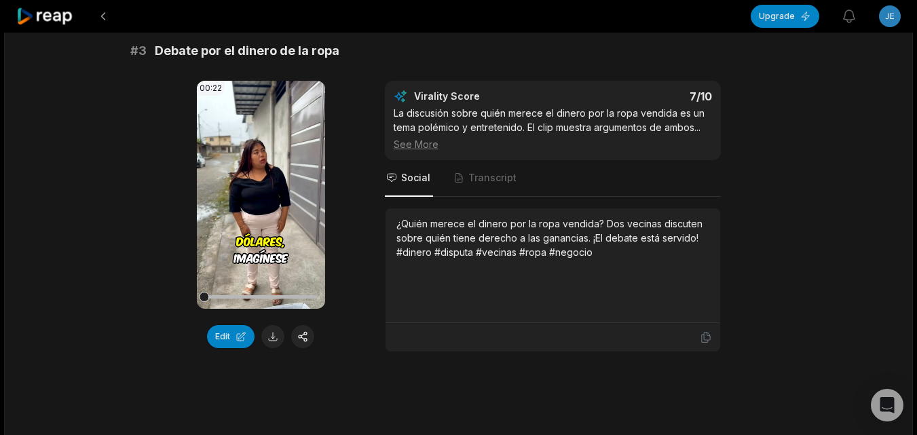
scroll to position [950, 0]
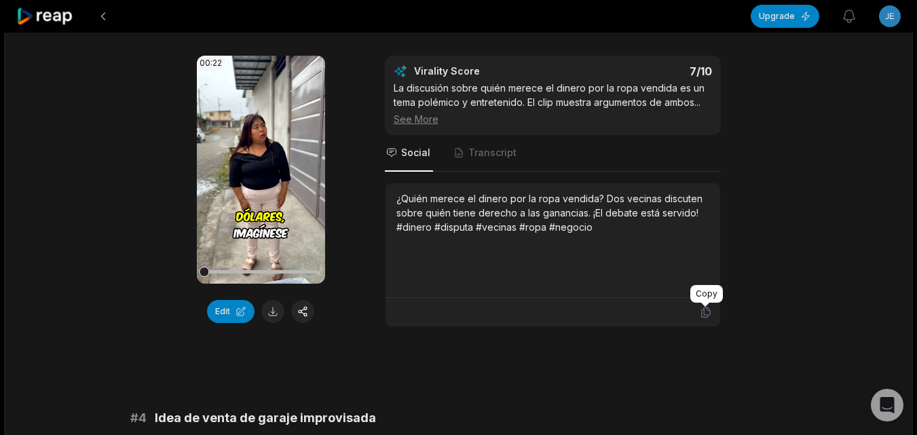
click at [701, 307] on icon at bounding box center [706, 312] width 12 height 12
click at [268, 307] on button at bounding box center [272, 311] width 23 height 23
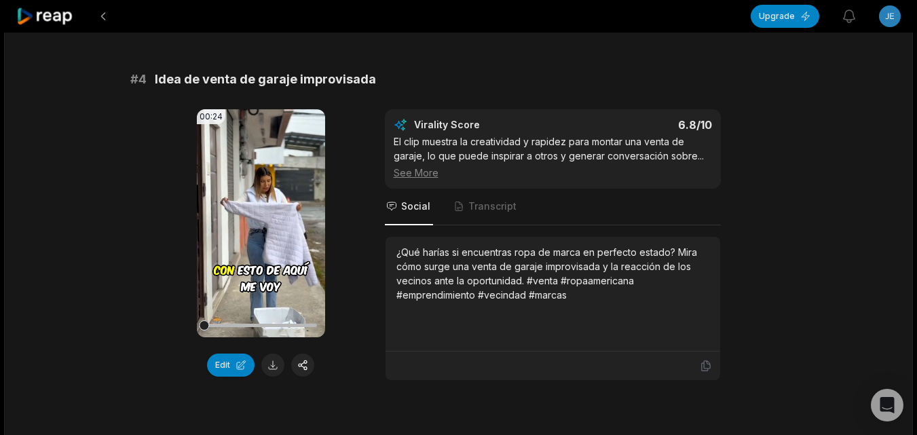
scroll to position [1289, 0]
click at [703, 365] on icon at bounding box center [706, 365] width 12 height 12
click at [278, 365] on button at bounding box center [272, 364] width 23 height 23
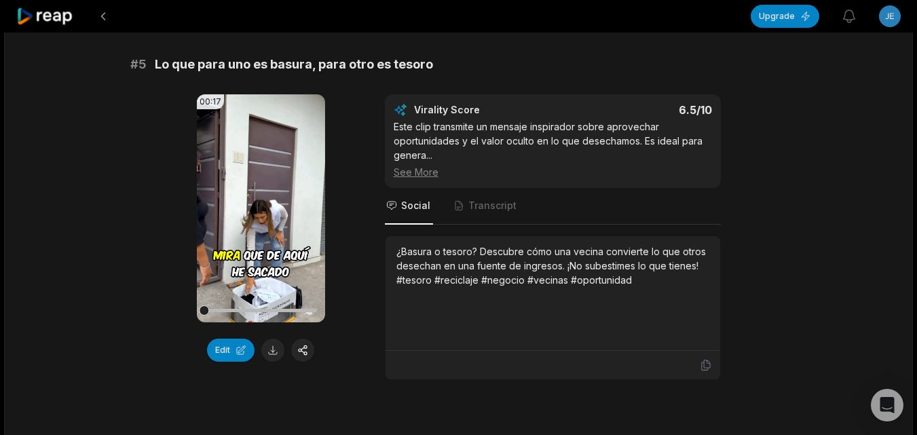
scroll to position [1697, 0]
click at [708, 367] on icon at bounding box center [705, 365] width 8 height 10
click at [271, 351] on button at bounding box center [272, 349] width 23 height 23
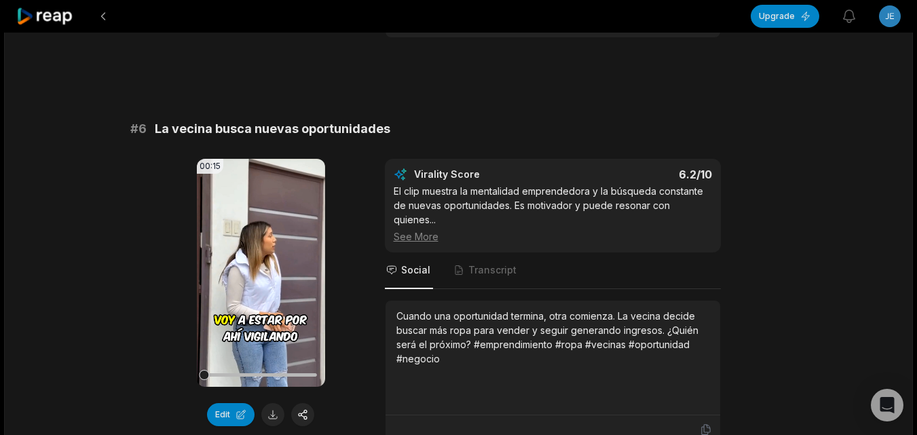
scroll to position [2104, 0]
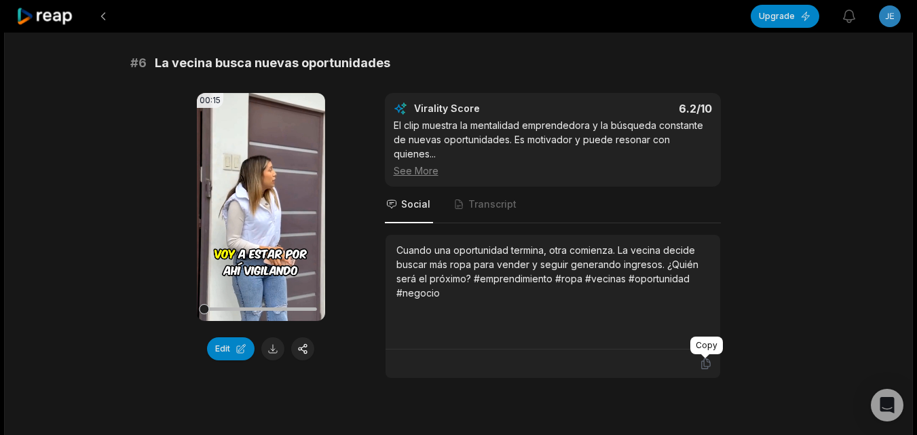
click at [708, 364] on icon at bounding box center [706, 364] width 12 height 12
click at [270, 354] on button at bounding box center [272, 348] width 23 height 23
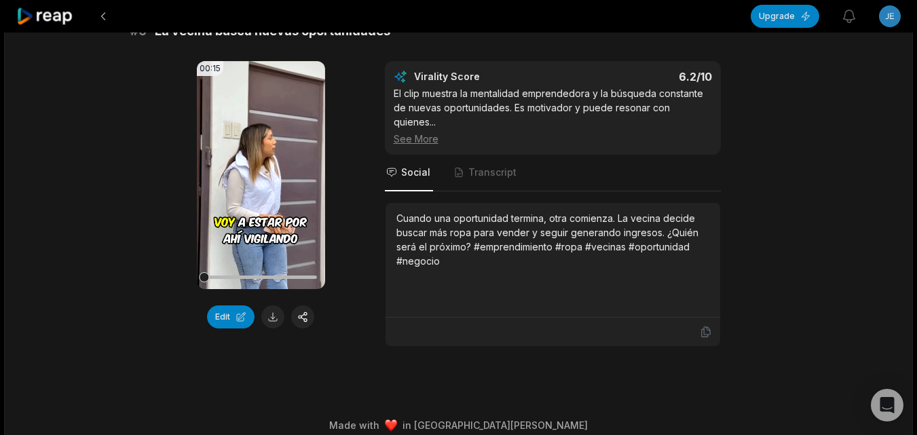
scroll to position [2150, 0]
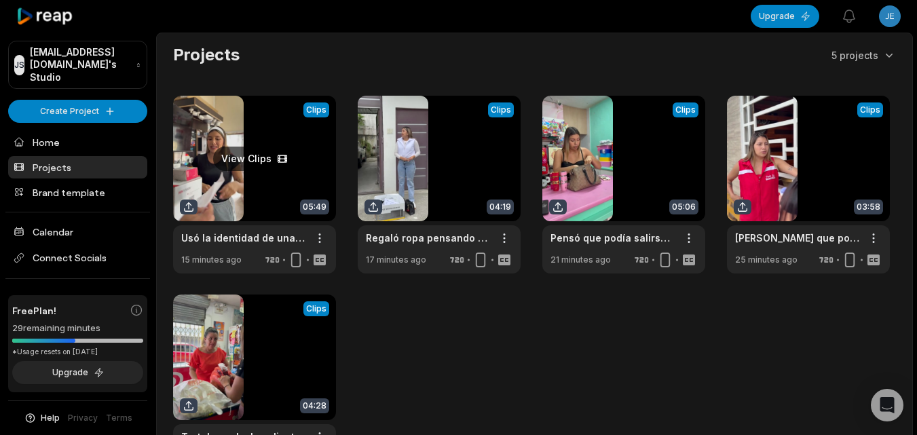
click at [214, 175] on link at bounding box center [254, 185] width 163 height 178
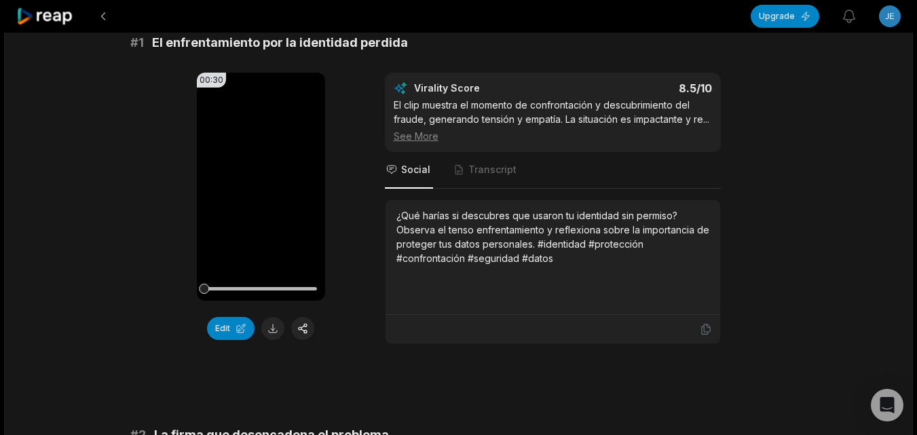
scroll to position [136, 0]
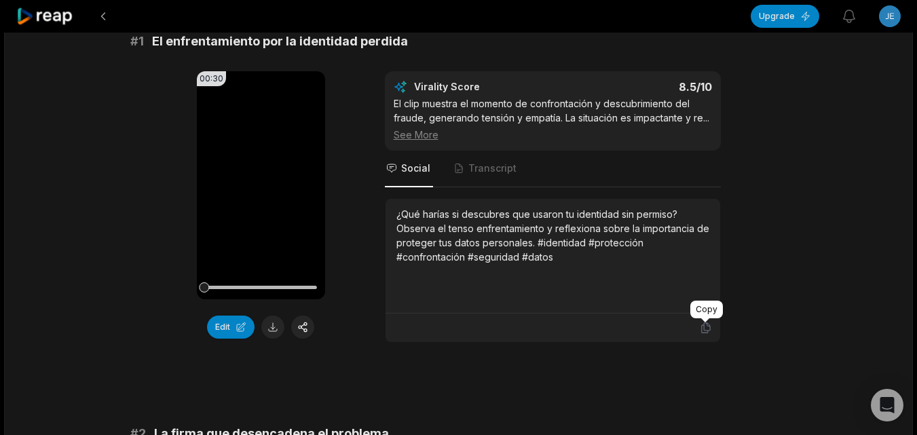
click at [711, 330] on icon at bounding box center [706, 328] width 12 height 12
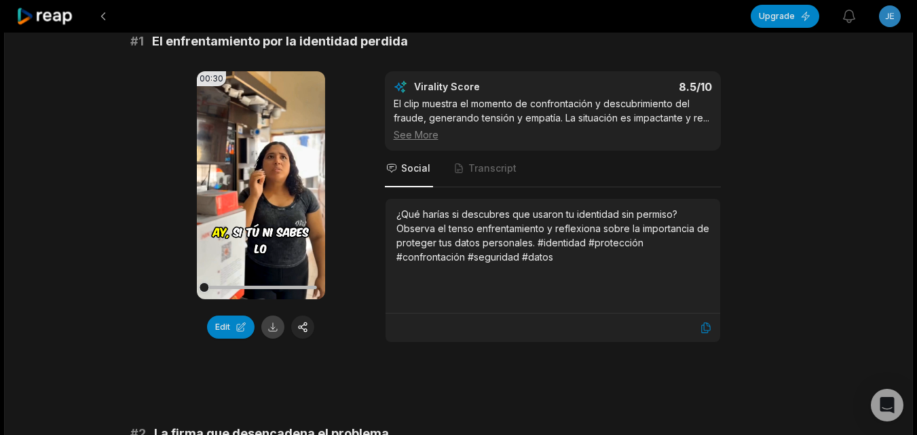
click at [273, 327] on button at bounding box center [272, 327] width 23 height 23
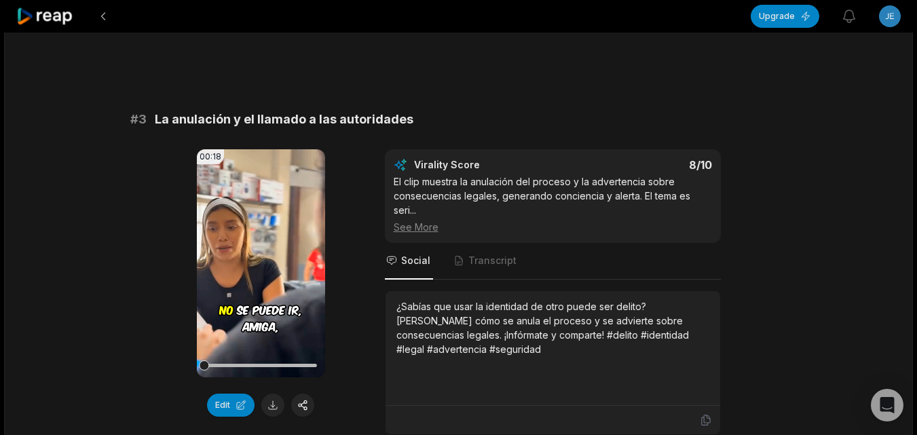
scroll to position [882, 0]
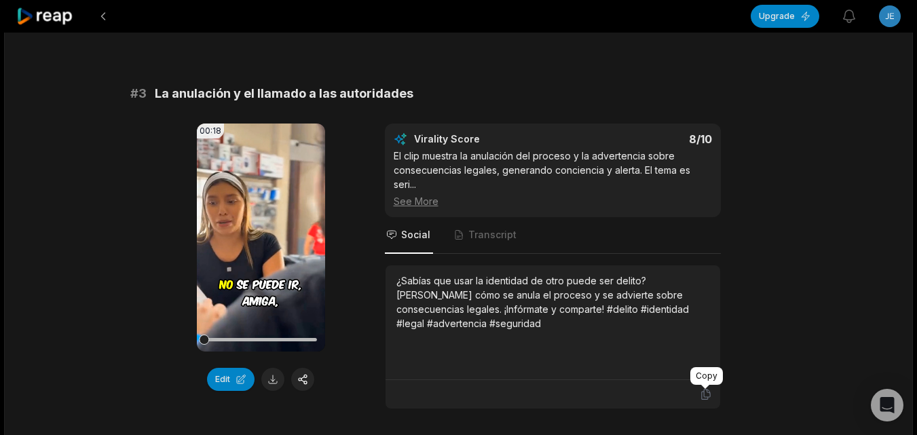
drag, startPoint x: 708, startPoint y: 396, endPoint x: 660, endPoint y: 398, distance: 47.5
click at [708, 396] on icon at bounding box center [706, 394] width 12 height 12
click at [273, 376] on button at bounding box center [272, 379] width 23 height 23
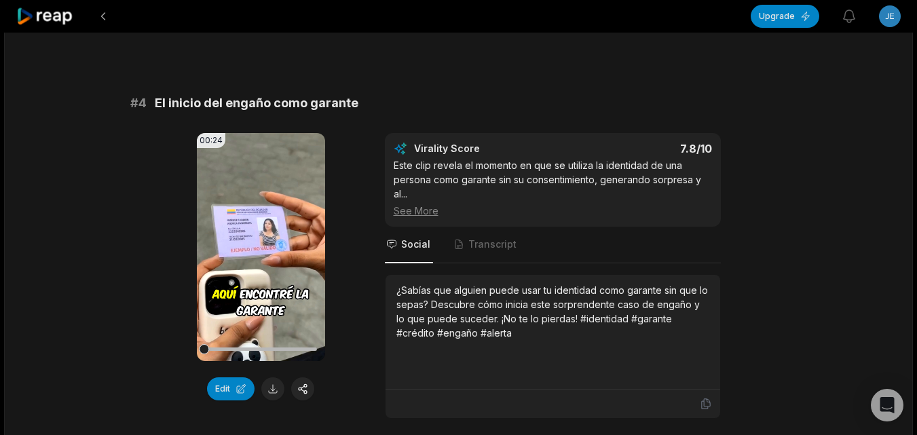
scroll to position [1289, 0]
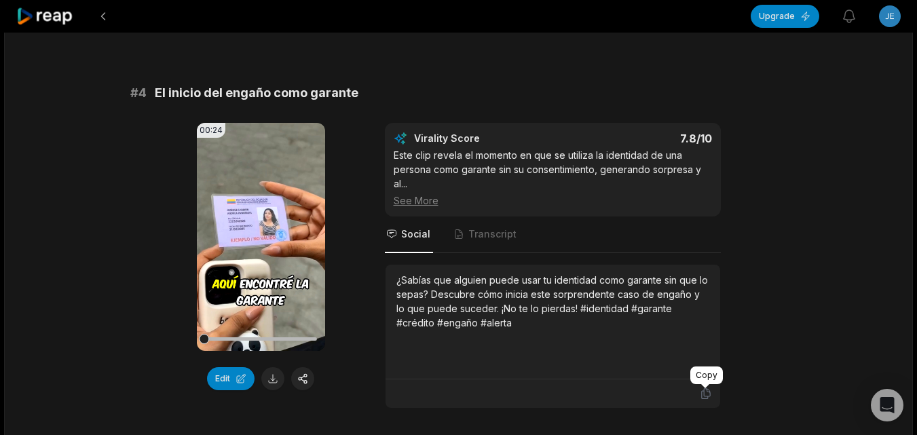
click at [700, 391] on icon at bounding box center [706, 394] width 12 height 12
click at [276, 380] on button at bounding box center [272, 378] width 23 height 23
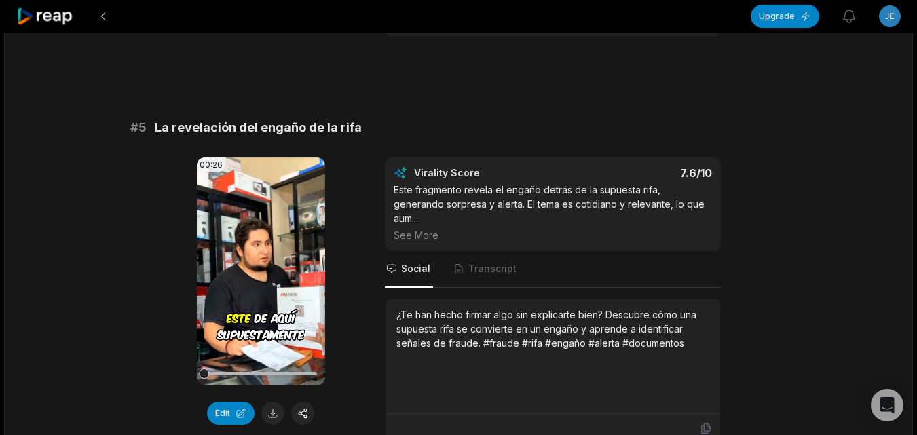
scroll to position [1697, 0]
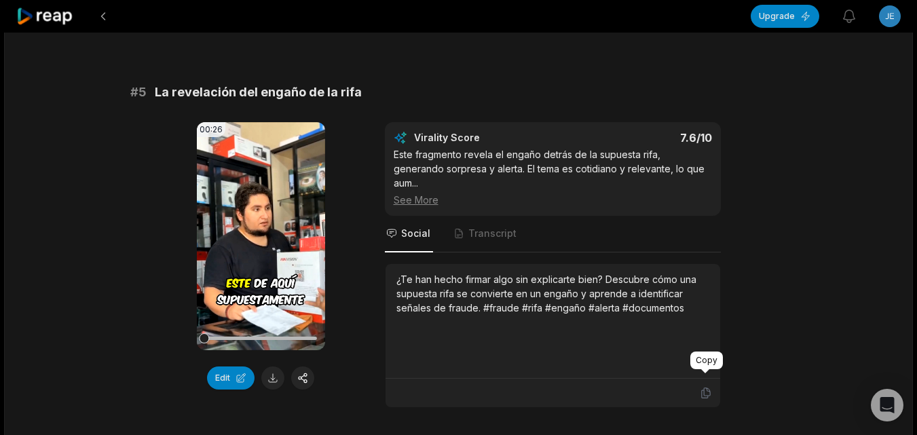
click at [710, 387] on icon at bounding box center [706, 393] width 12 height 12
click at [275, 375] on button at bounding box center [272, 377] width 23 height 23
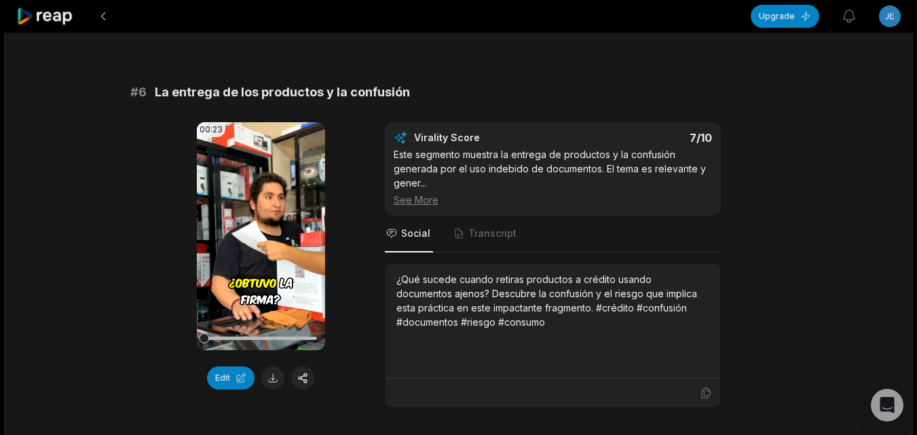
scroll to position [2104, 0]
click at [700, 386] on icon at bounding box center [706, 392] width 12 height 12
click at [275, 366] on button at bounding box center [272, 377] width 23 height 23
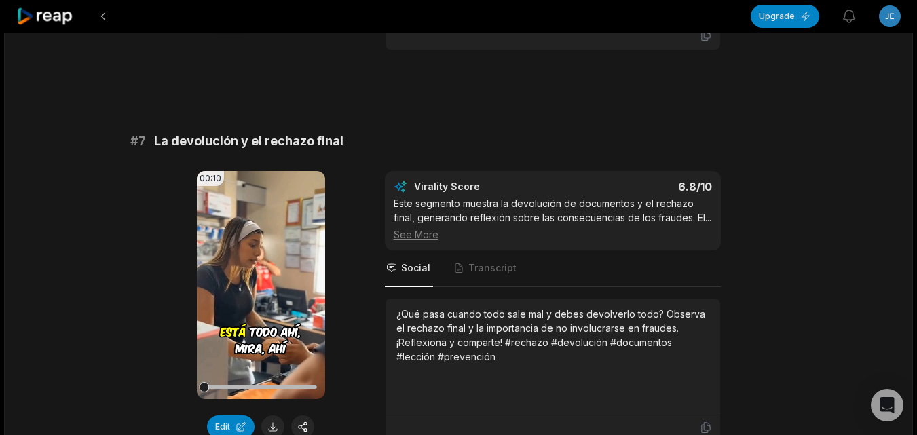
scroll to position [2511, 0]
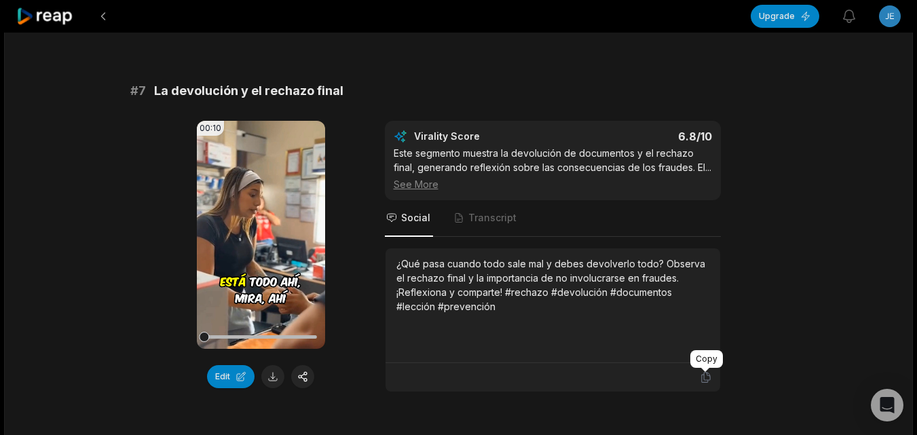
click at [705, 377] on icon at bounding box center [706, 377] width 12 height 12
click at [273, 365] on button at bounding box center [272, 376] width 23 height 23
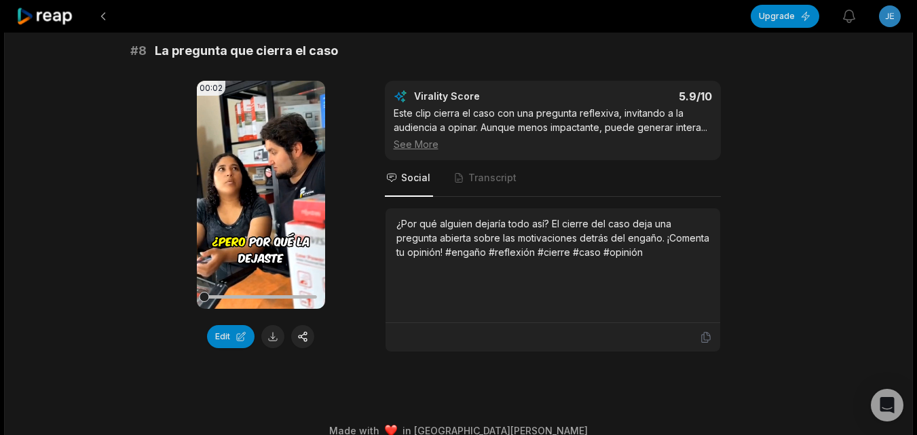
scroll to position [2963, 0]
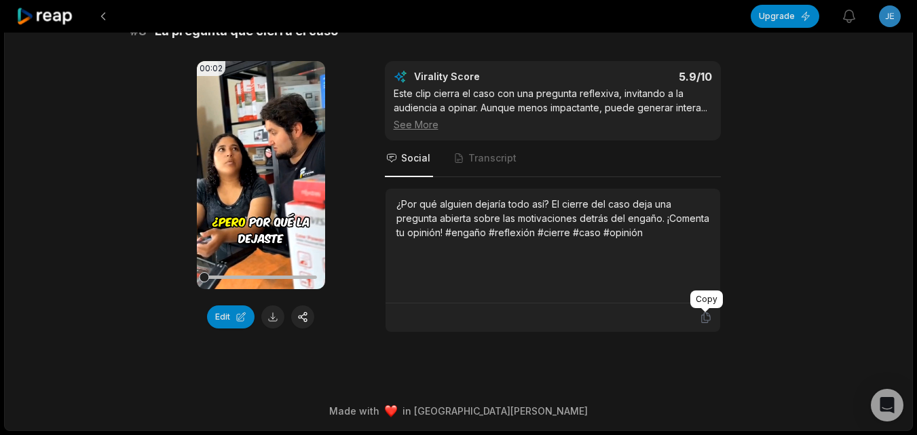
click at [700, 319] on icon at bounding box center [706, 317] width 12 height 12
click at [276, 314] on button at bounding box center [272, 316] width 23 height 23
